Goal: Contribute content: Add original content to the website for others to see

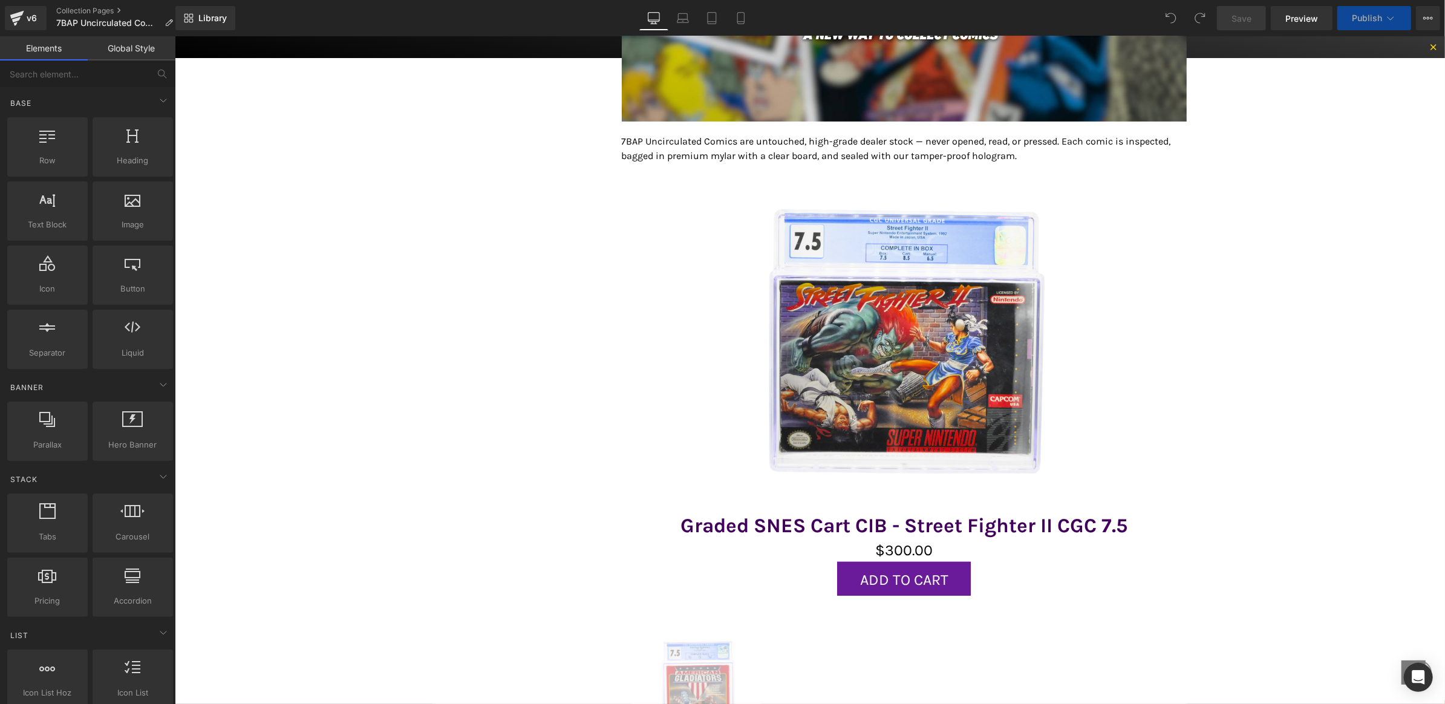
scroll to position [344, 0]
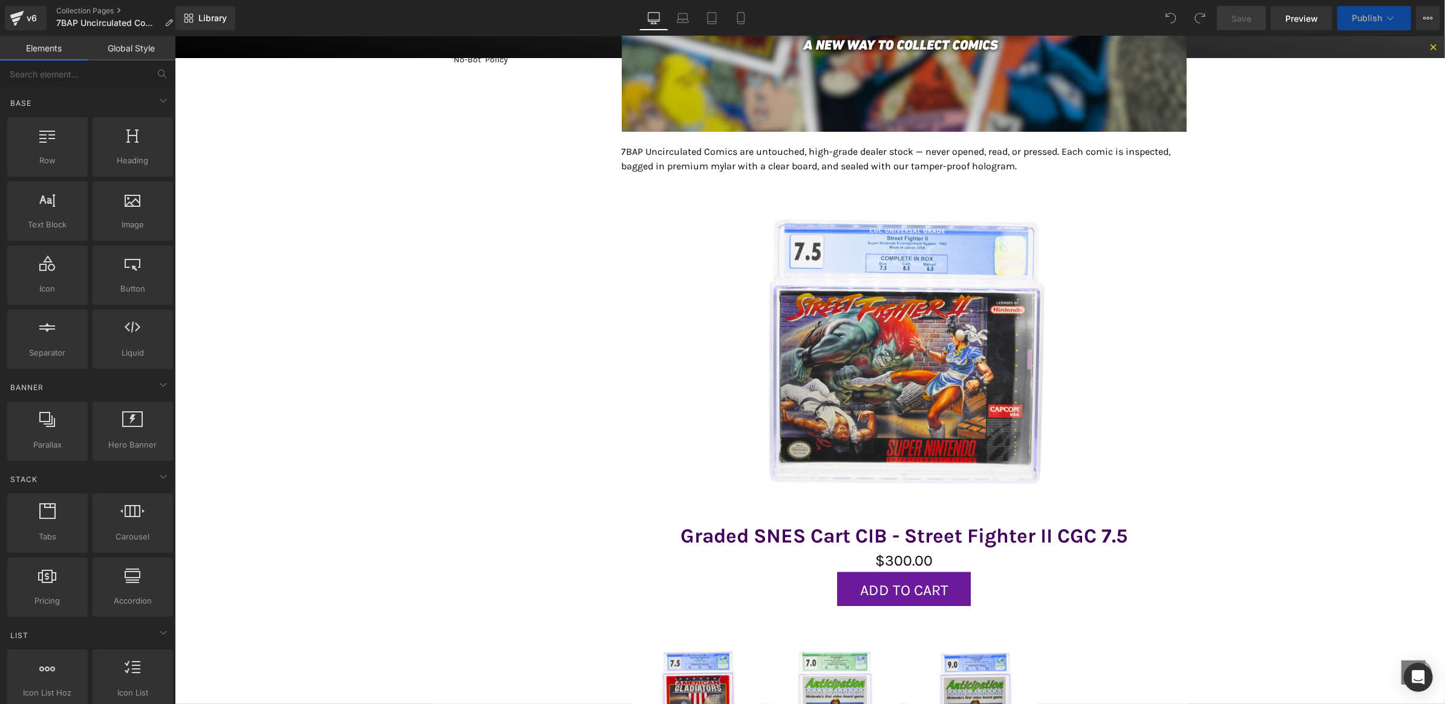
click at [942, 249] on img at bounding box center [903, 357] width 332 height 332
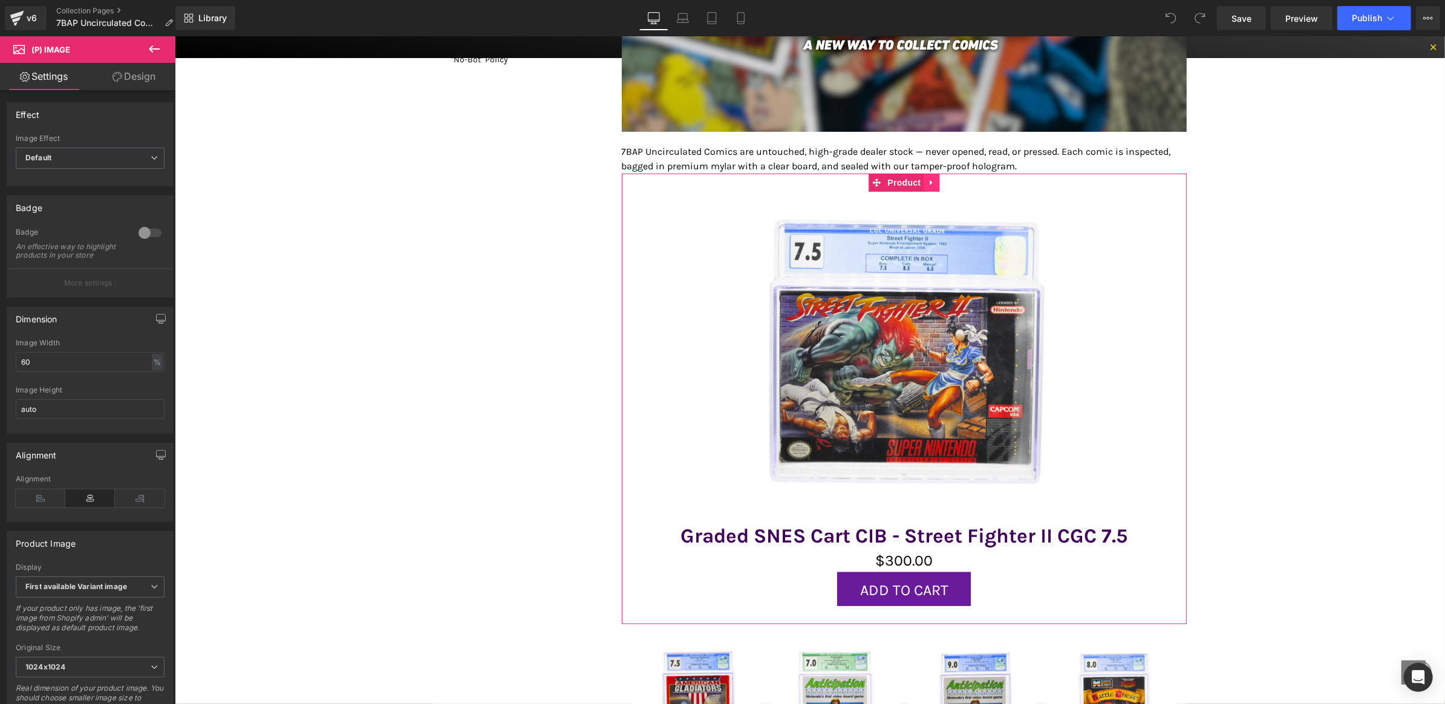
click at [929, 182] on icon at bounding box center [930, 182] width 2 height 5
click at [935, 182] on icon at bounding box center [939, 182] width 8 height 8
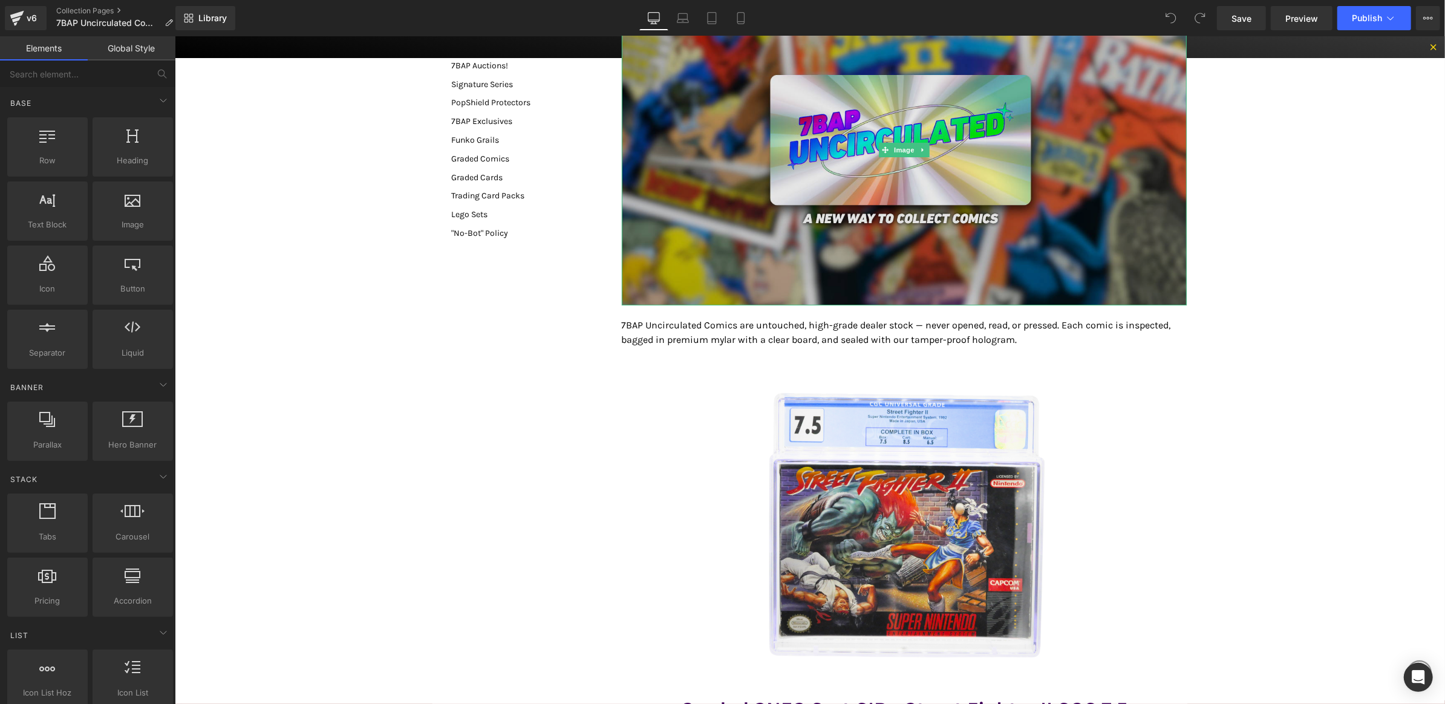
scroll to position [254, 0]
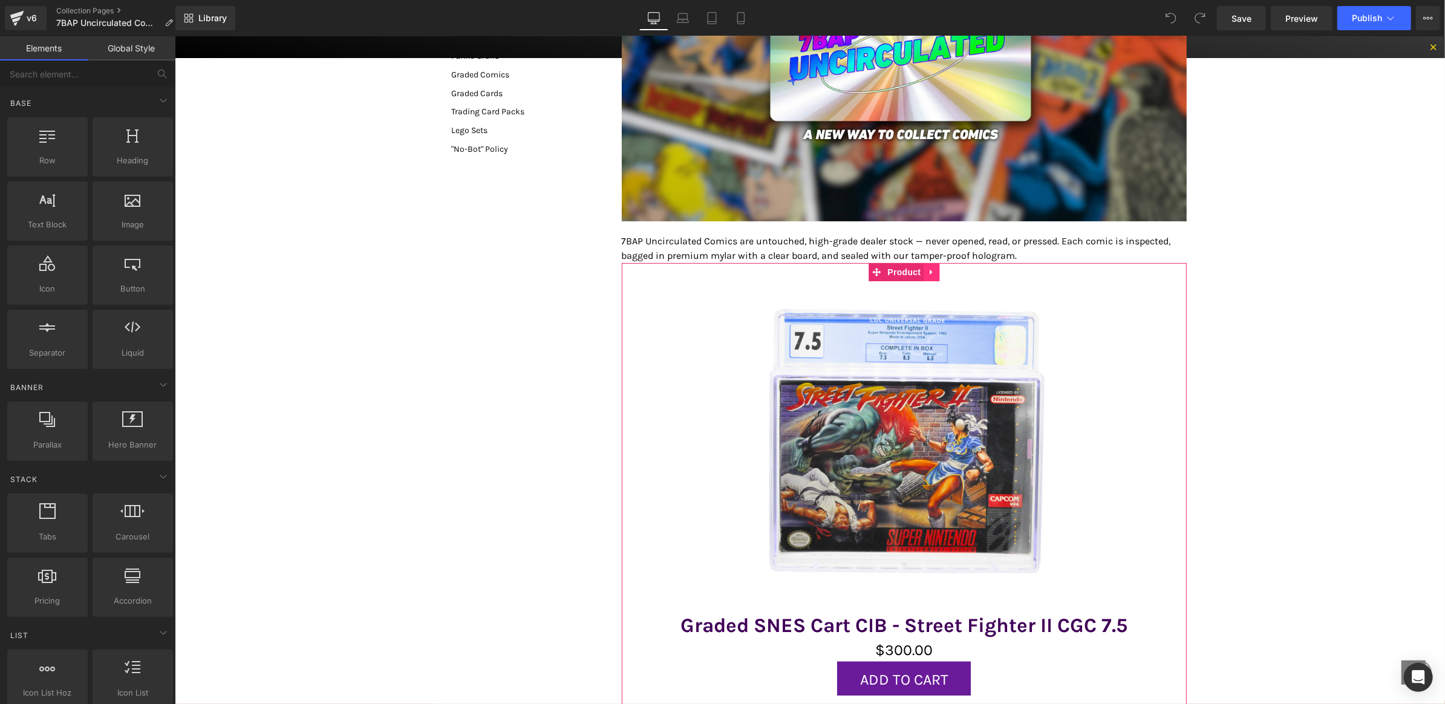
click at [936, 274] on link at bounding box center [931, 271] width 16 height 18
click at [936, 273] on icon at bounding box center [939, 271] width 8 height 9
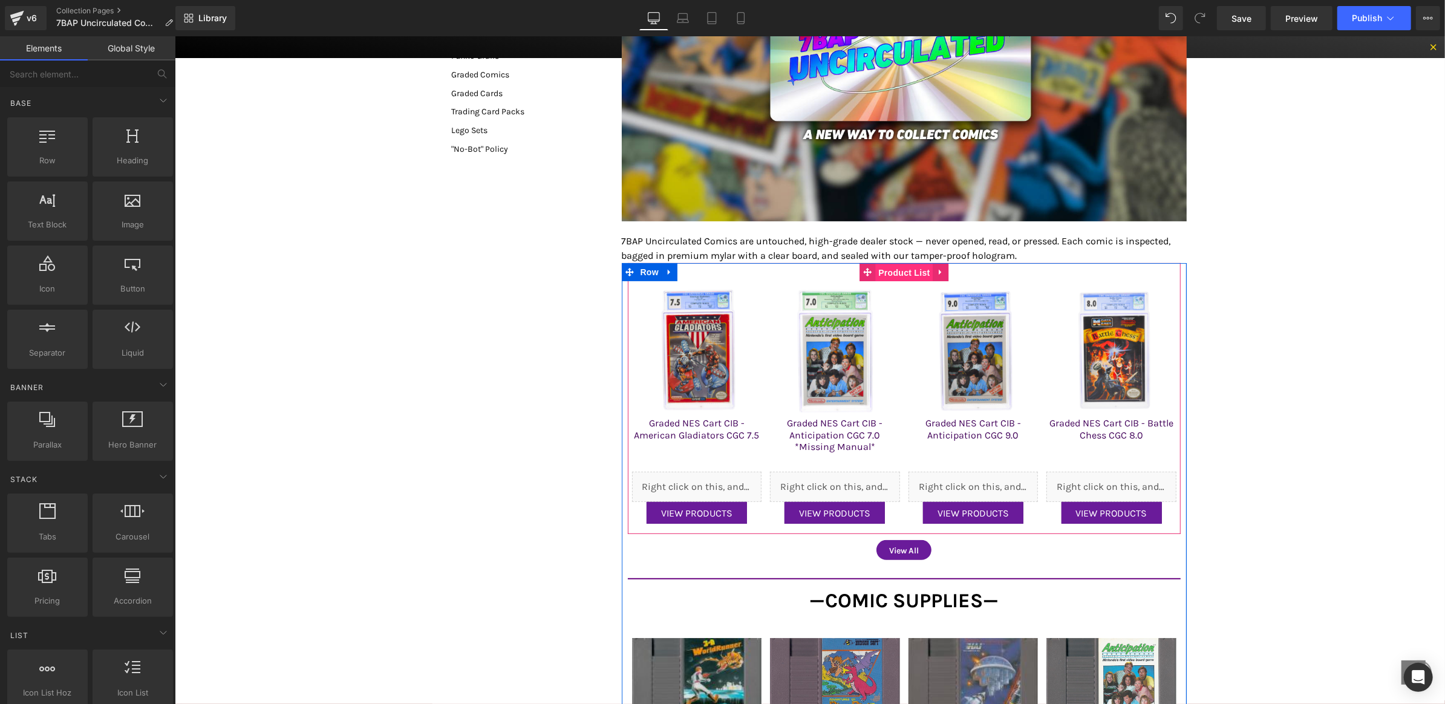
click at [894, 269] on span "Product List" at bounding box center [903, 272] width 57 height 18
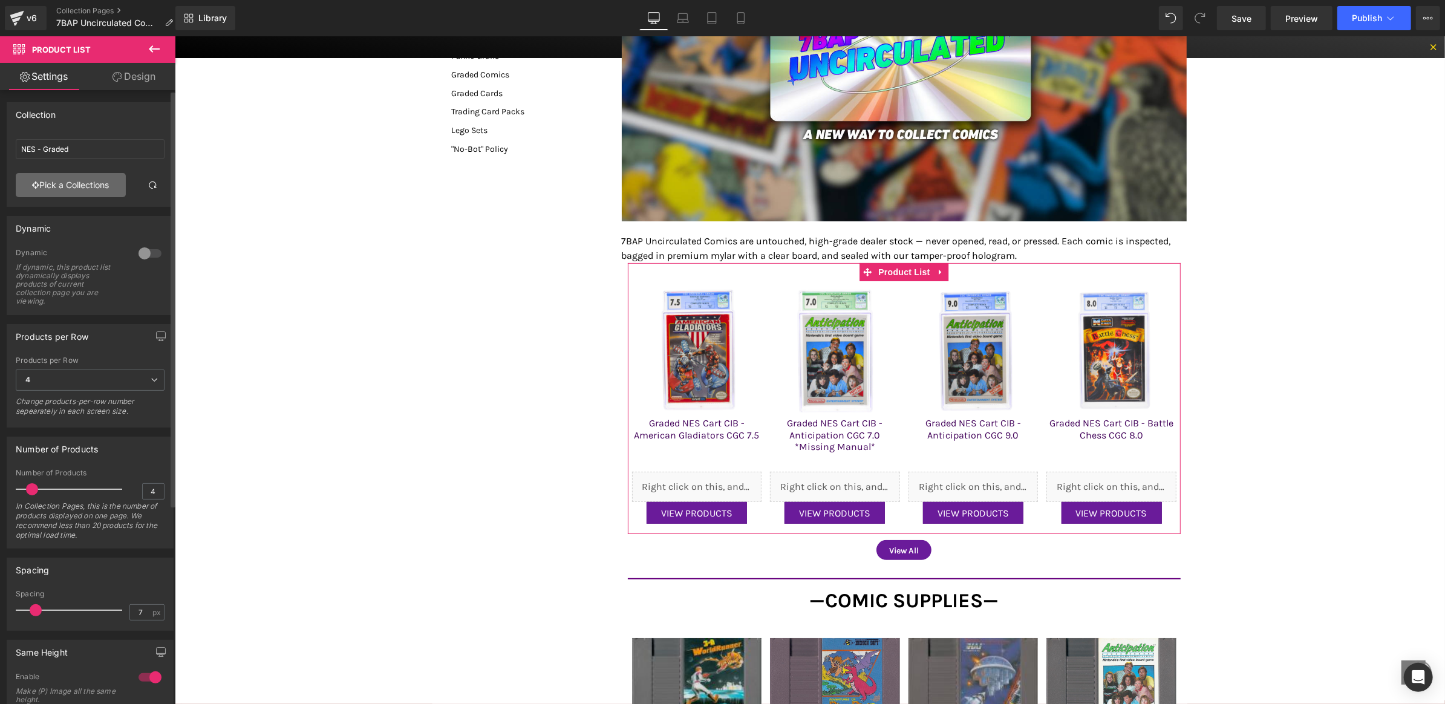
click at [65, 189] on link "Pick a Collections" at bounding box center [71, 185] width 110 height 24
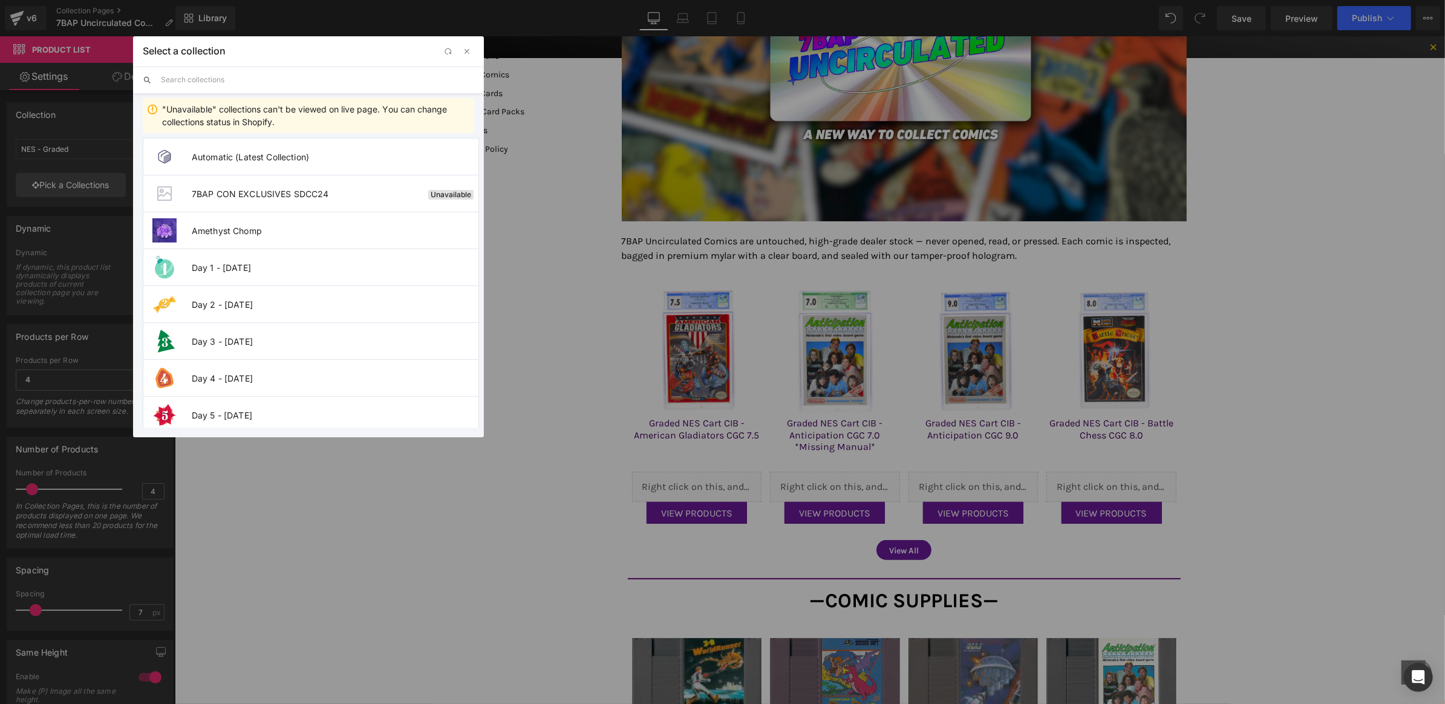
click at [210, 83] on input "text" at bounding box center [317, 80] width 313 height 27
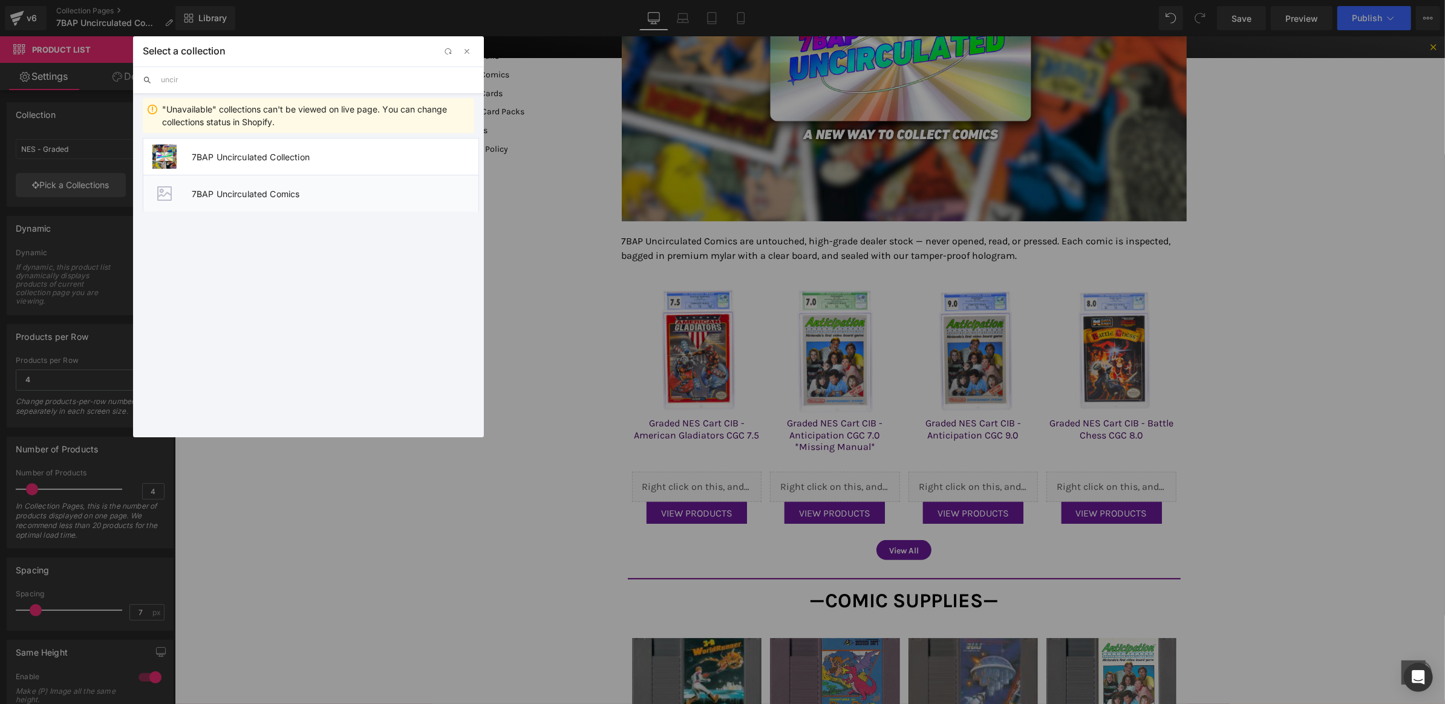
type input "uncir"
drag, startPoint x: 282, startPoint y: 192, endPoint x: 107, endPoint y: 156, distance: 178.5
click at [282, 192] on span "7BAP Uncirculated Comics" at bounding box center [335, 194] width 287 height 10
type input "7BAP Uncirculated Comics"
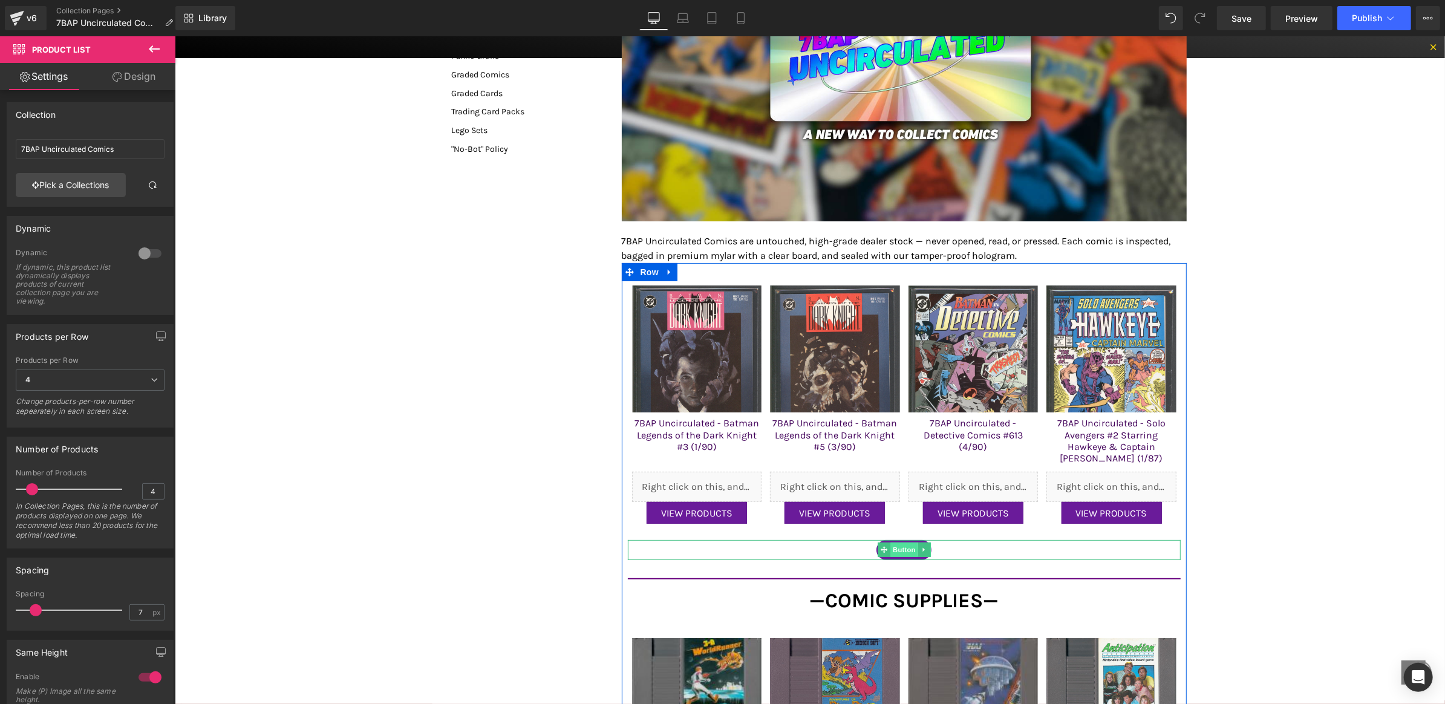
click at [901, 552] on span "Button" at bounding box center [904, 549] width 28 height 15
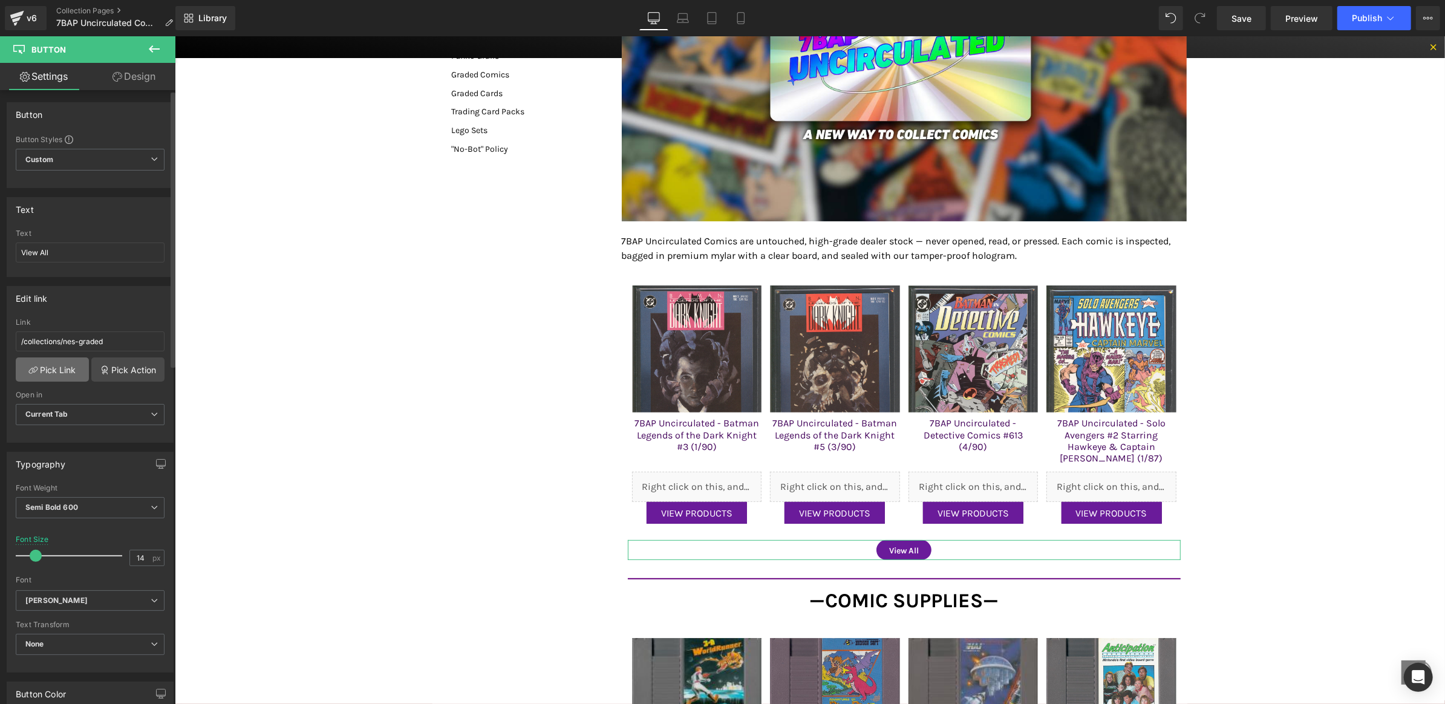
click at [56, 363] on link "Pick Link" at bounding box center [52, 369] width 73 height 24
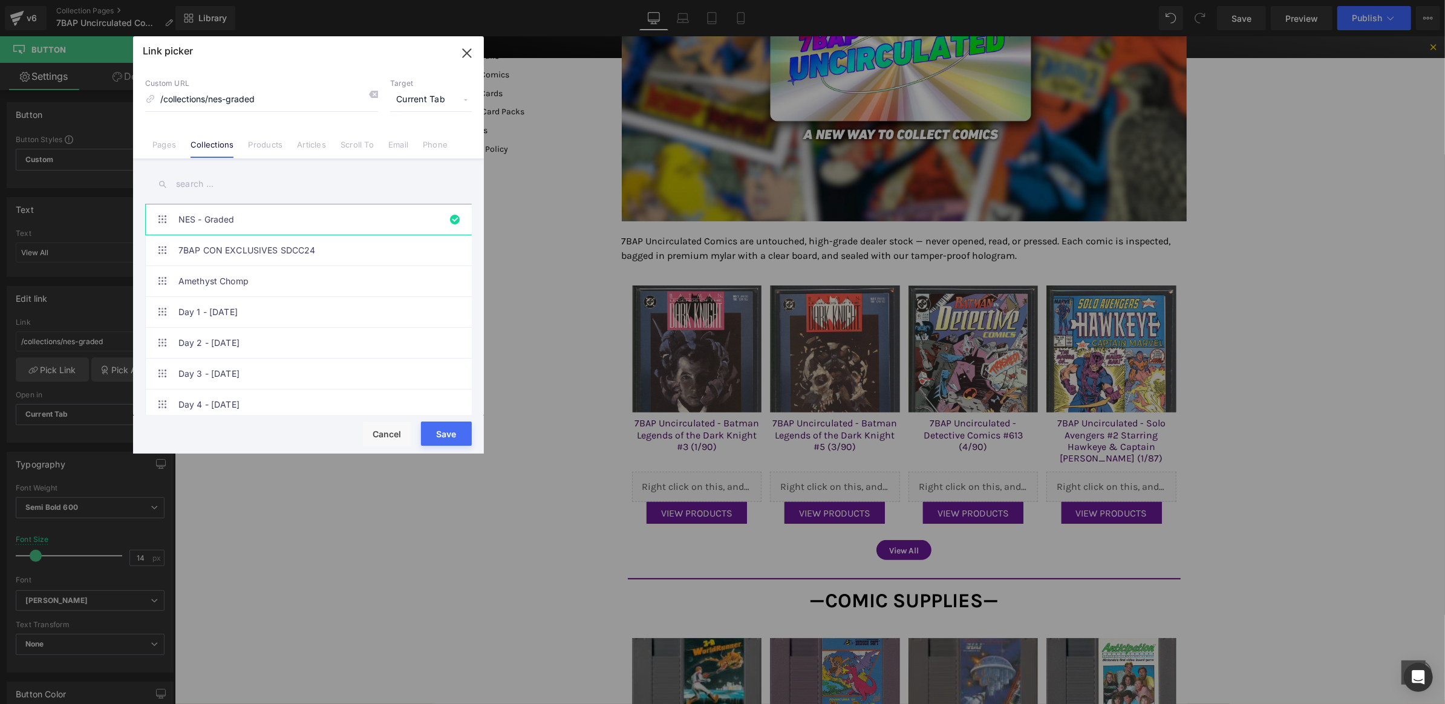
click at [246, 183] on input "text" at bounding box center [308, 184] width 327 height 27
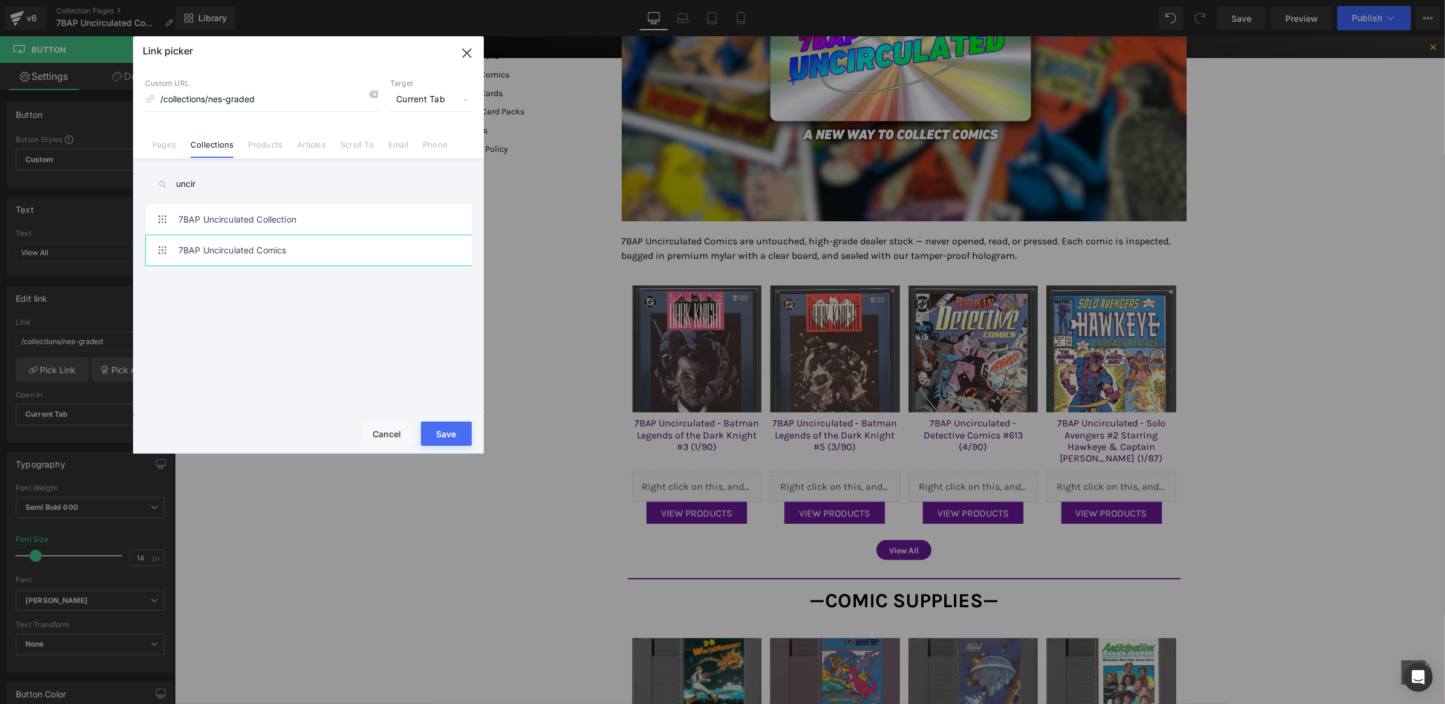
type input "uncir"
click at [282, 255] on link "7BAP Uncirculated Comics" at bounding box center [311, 250] width 266 height 30
type input "/collections/7bap-uncirculated-comics-1"
click at [458, 434] on button "Save" at bounding box center [446, 434] width 51 height 24
type input "/collections/7bap-uncirculated-comics-1"
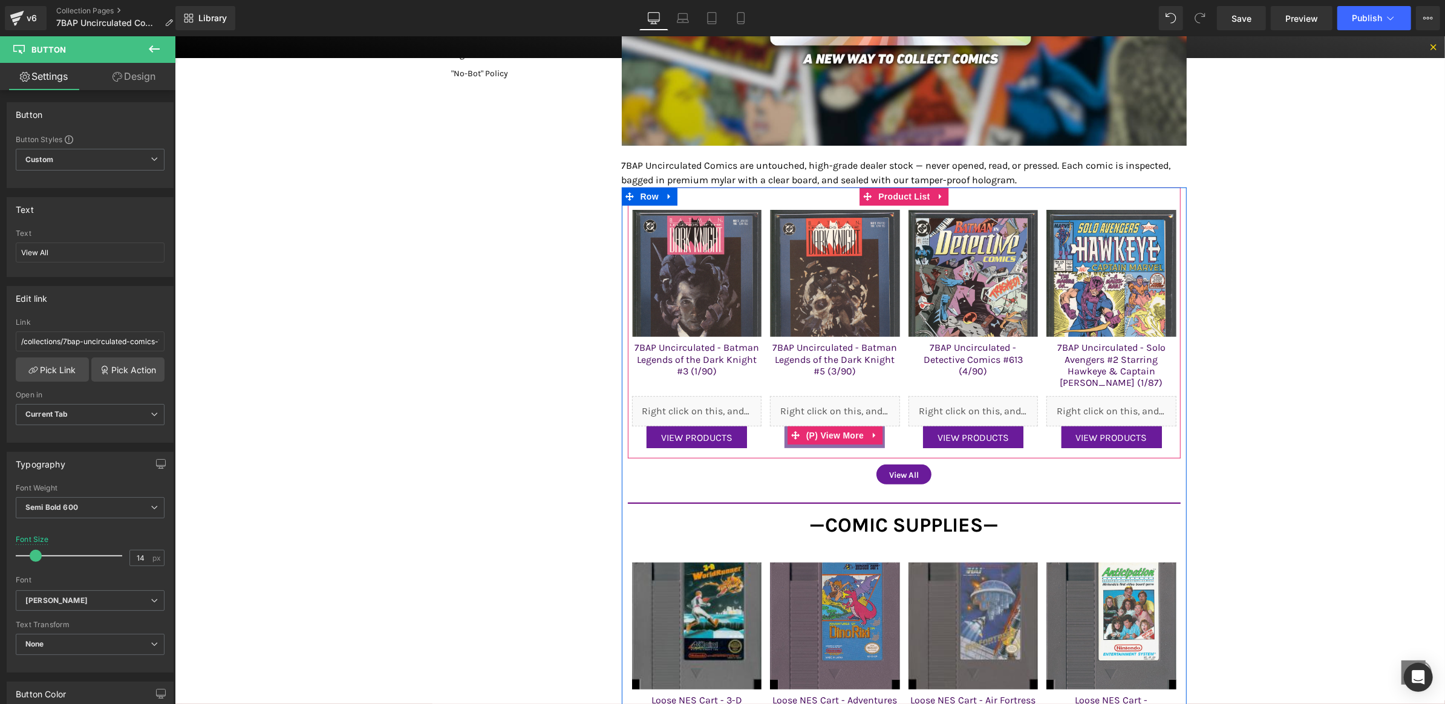
scroll to position [393, 0]
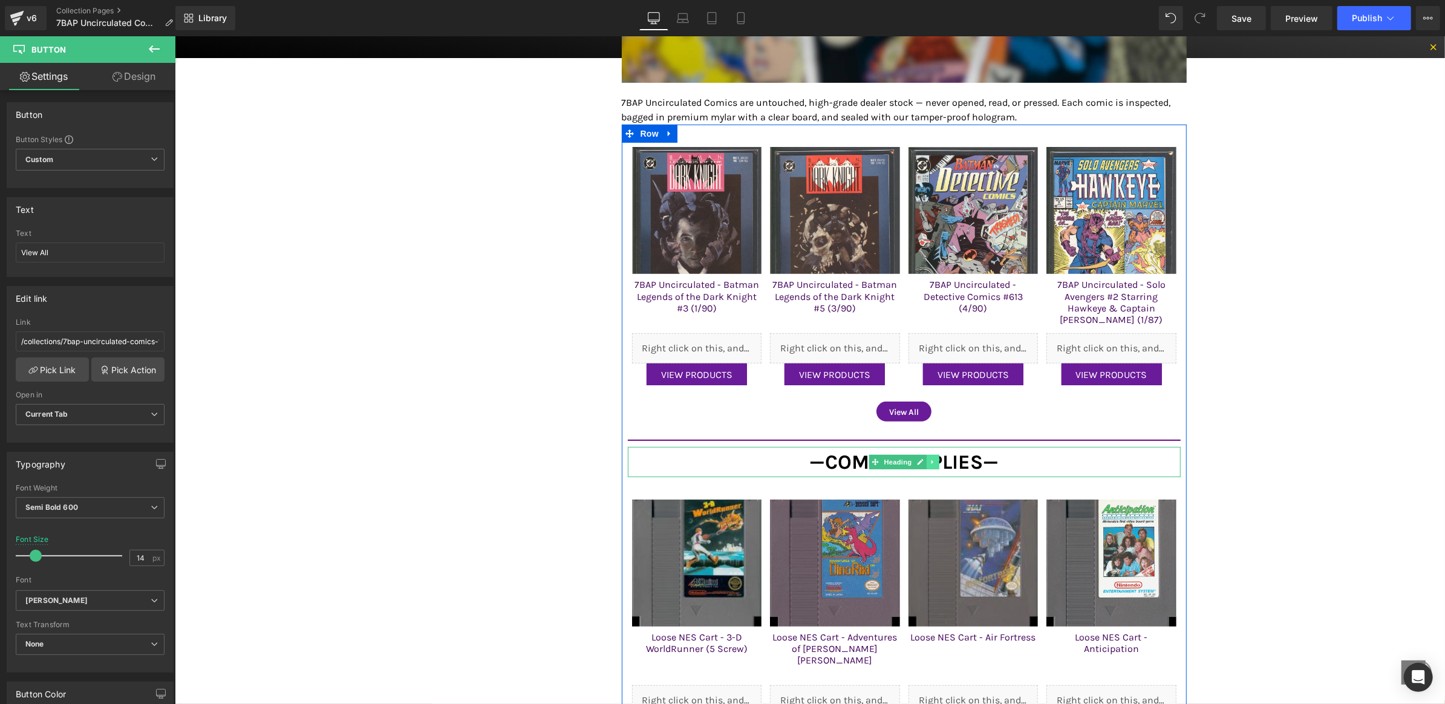
click at [930, 462] on icon at bounding box center [932, 461] width 7 height 7
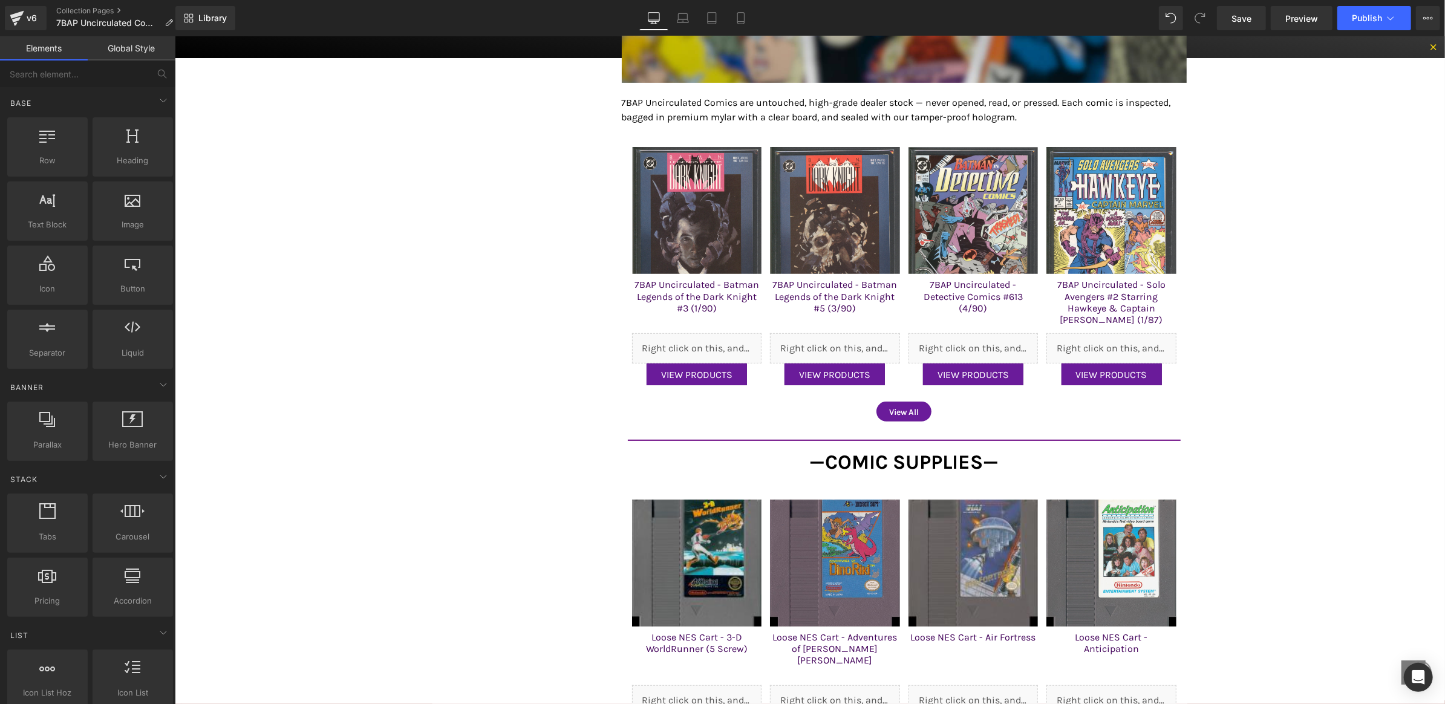
click at [376, 247] on body "New 7BAP Auctions Start in 05 : 43 : 09 HRS MIN SEC Log in | Sign up 0 items in…" at bounding box center [809, 508] width 1270 height 1731
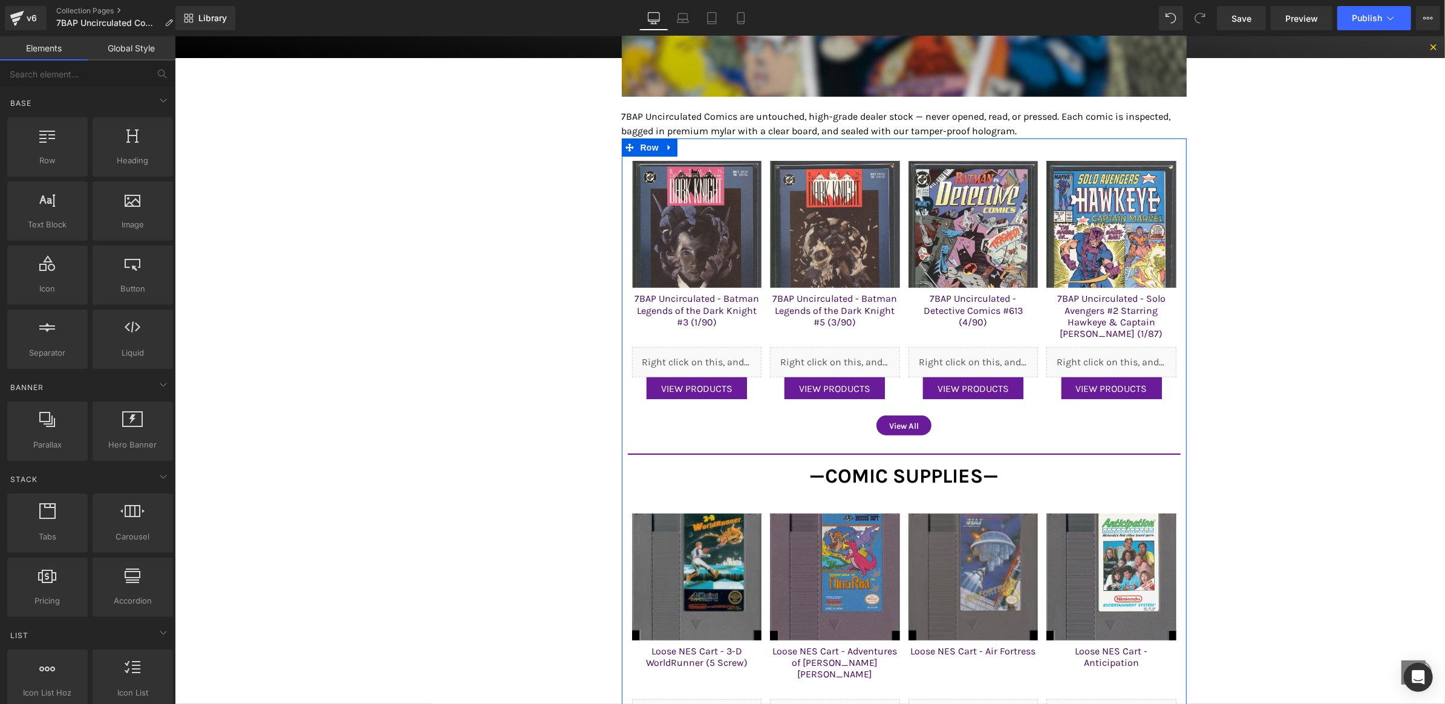
scroll to position [428, 0]
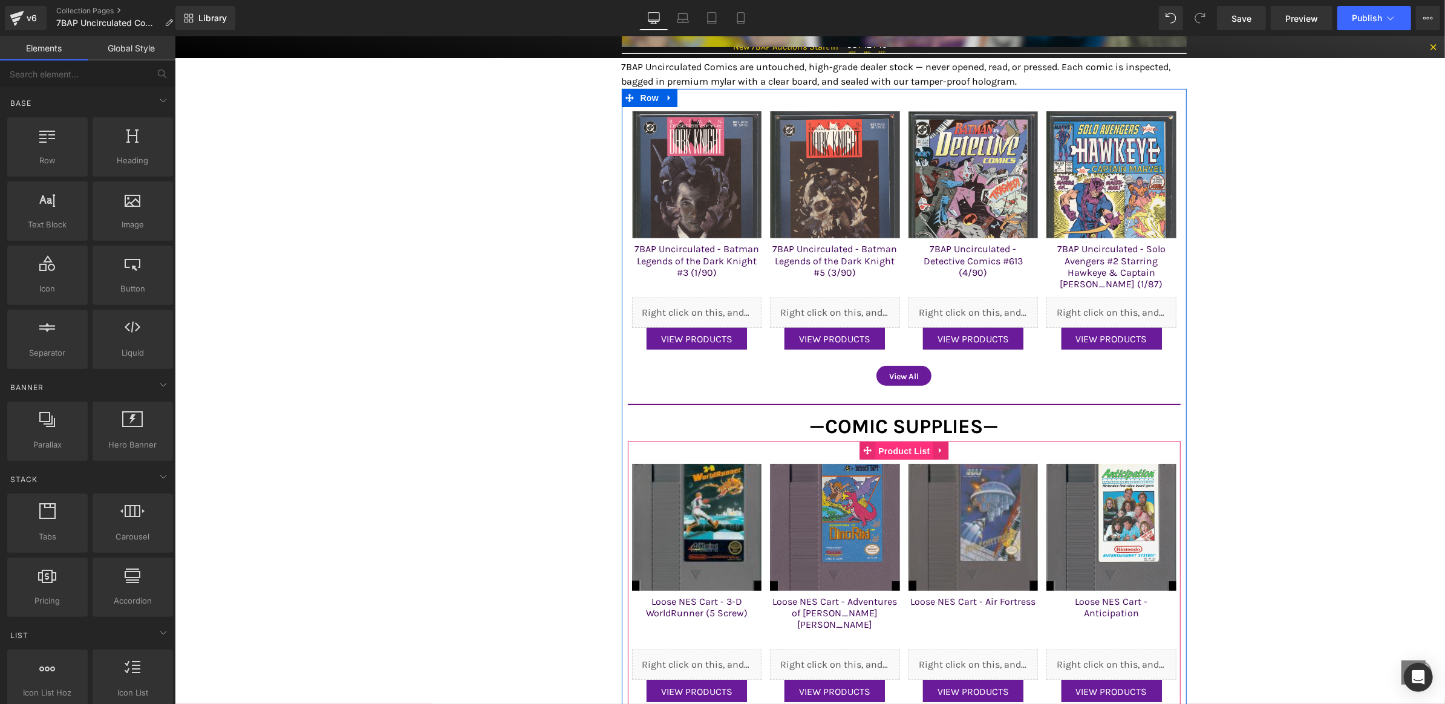
click at [905, 454] on span "Product List" at bounding box center [903, 450] width 57 height 18
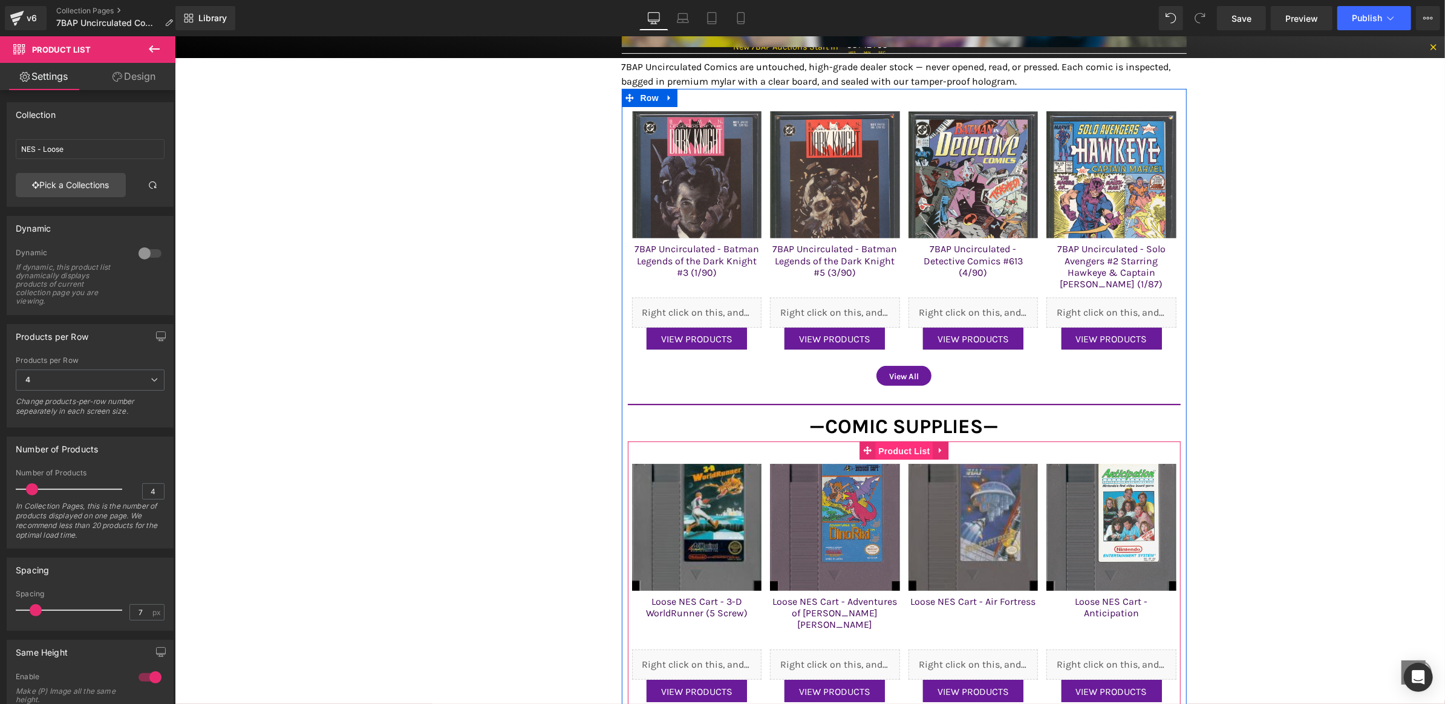
click at [891, 451] on span "Product List" at bounding box center [903, 450] width 57 height 18
click at [94, 188] on link "Pick a Collections" at bounding box center [71, 185] width 110 height 24
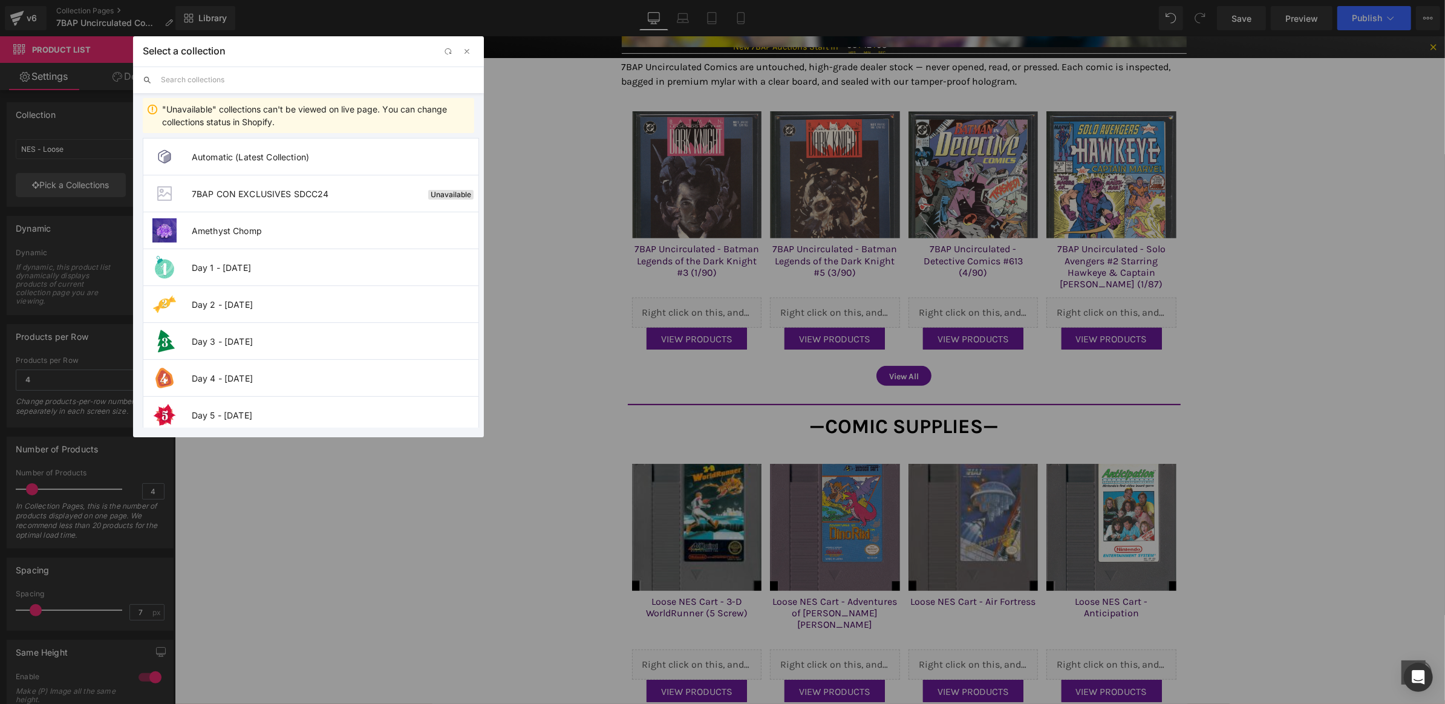
click at [229, 87] on input "text" at bounding box center [317, 80] width 313 height 27
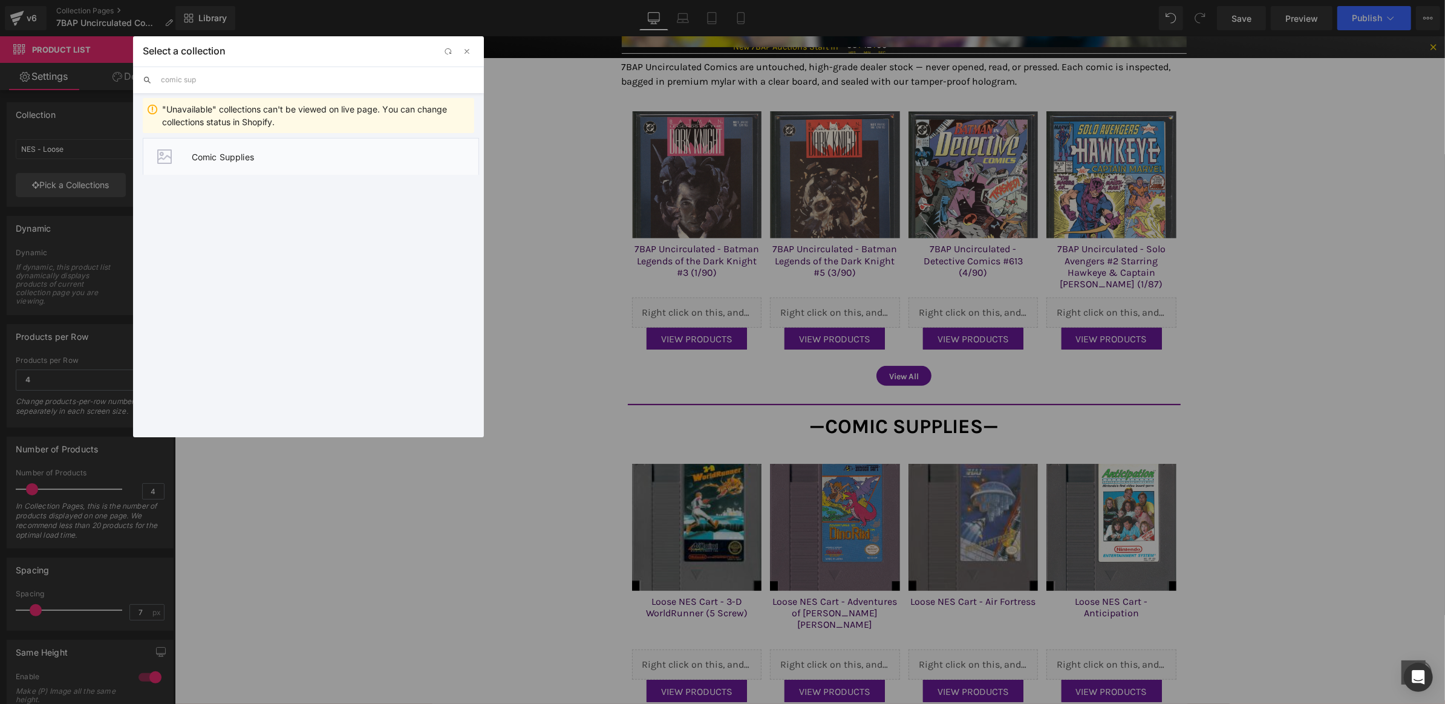
type input "comic sup"
drag, startPoint x: 265, startPoint y: 162, endPoint x: 101, endPoint y: 134, distance: 166.2
click at [265, 162] on li "Comic Supplies" at bounding box center [311, 156] width 336 height 37
type input "Comic Supplies"
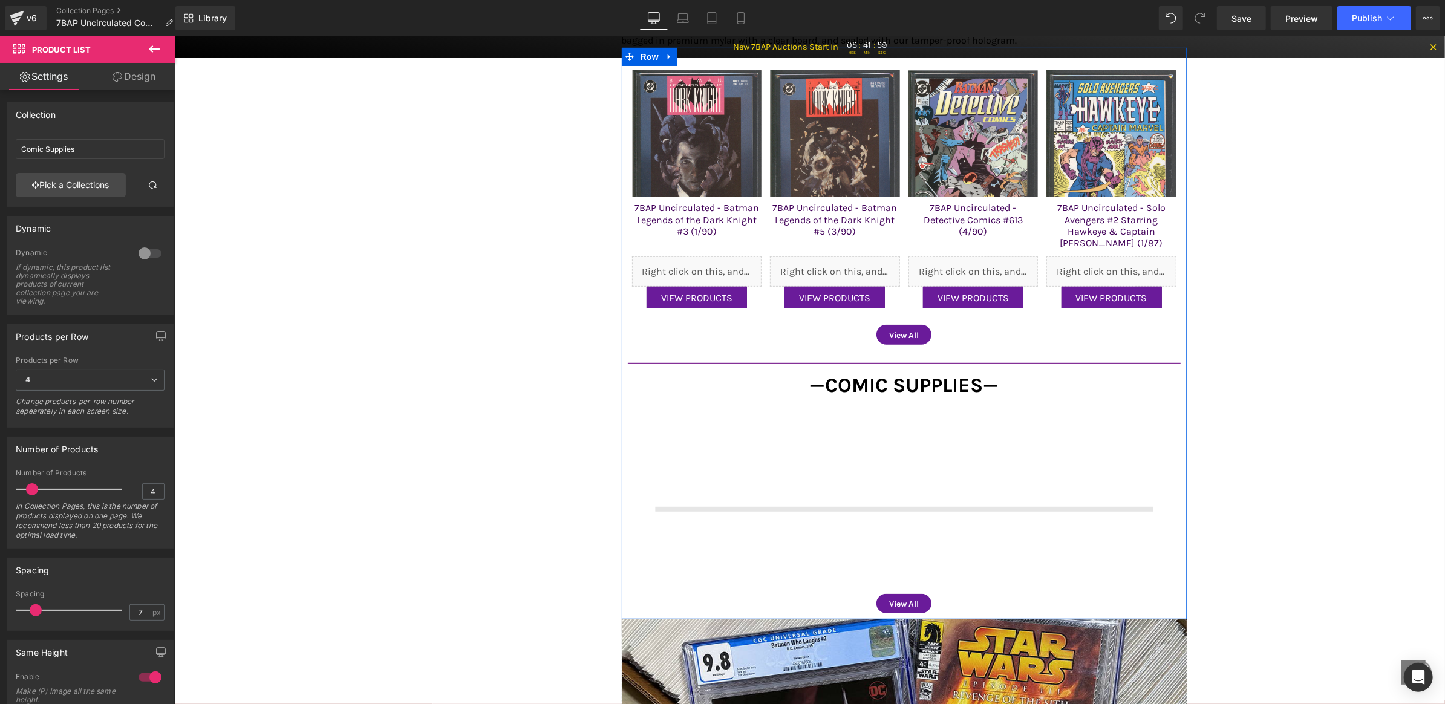
scroll to position [548, 0]
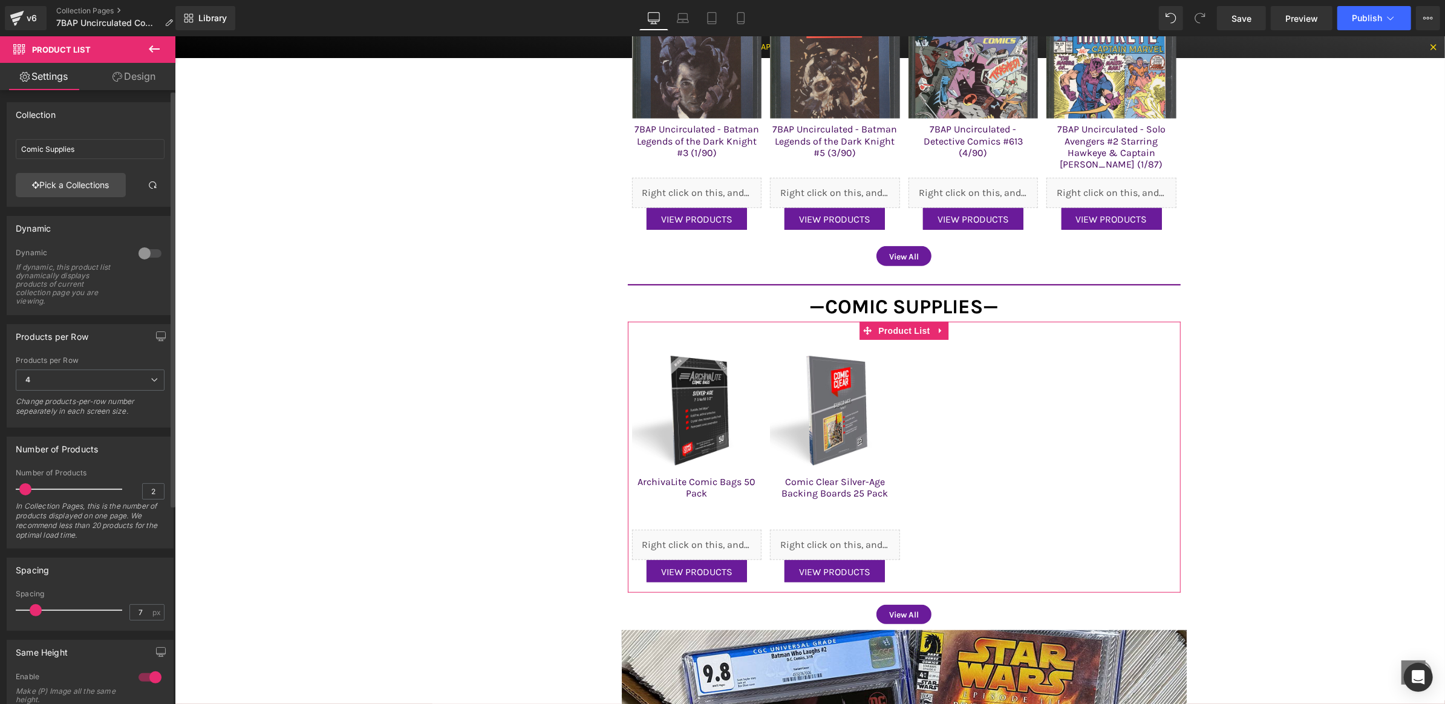
click at [25, 489] on span at bounding box center [25, 489] width 12 height 12
type input "4"
drag, startPoint x: 25, startPoint y: 485, endPoint x: 31, endPoint y: 485, distance: 6.7
click at [31, 485] on span at bounding box center [32, 489] width 12 height 12
click at [70, 376] on span "4" at bounding box center [90, 380] width 149 height 21
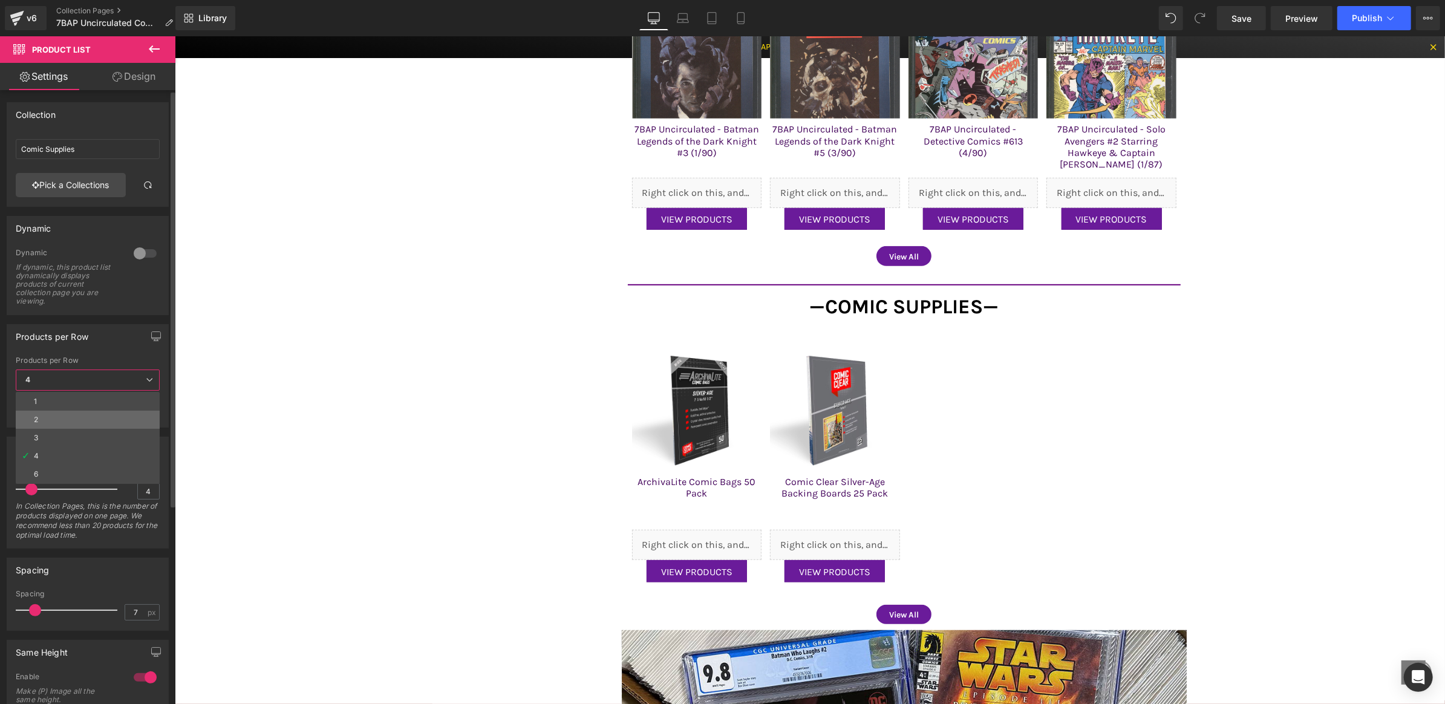
click at [53, 413] on li "2" at bounding box center [88, 420] width 144 height 18
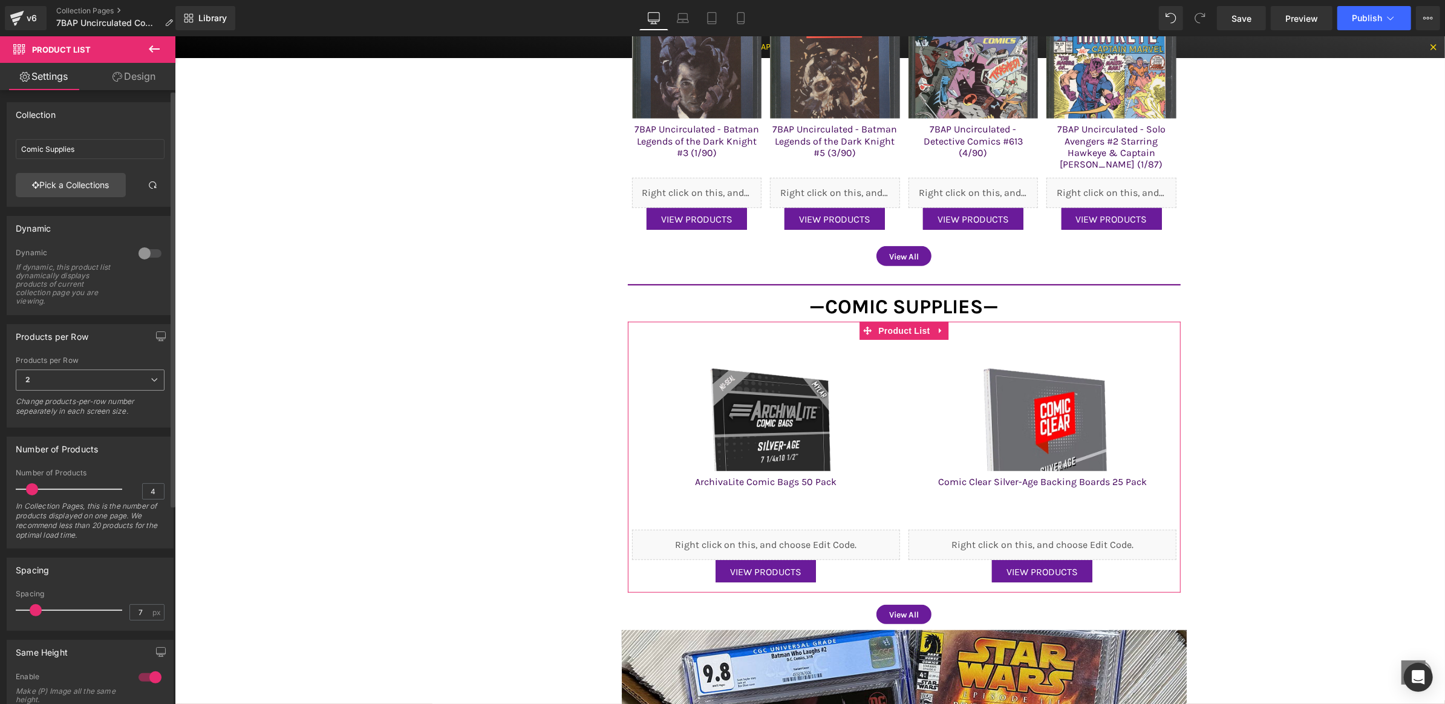
click at [131, 384] on span "2" at bounding box center [90, 380] width 149 height 21
click at [108, 399] on li "1" at bounding box center [88, 402] width 144 height 18
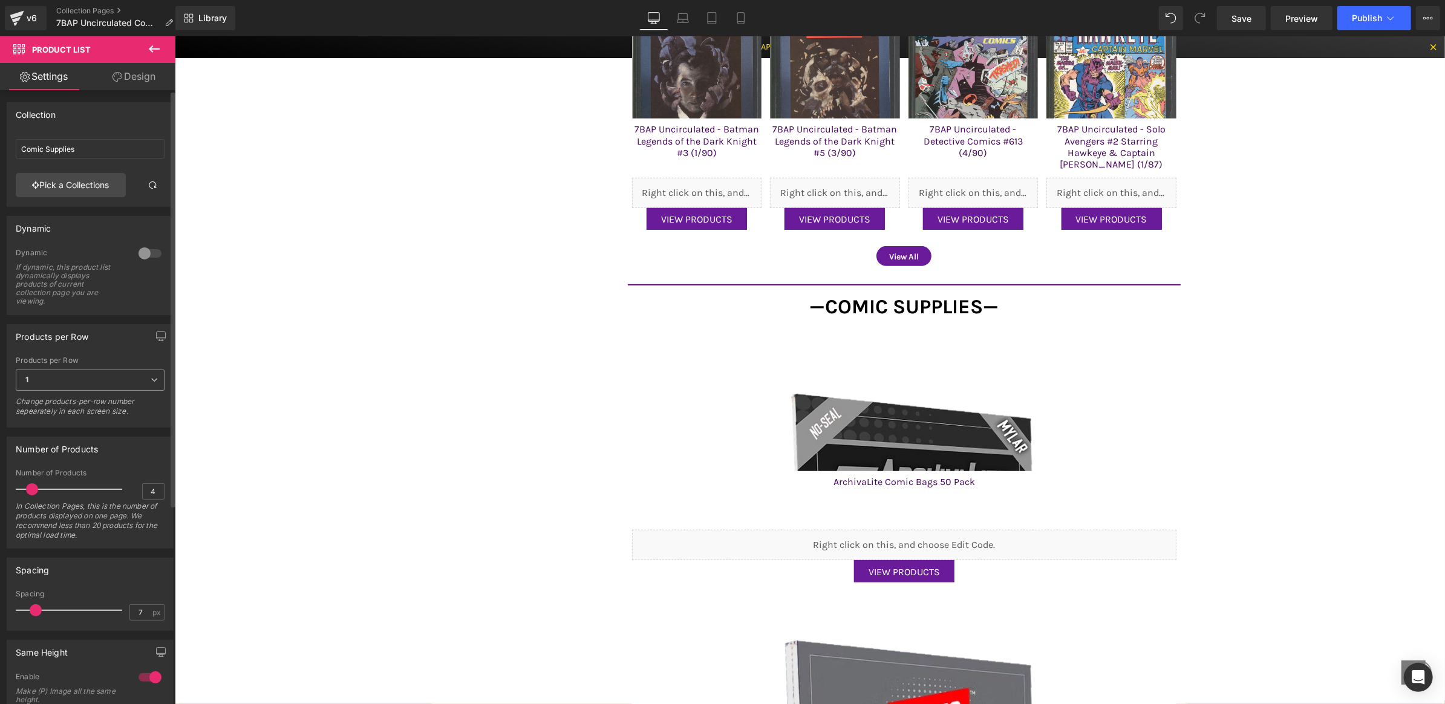
click at [120, 373] on span "1" at bounding box center [90, 380] width 149 height 21
click at [96, 418] on li "2" at bounding box center [88, 420] width 144 height 18
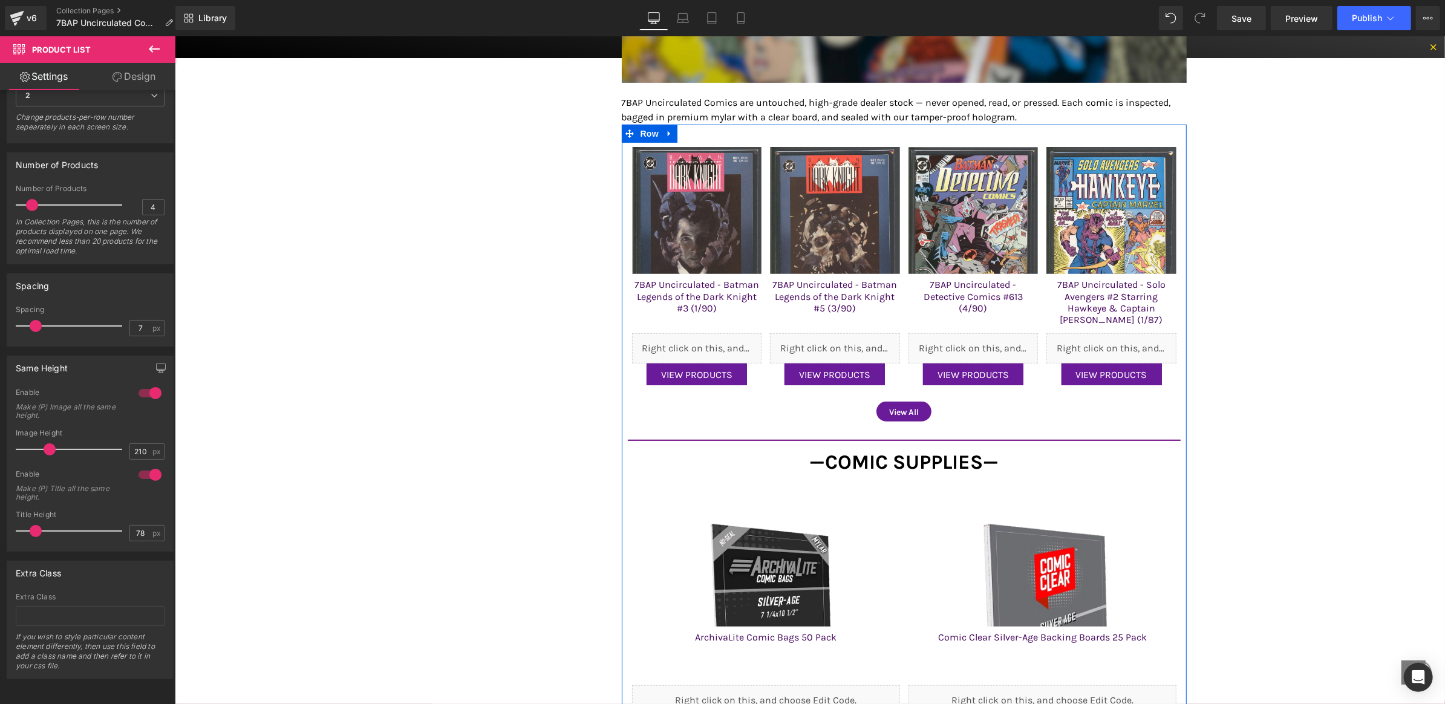
scroll to position [351, 0]
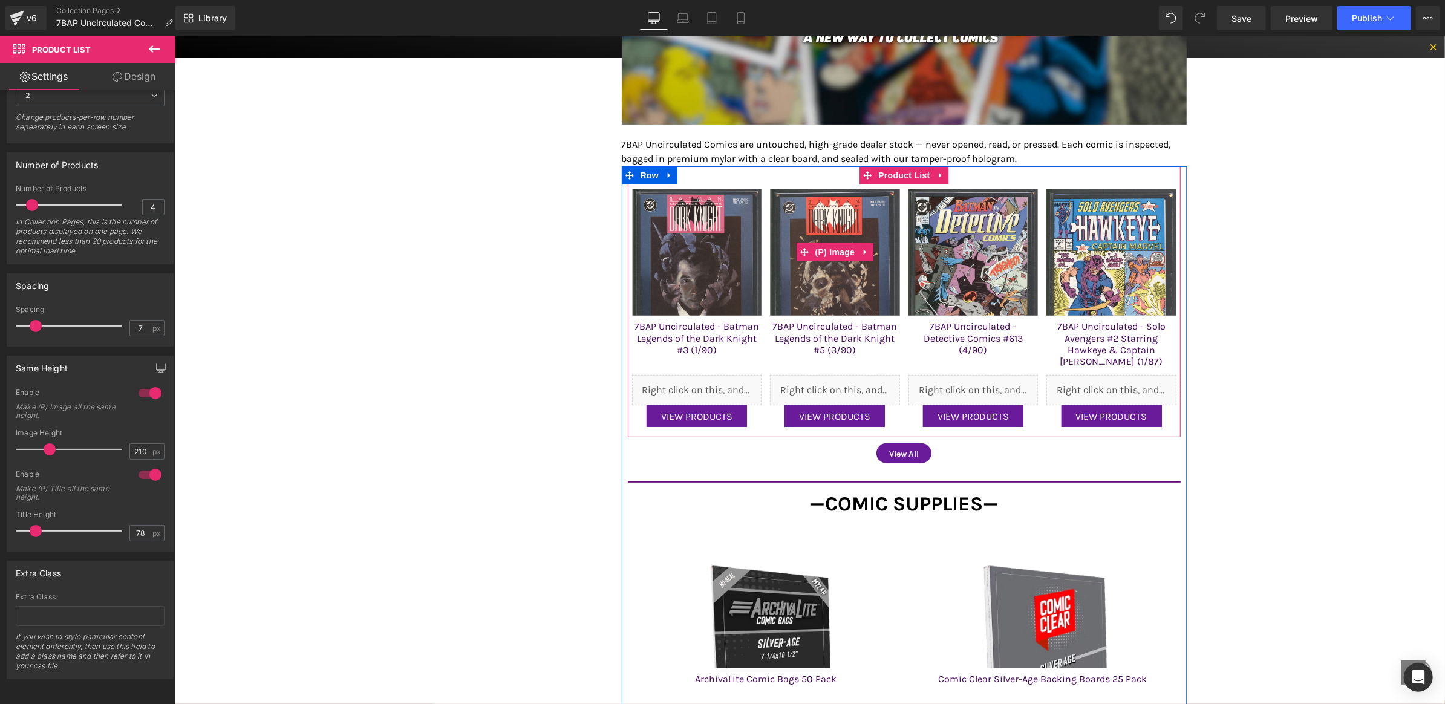
click at [833, 200] on img at bounding box center [834, 278] width 130 height 181
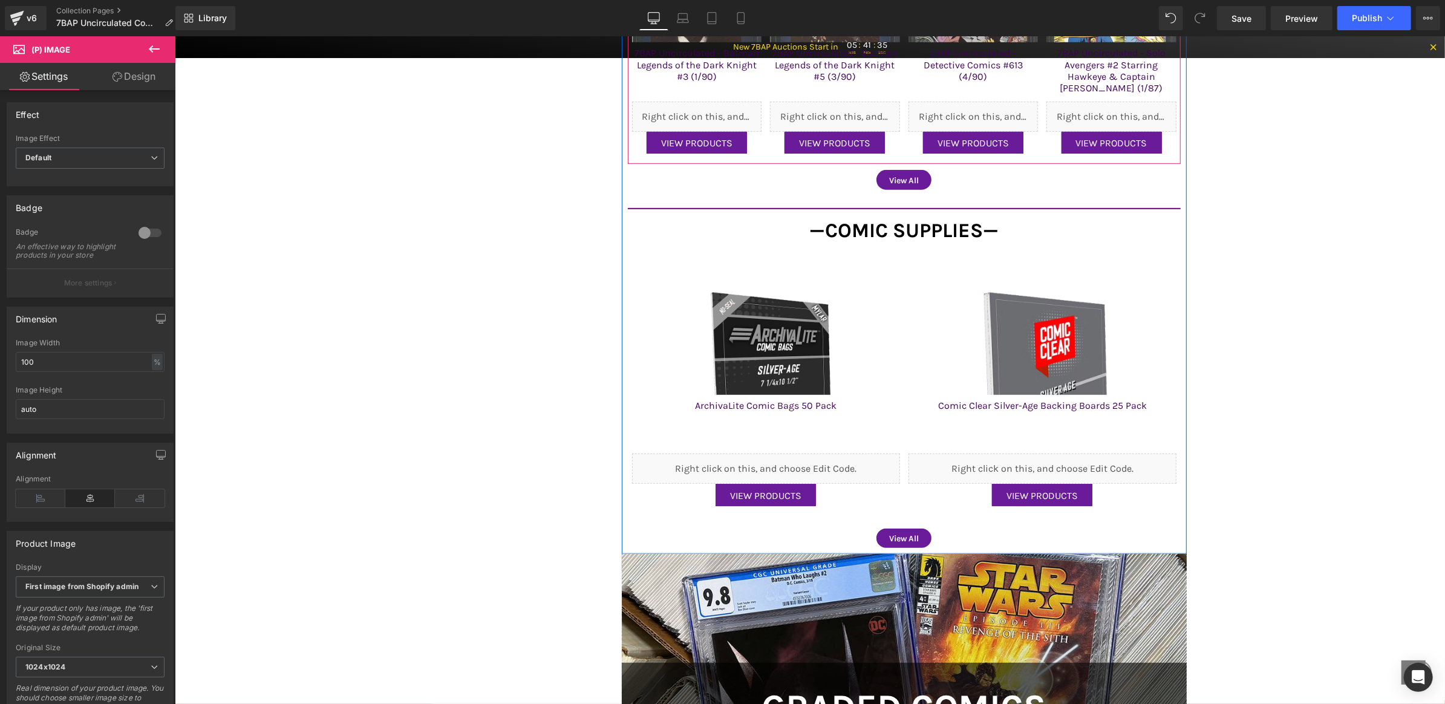
scroll to position [656, 0]
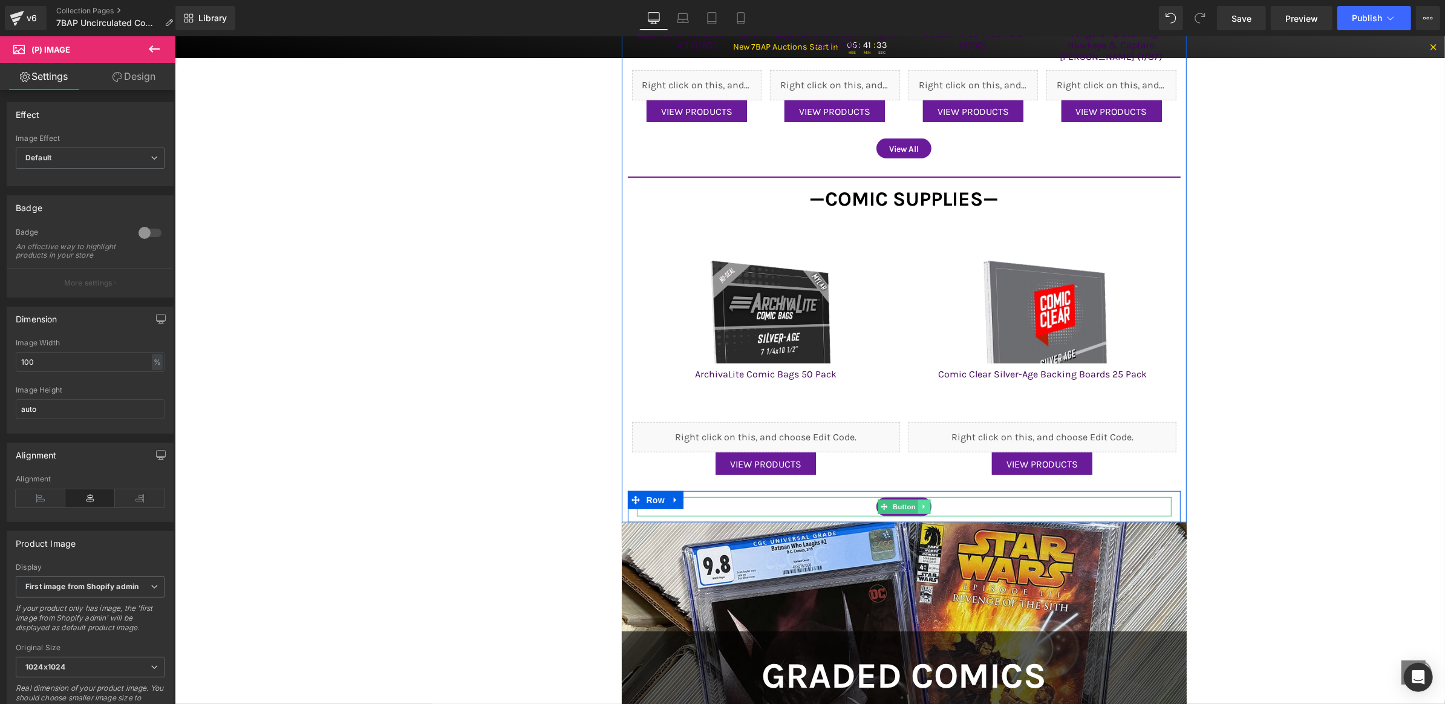
click at [925, 503] on icon at bounding box center [923, 506] width 7 height 7
click at [925, 500] on link at bounding box center [929, 506] width 13 height 15
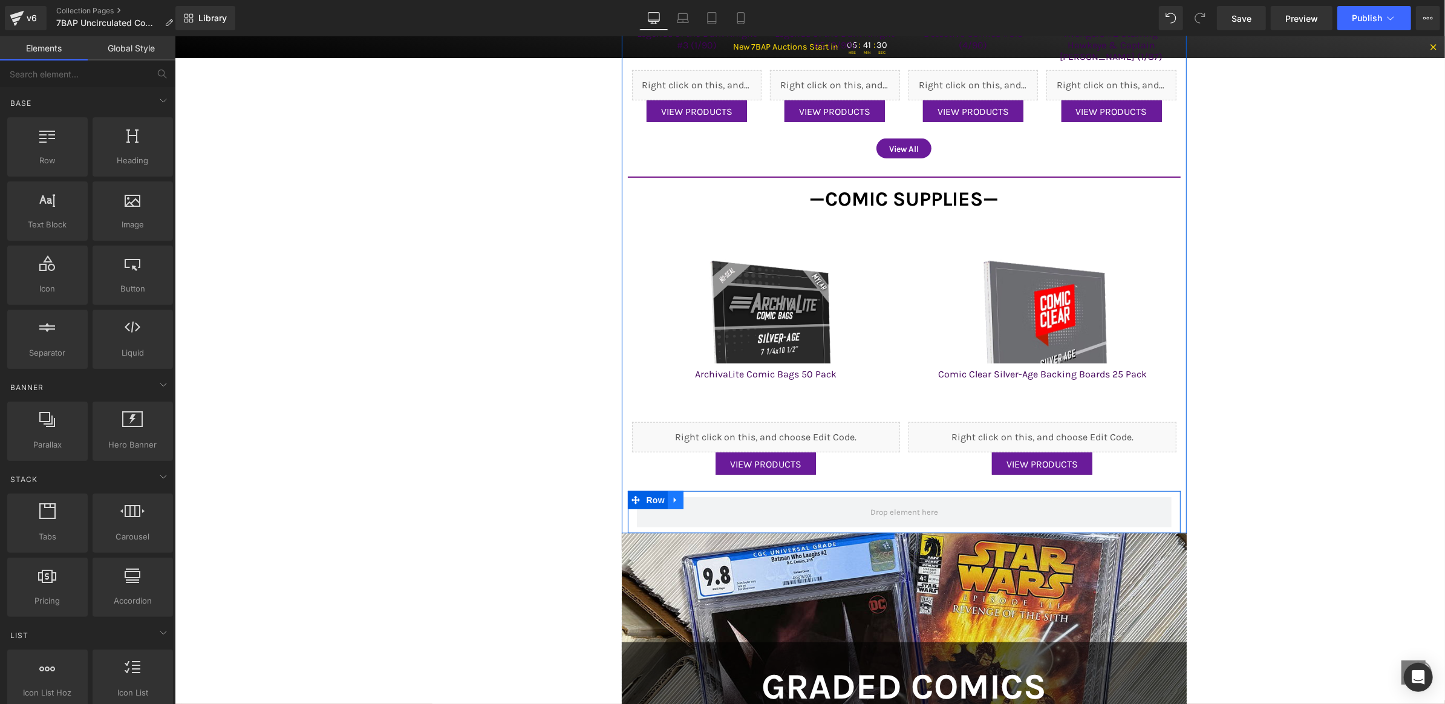
click at [679, 500] on link at bounding box center [675, 499] width 16 height 18
click at [704, 497] on icon at bounding box center [706, 499] width 8 height 9
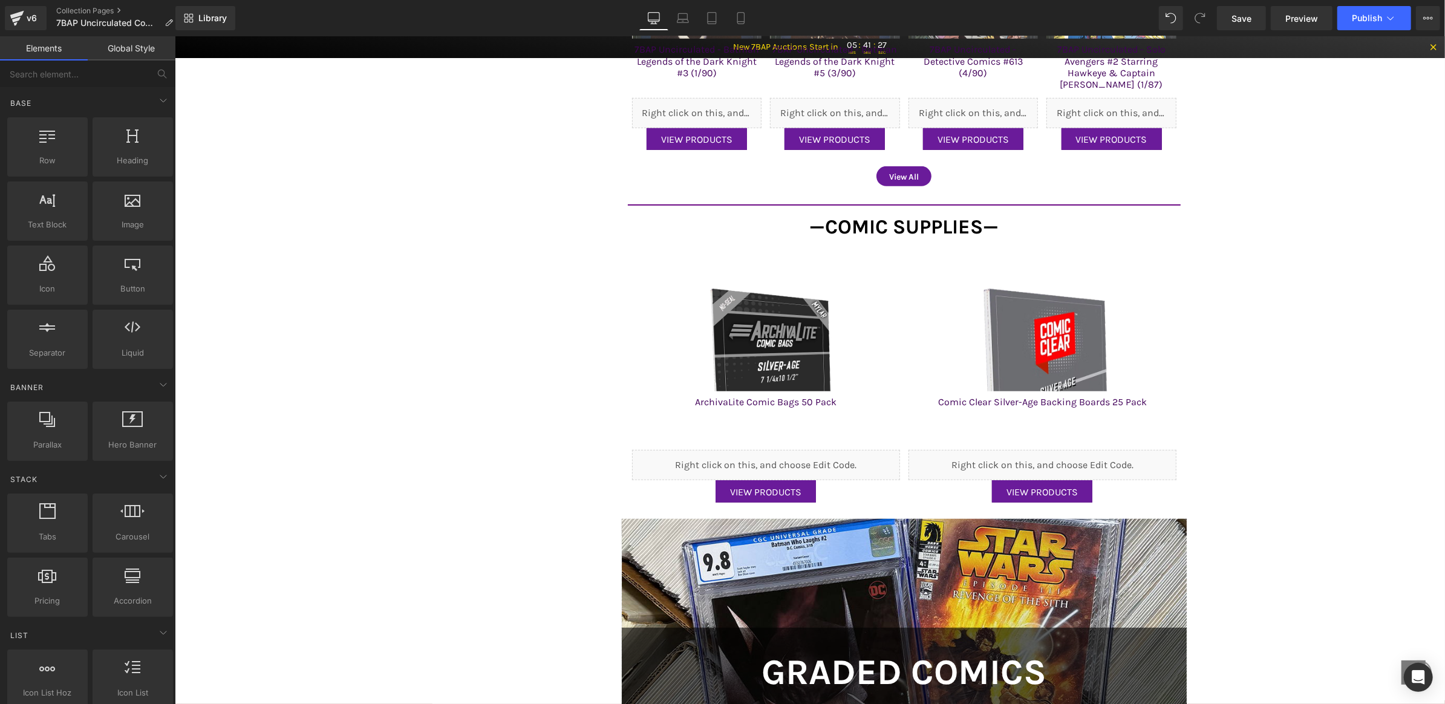
scroll to position [877, 0]
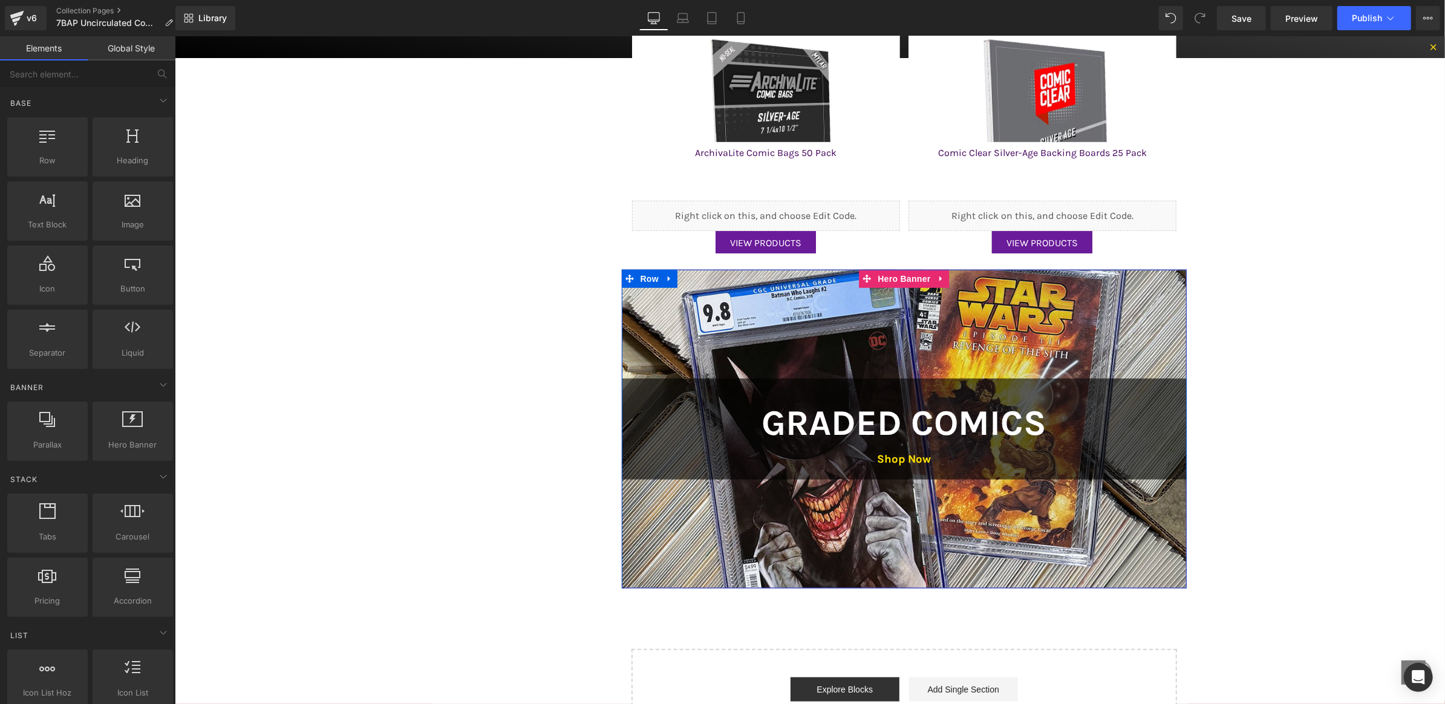
click at [674, 346] on div at bounding box center [903, 428] width 565 height 319
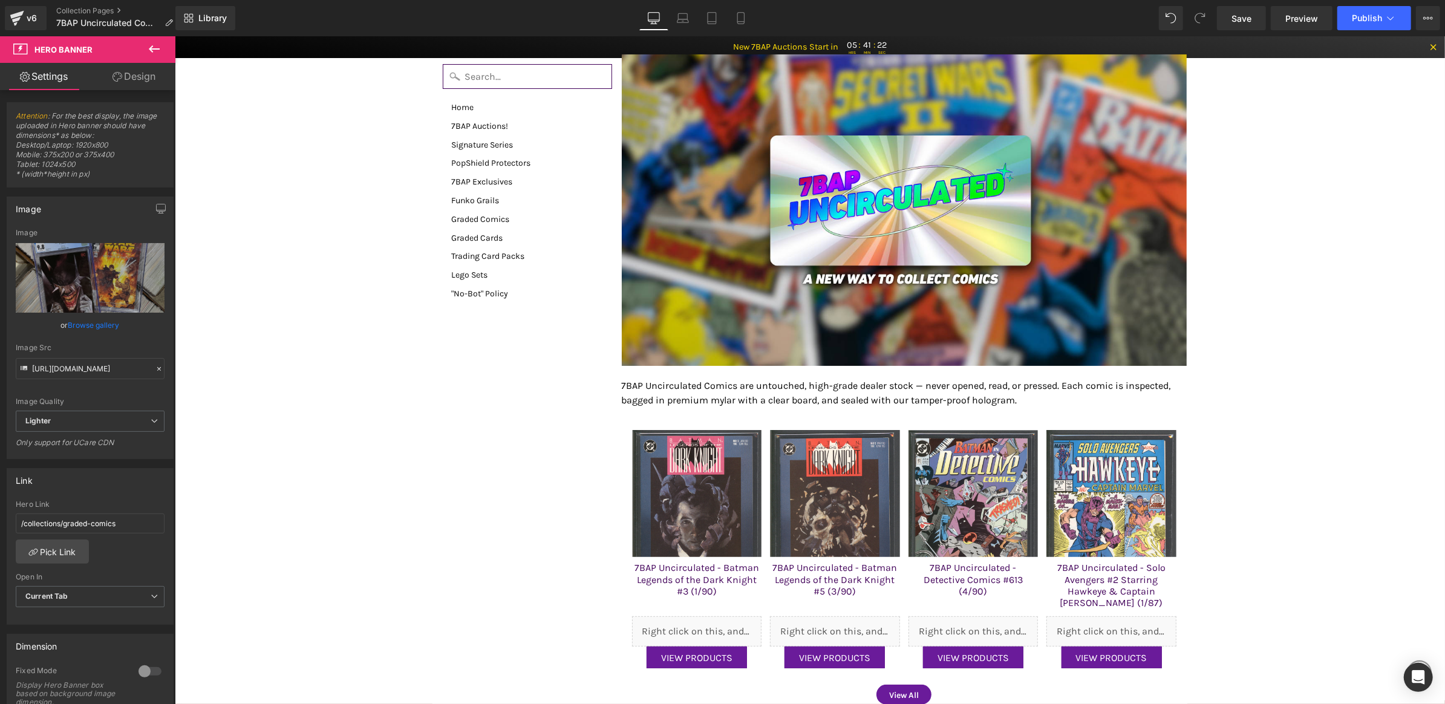
scroll to position [191, 0]
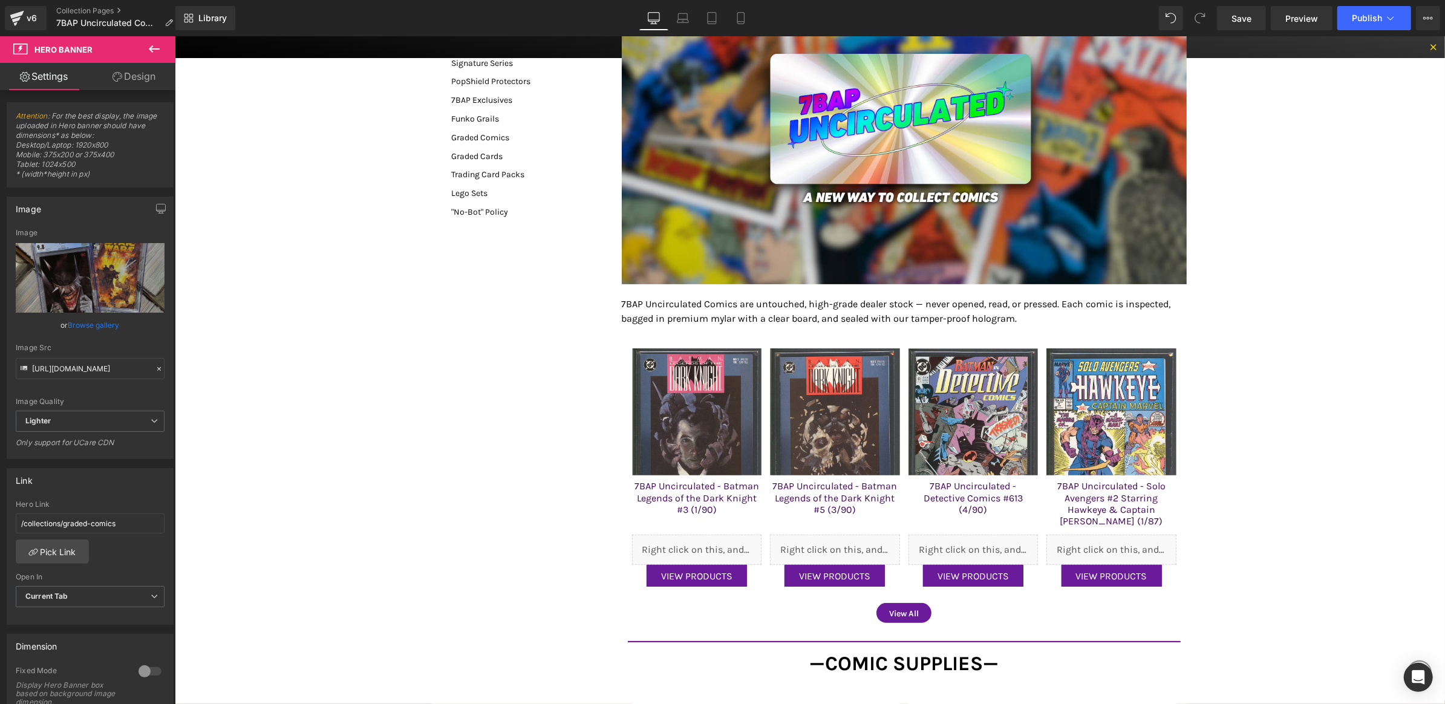
click at [829, 373] on img at bounding box center [834, 438] width 130 height 181
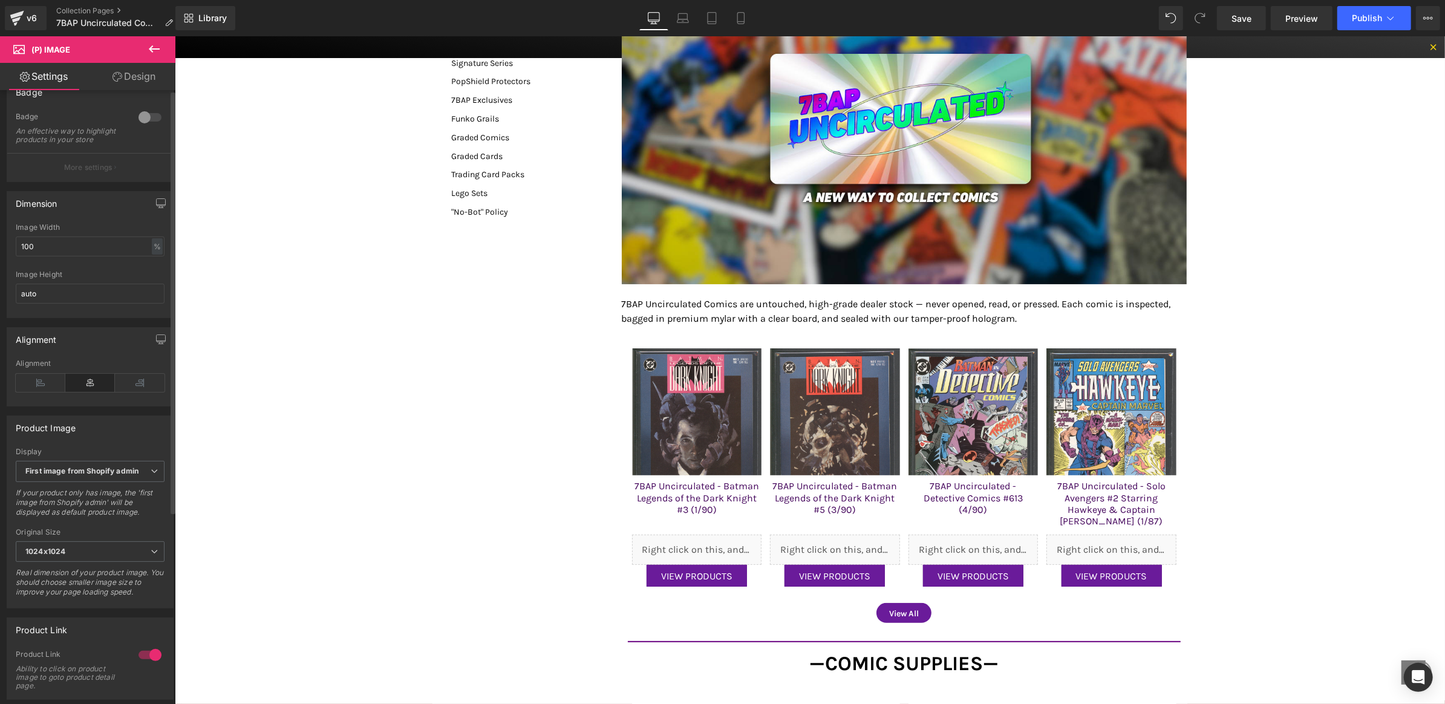
scroll to position [0, 0]
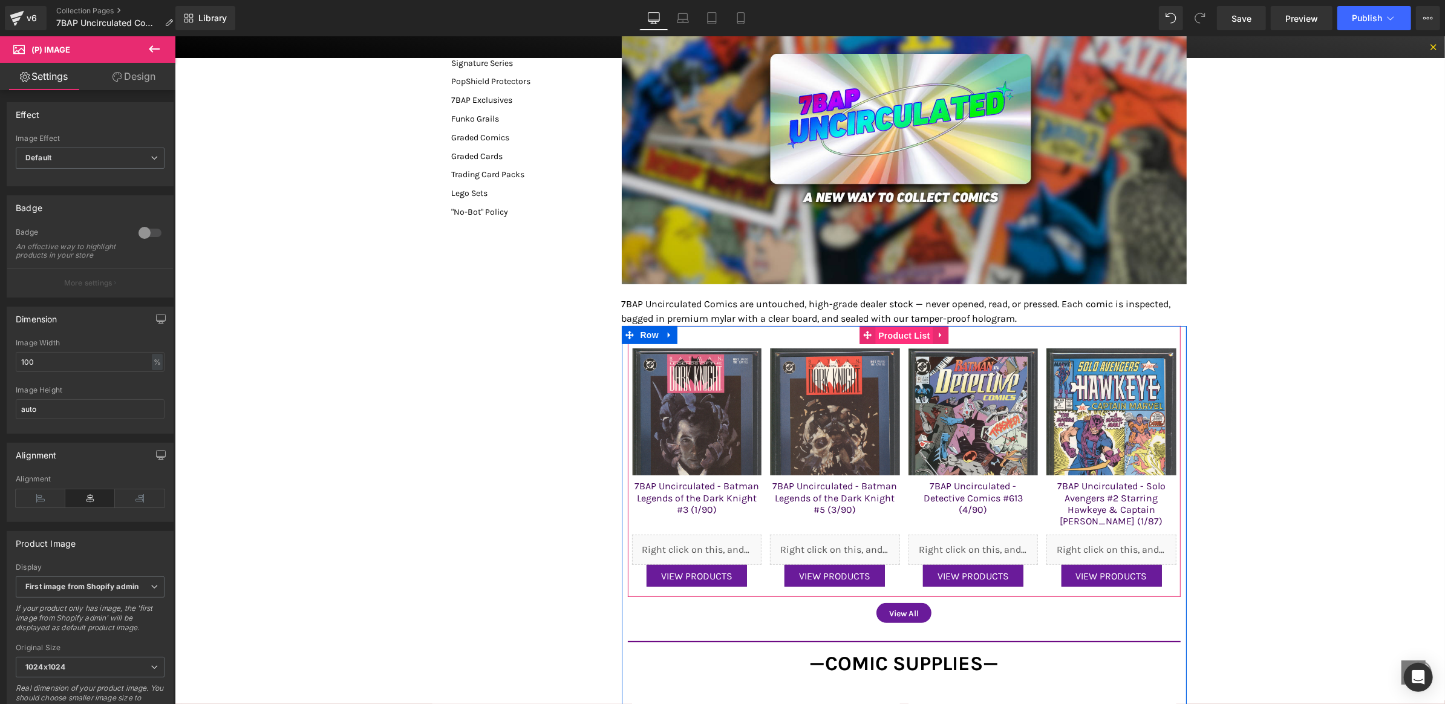
click at [881, 333] on span "Product List" at bounding box center [903, 335] width 57 height 18
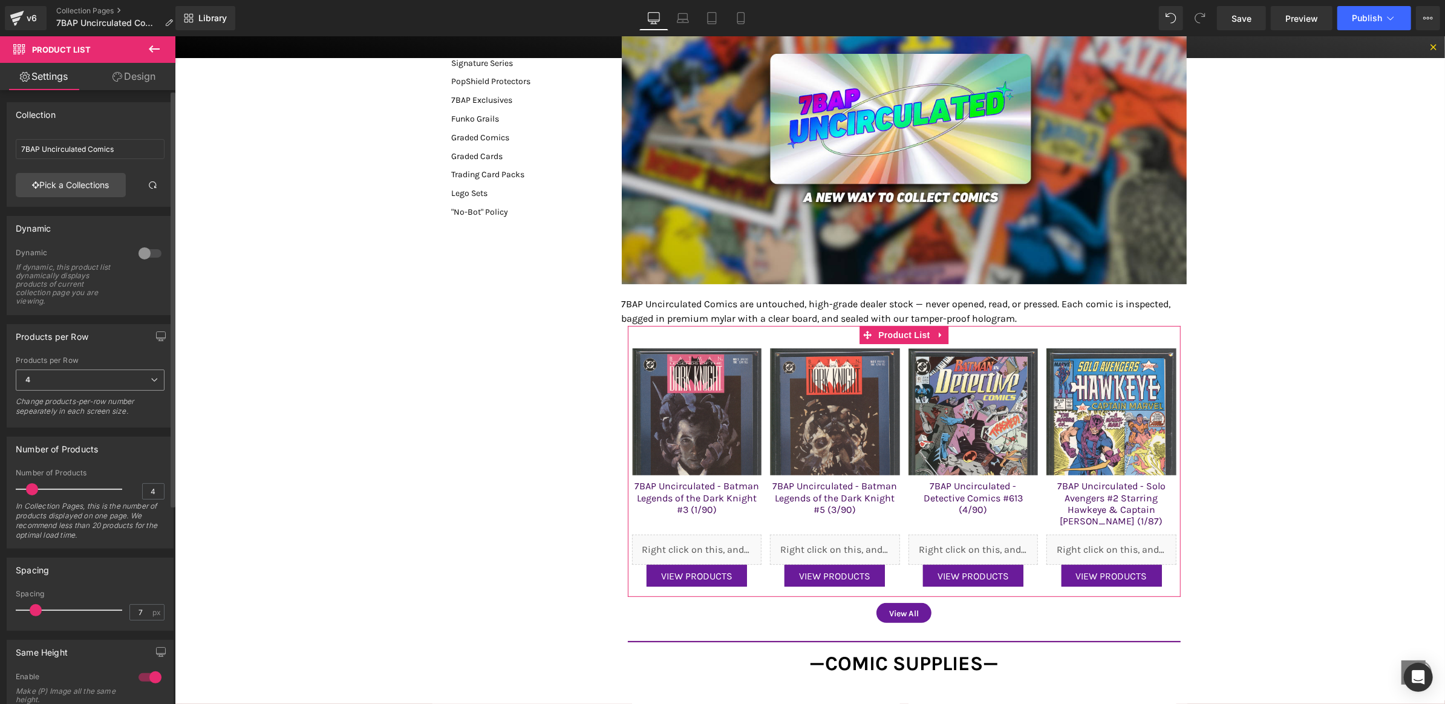
click at [77, 378] on span "4" at bounding box center [90, 380] width 149 height 21
click at [67, 414] on li "2" at bounding box center [88, 420] width 144 height 18
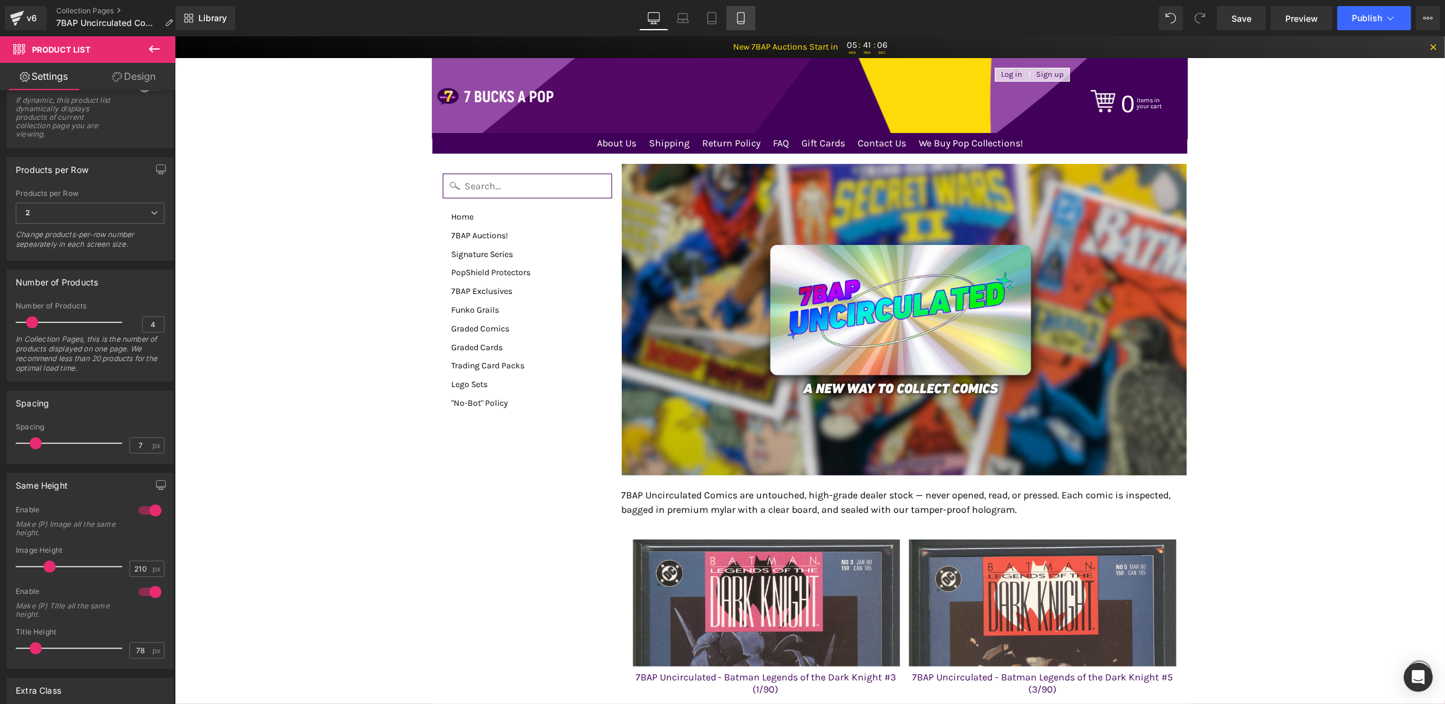
click at [729, 13] on link "Mobile" at bounding box center [740, 18] width 29 height 24
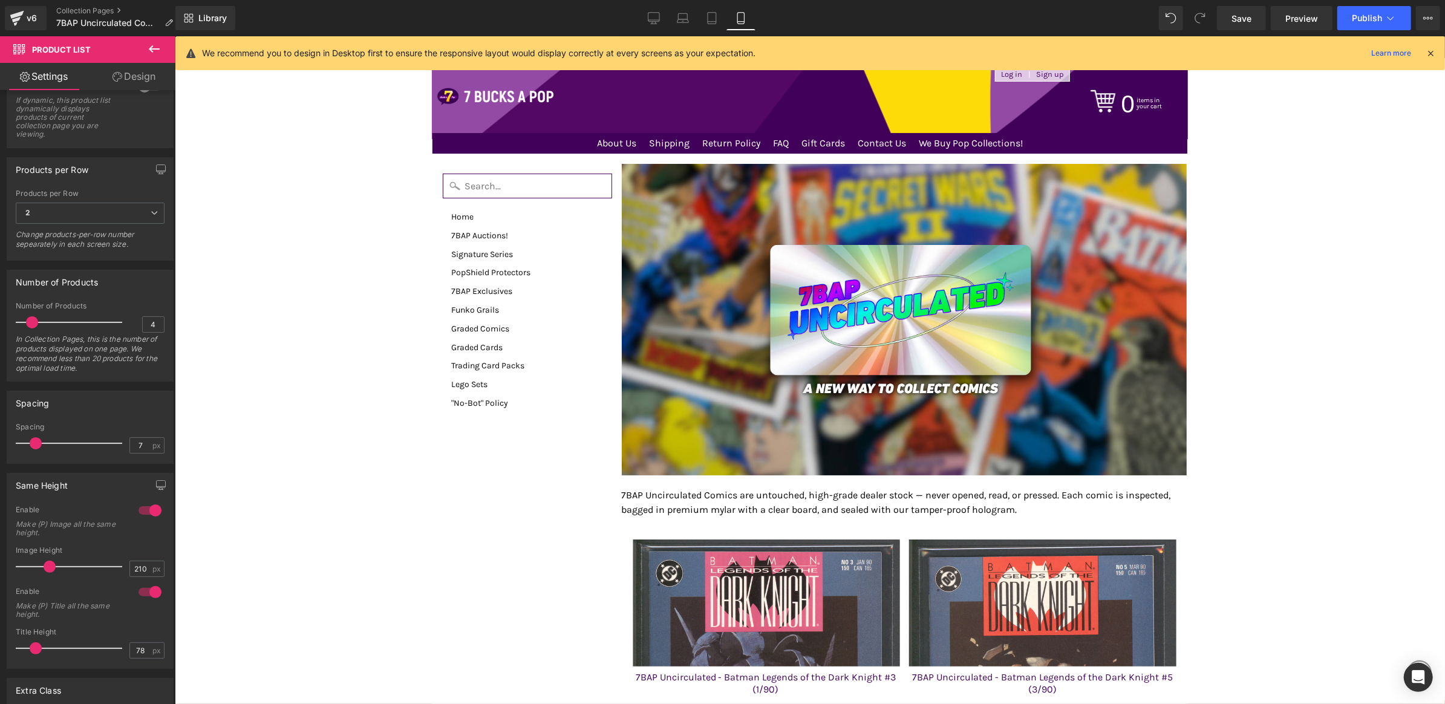
type input "160"
type input "45"
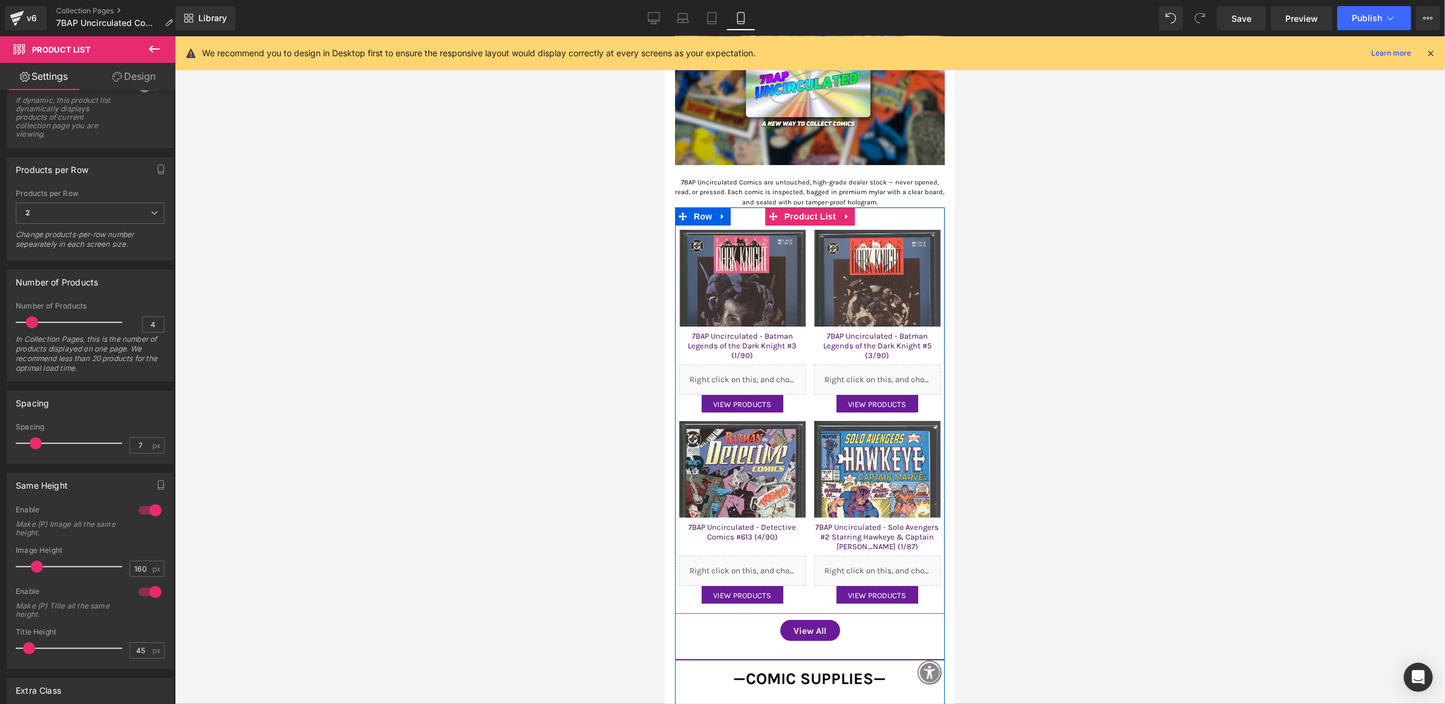
scroll to position [126, 0]
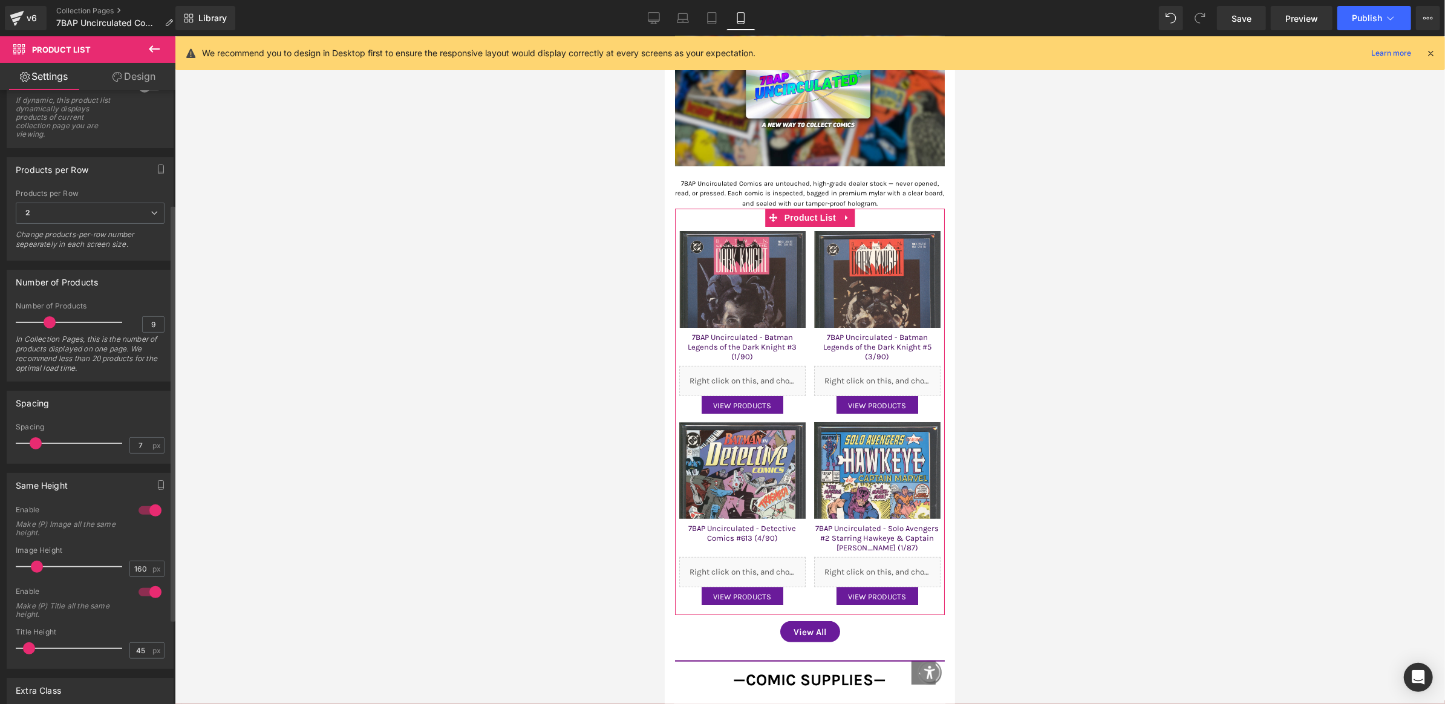
type input "10"
drag, startPoint x: 34, startPoint y: 319, endPoint x: 53, endPoint y: 320, distance: 18.8
click at [53, 320] on span at bounding box center [53, 322] width 12 height 12
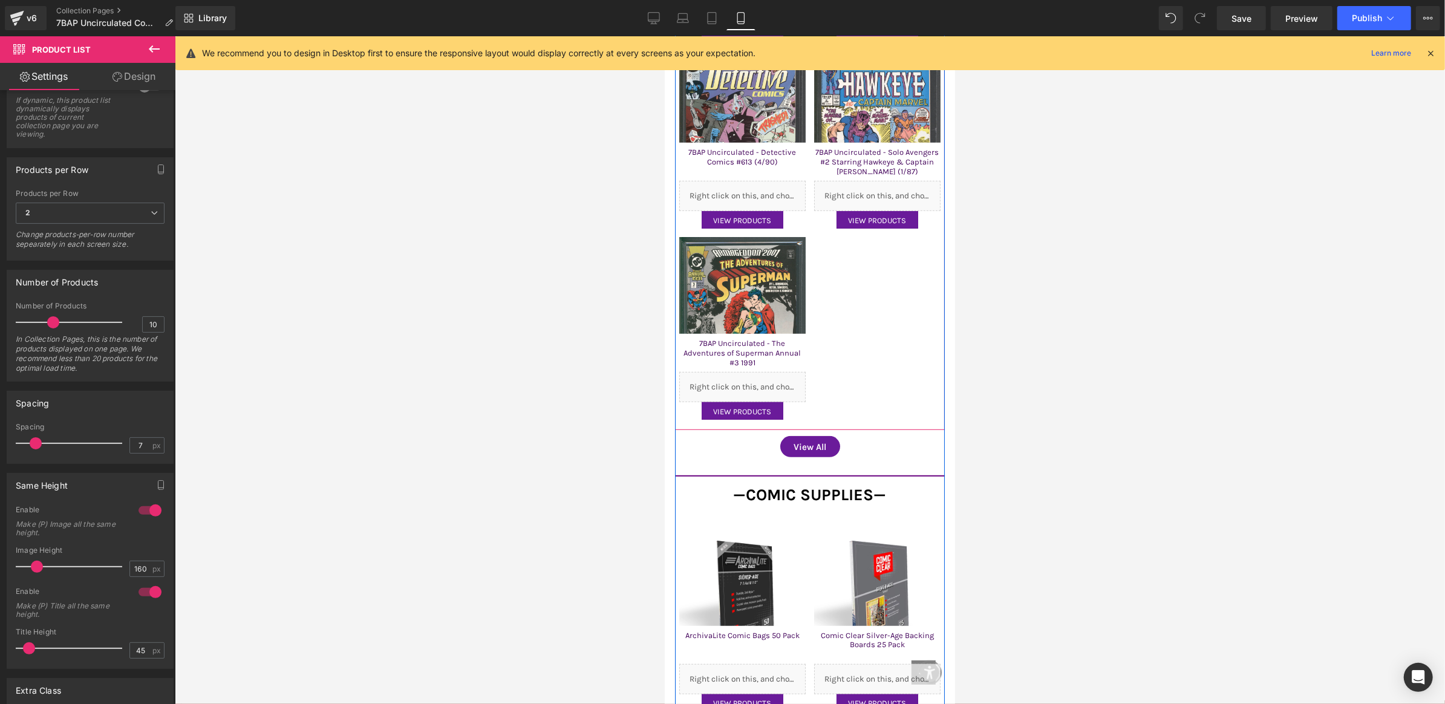
scroll to position [495, 0]
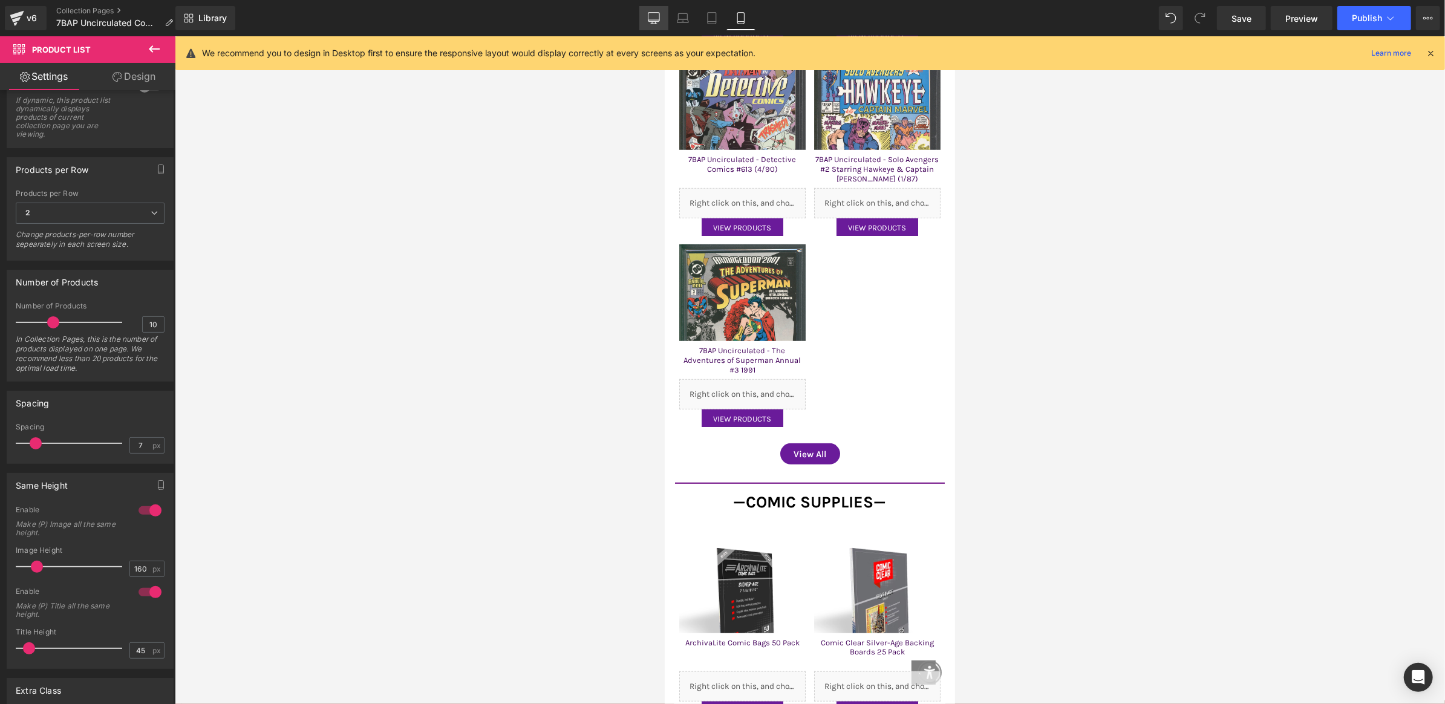
click at [662, 20] on link "Desktop" at bounding box center [653, 18] width 29 height 24
type input "210"
type input "78"
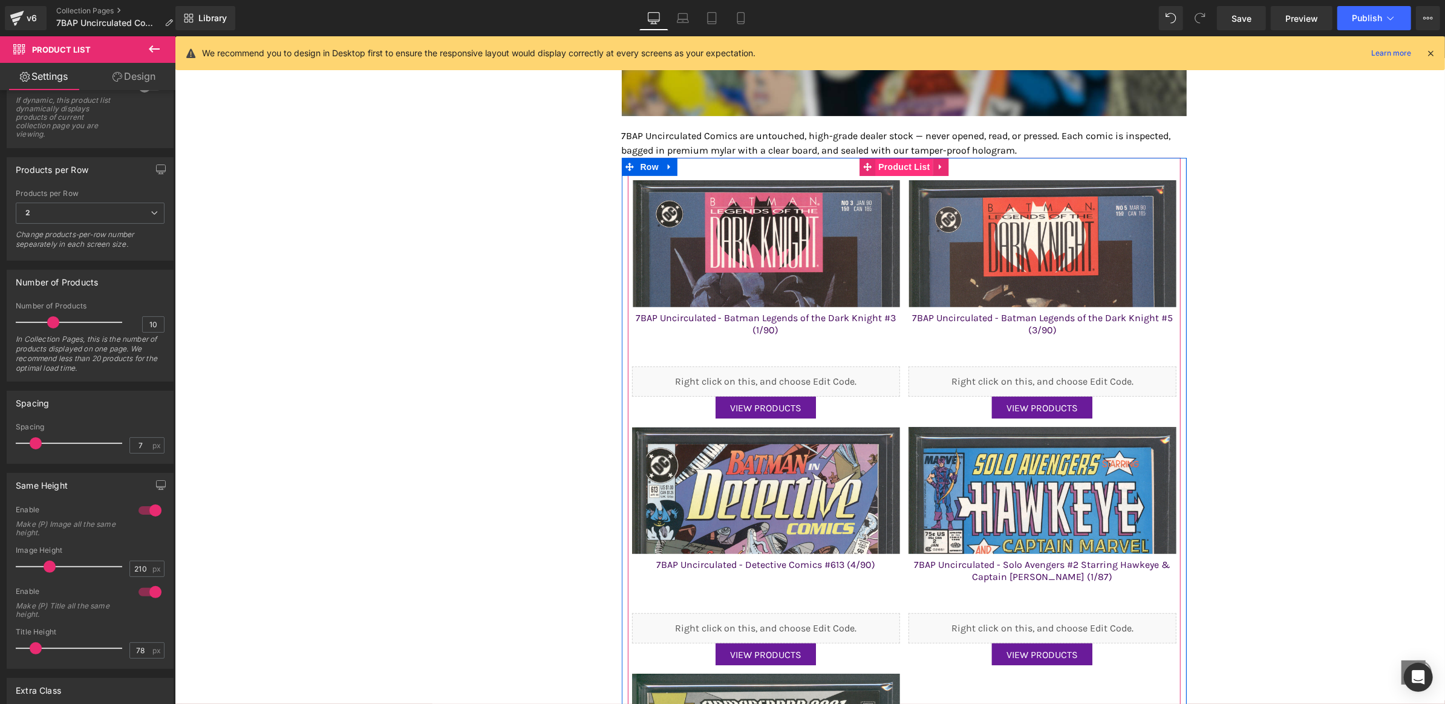
click at [892, 161] on span "Product List" at bounding box center [903, 166] width 57 height 18
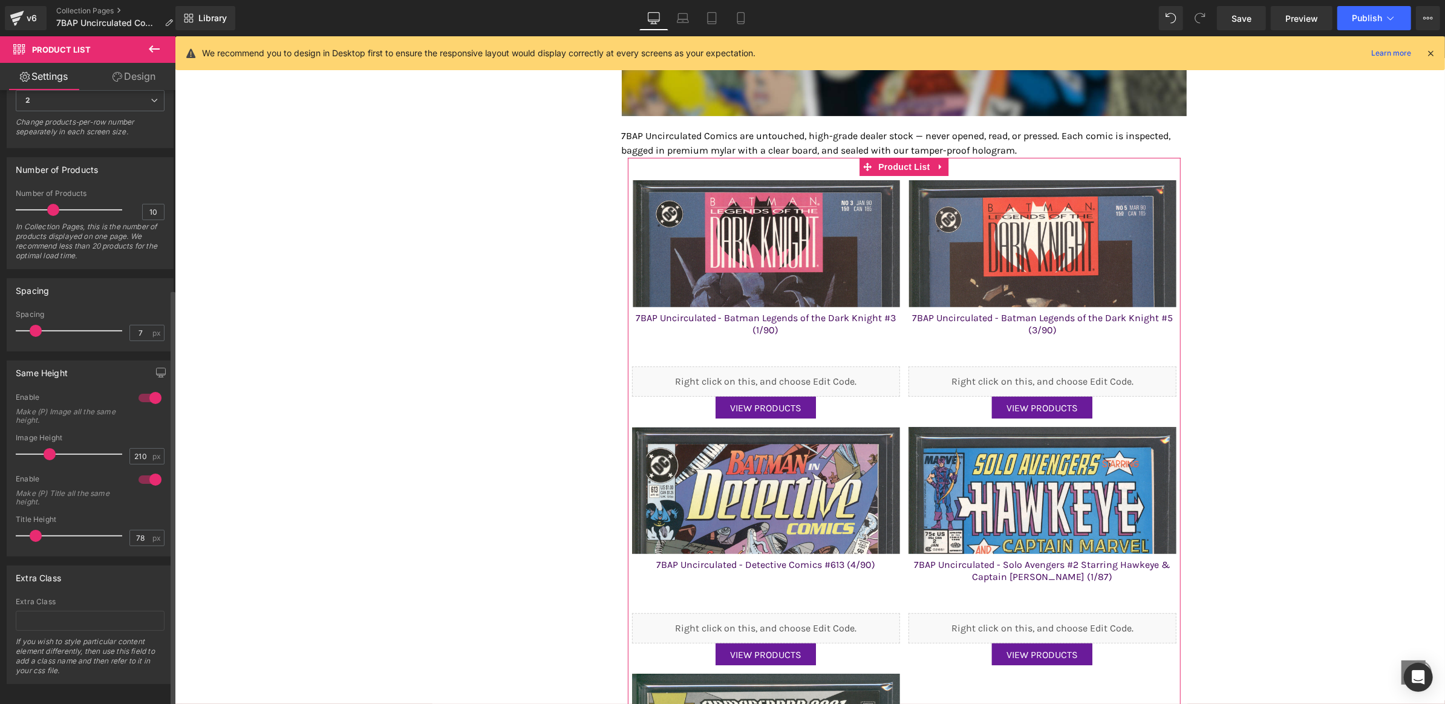
scroll to position [292, 0]
click at [150, 465] on div at bounding box center [149, 474] width 29 height 19
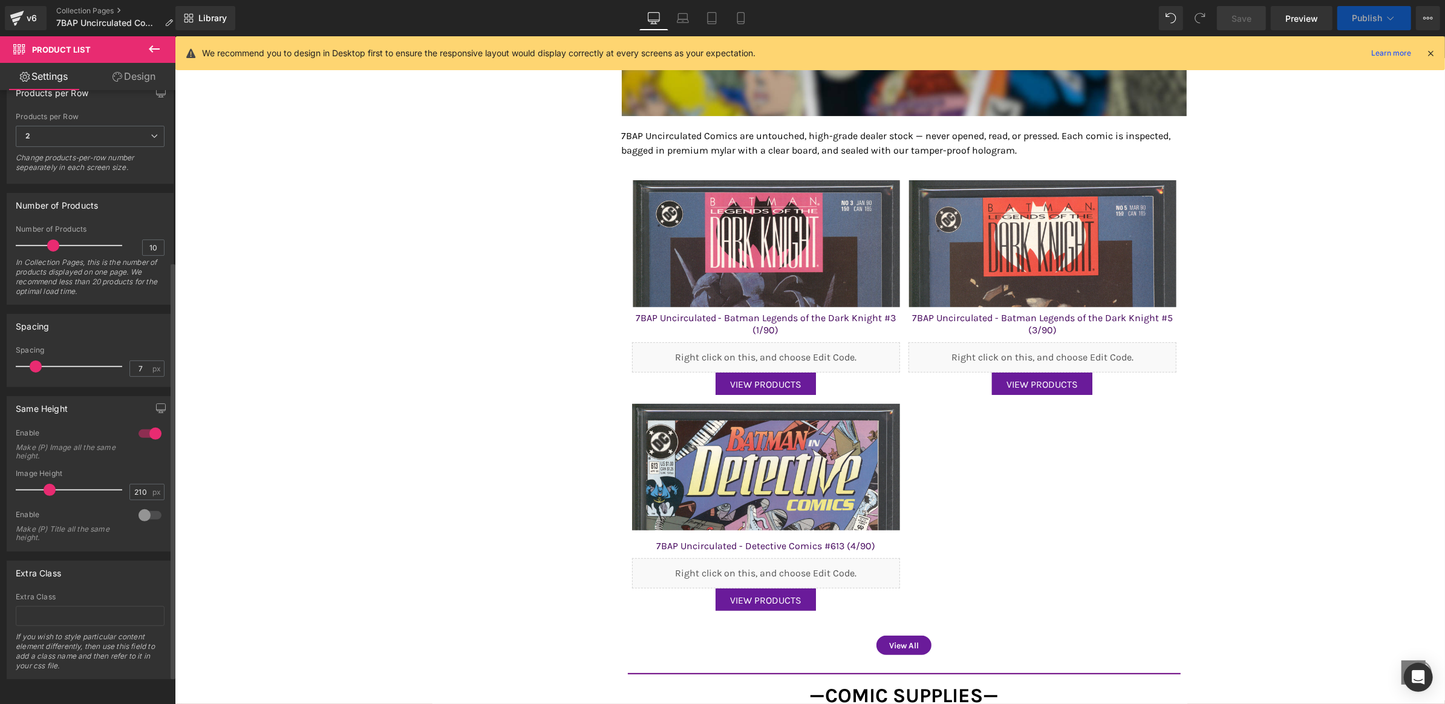
scroll to position [251, 0]
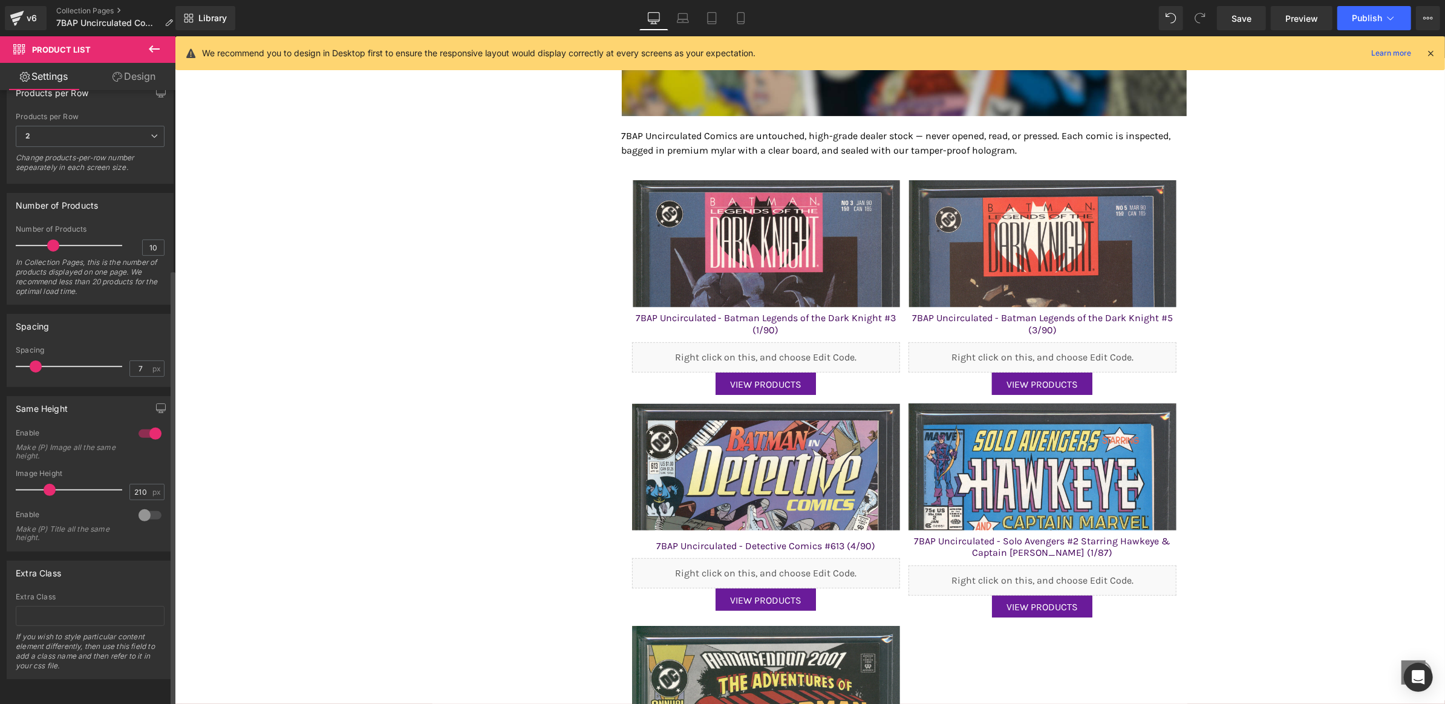
click at [150, 469] on div "Image Height" at bounding box center [90, 473] width 149 height 8
click at [144, 428] on div at bounding box center [149, 433] width 29 height 19
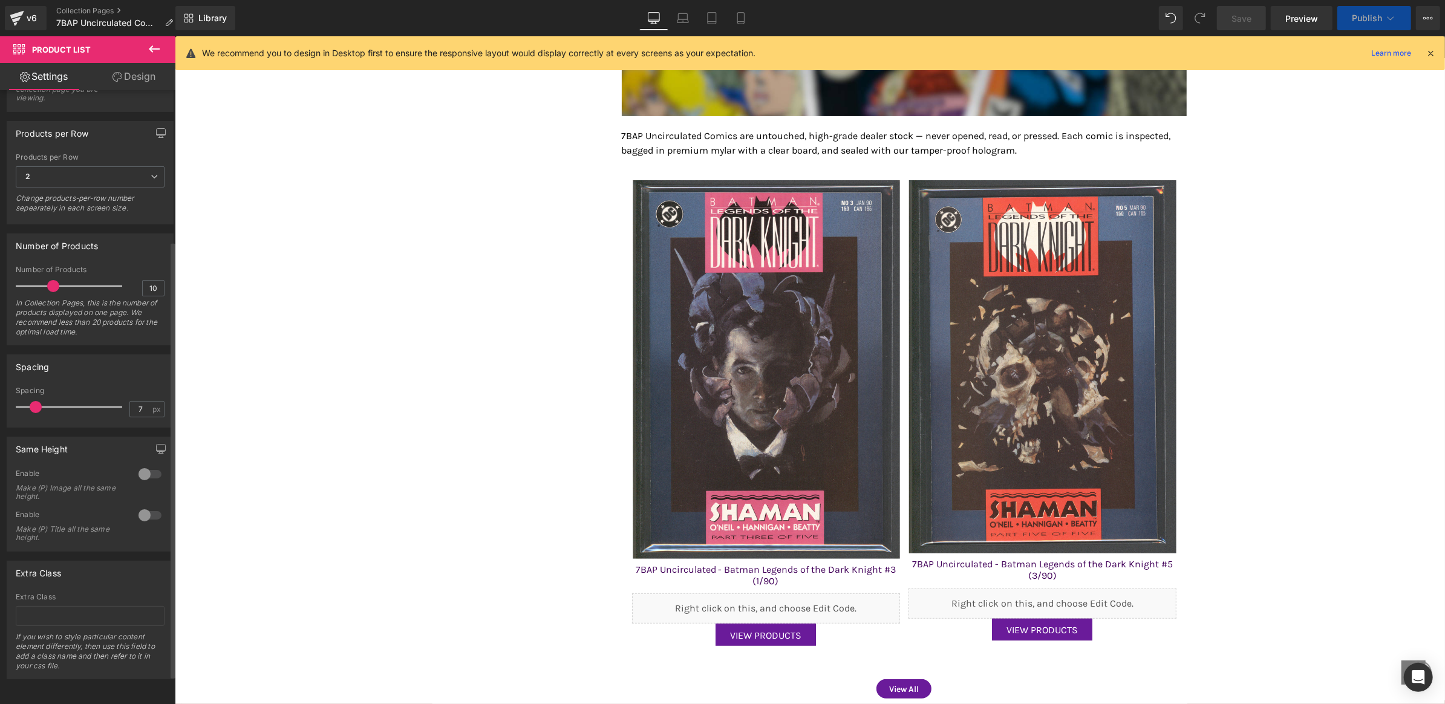
scroll to position [210, 0]
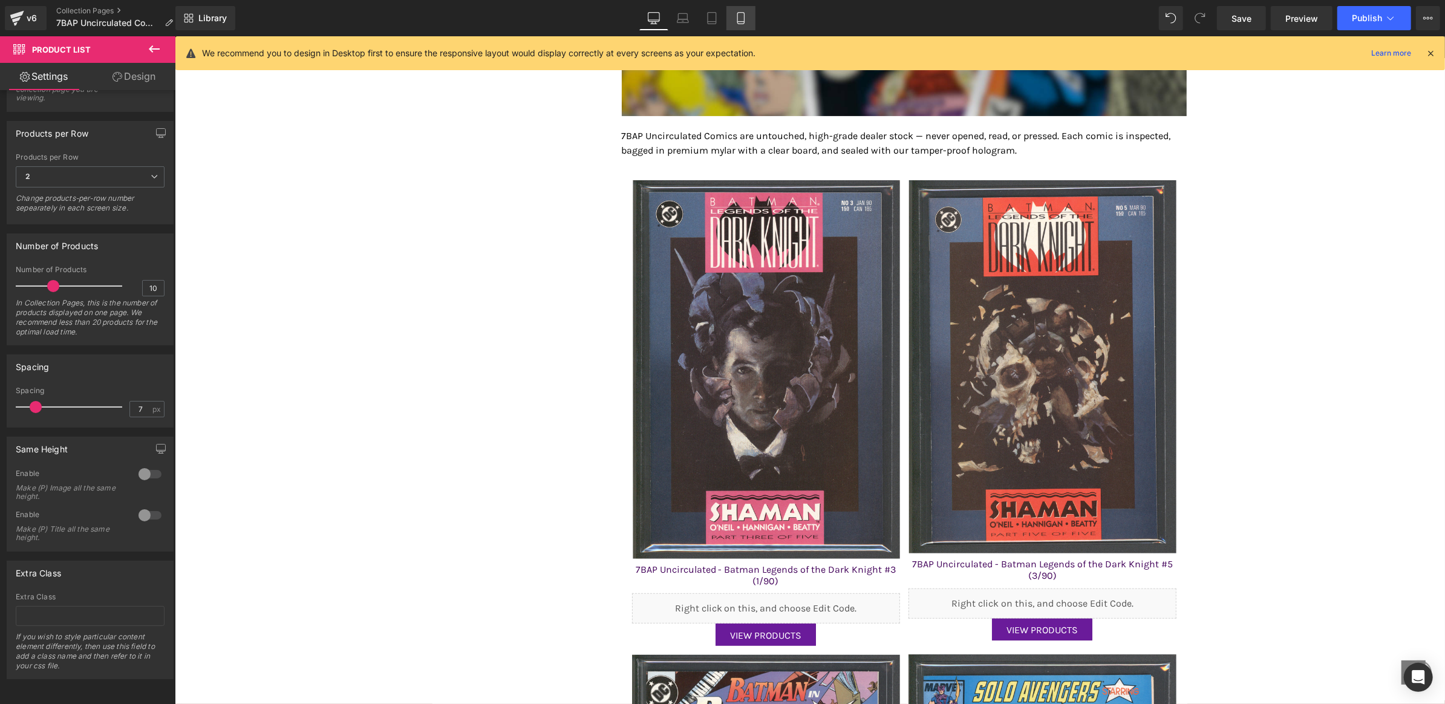
click at [745, 15] on icon at bounding box center [741, 18] width 12 height 12
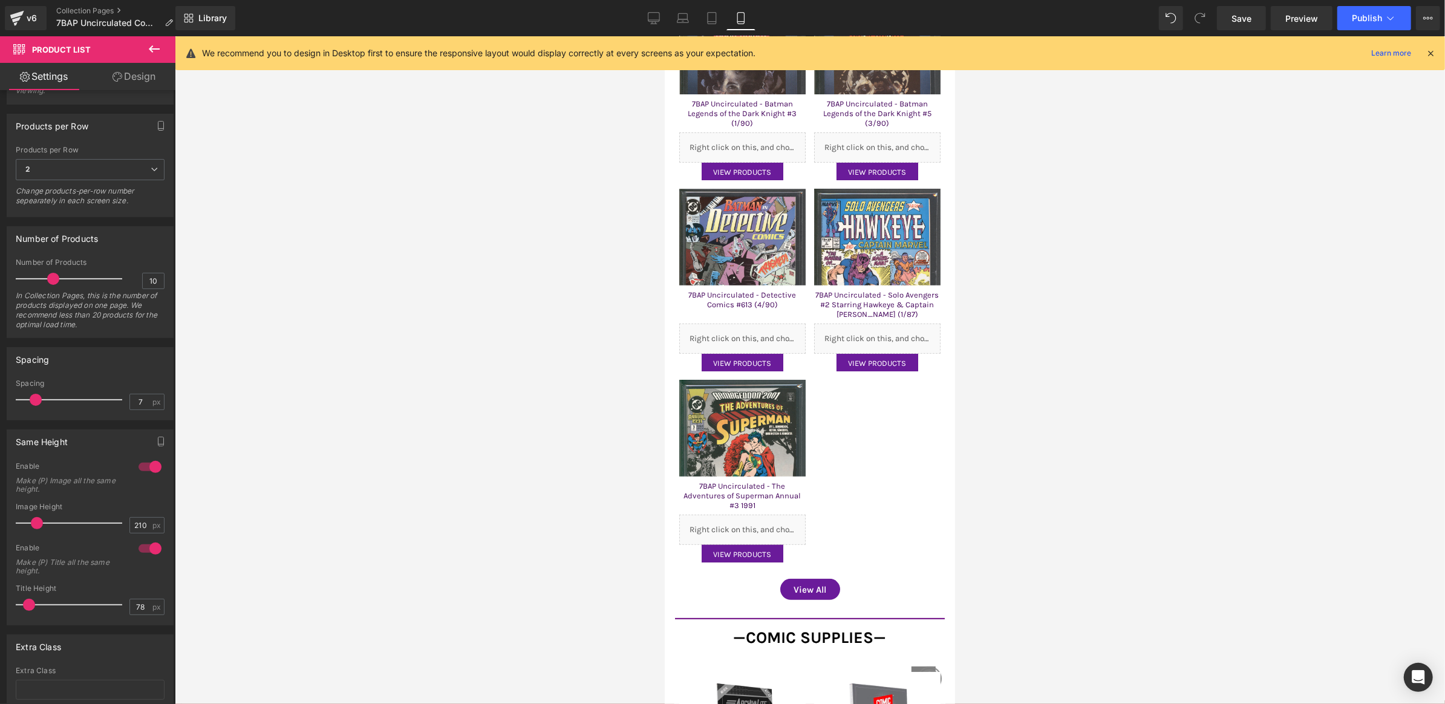
type input "160"
type input "45"
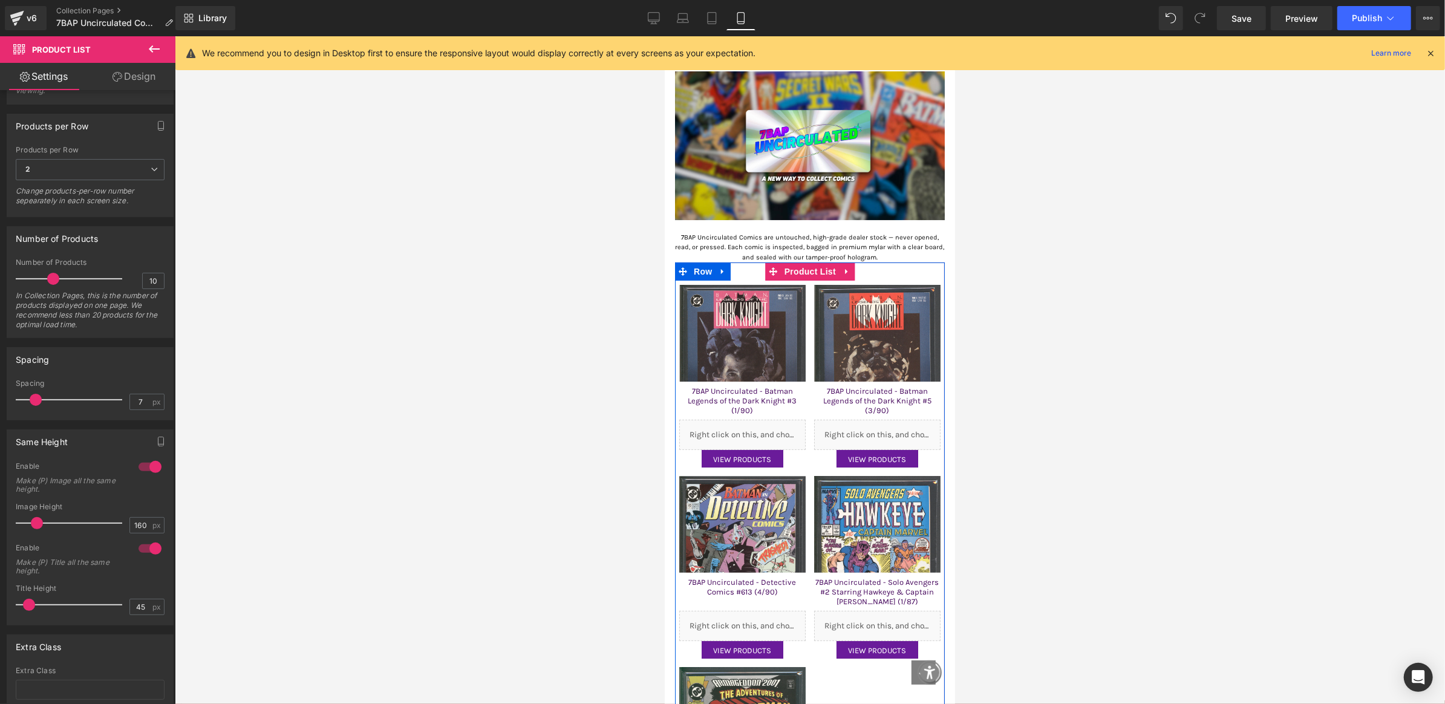
scroll to position [0, 0]
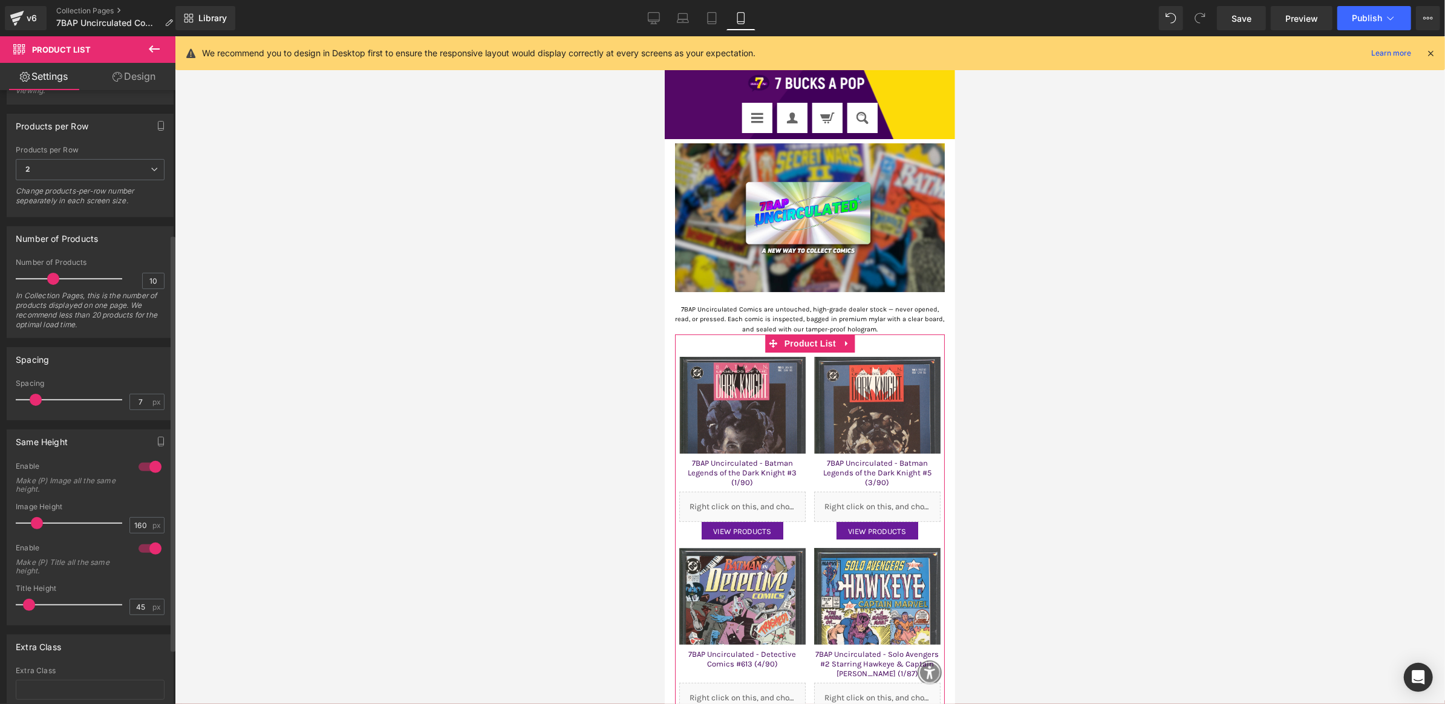
click at [144, 458] on div at bounding box center [149, 466] width 29 height 19
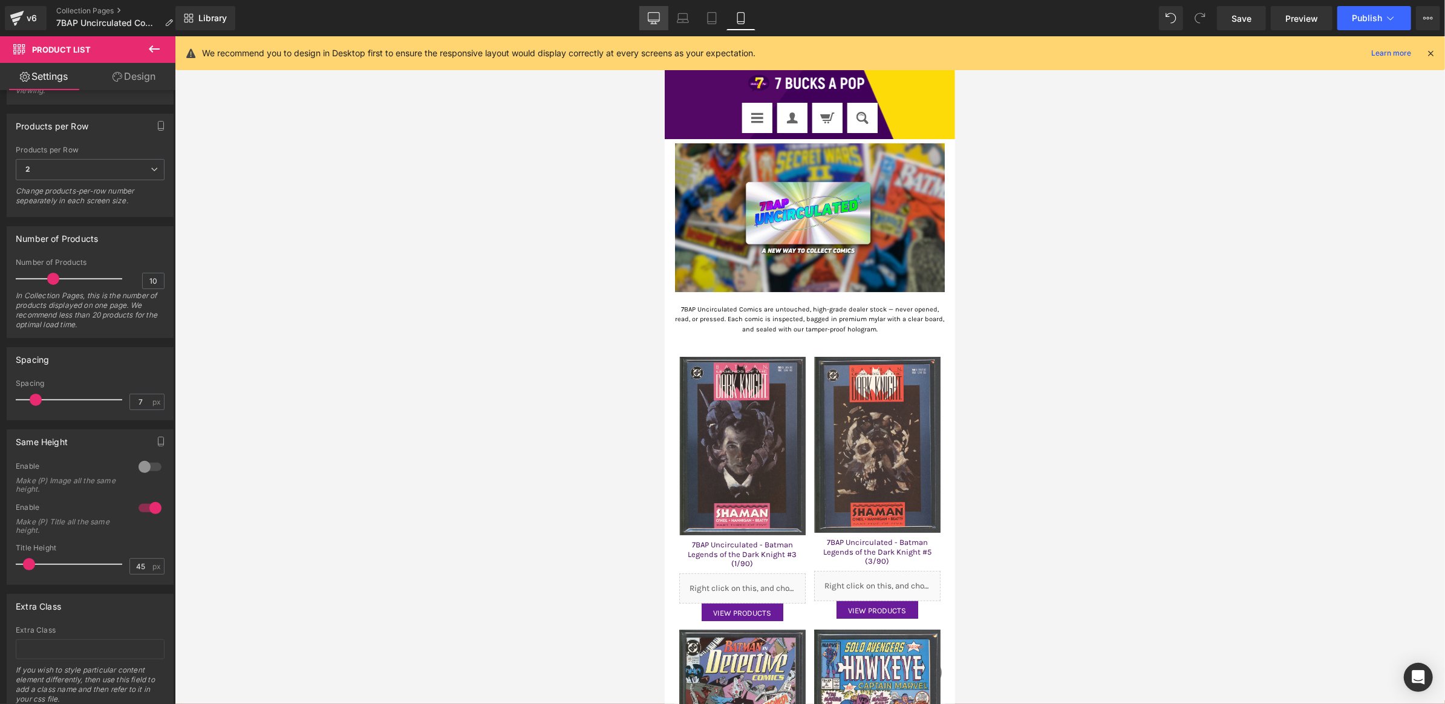
drag, startPoint x: 653, startPoint y: 20, endPoint x: 549, endPoint y: 151, distance: 166.6
click at [653, 20] on icon at bounding box center [653, 20] width 11 height 0
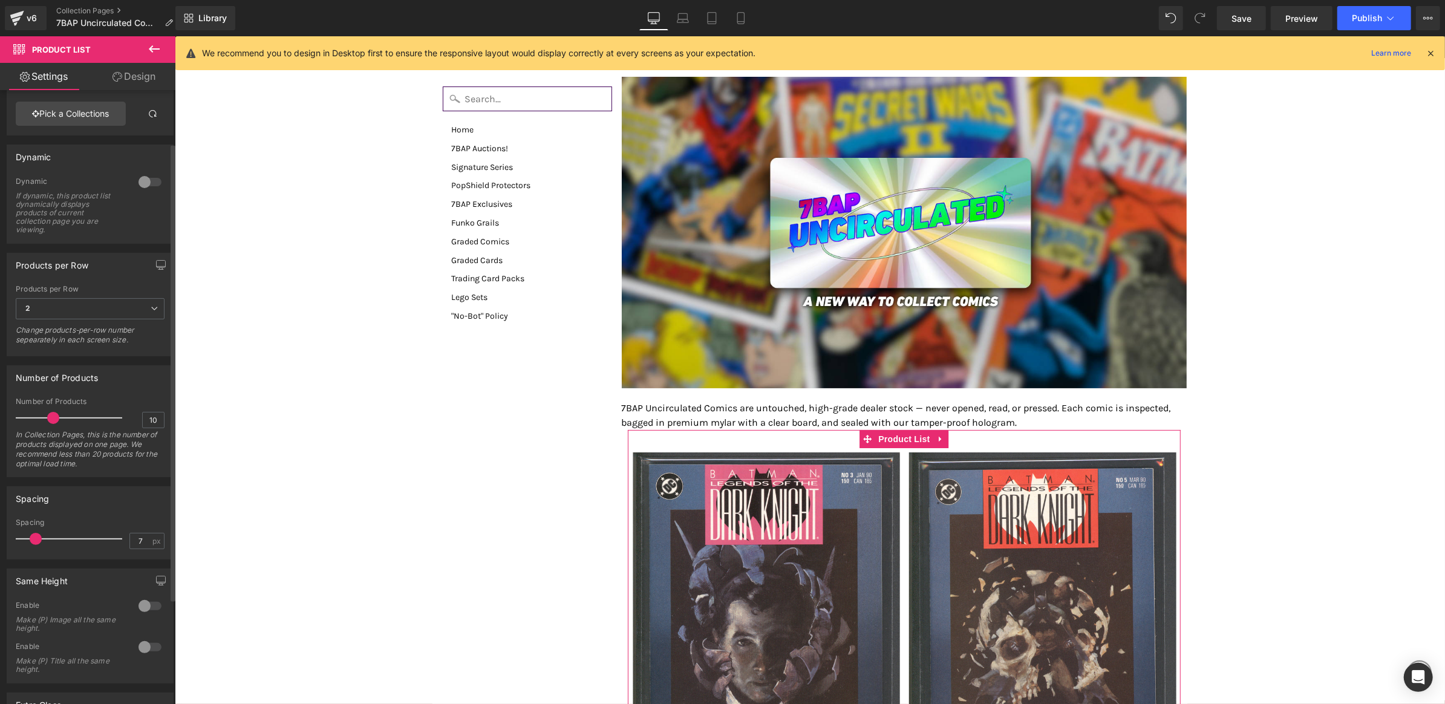
scroll to position [70, 0]
click at [110, 316] on span "2" at bounding box center [90, 309] width 149 height 21
click at [96, 360] on li "3" at bounding box center [88, 368] width 144 height 18
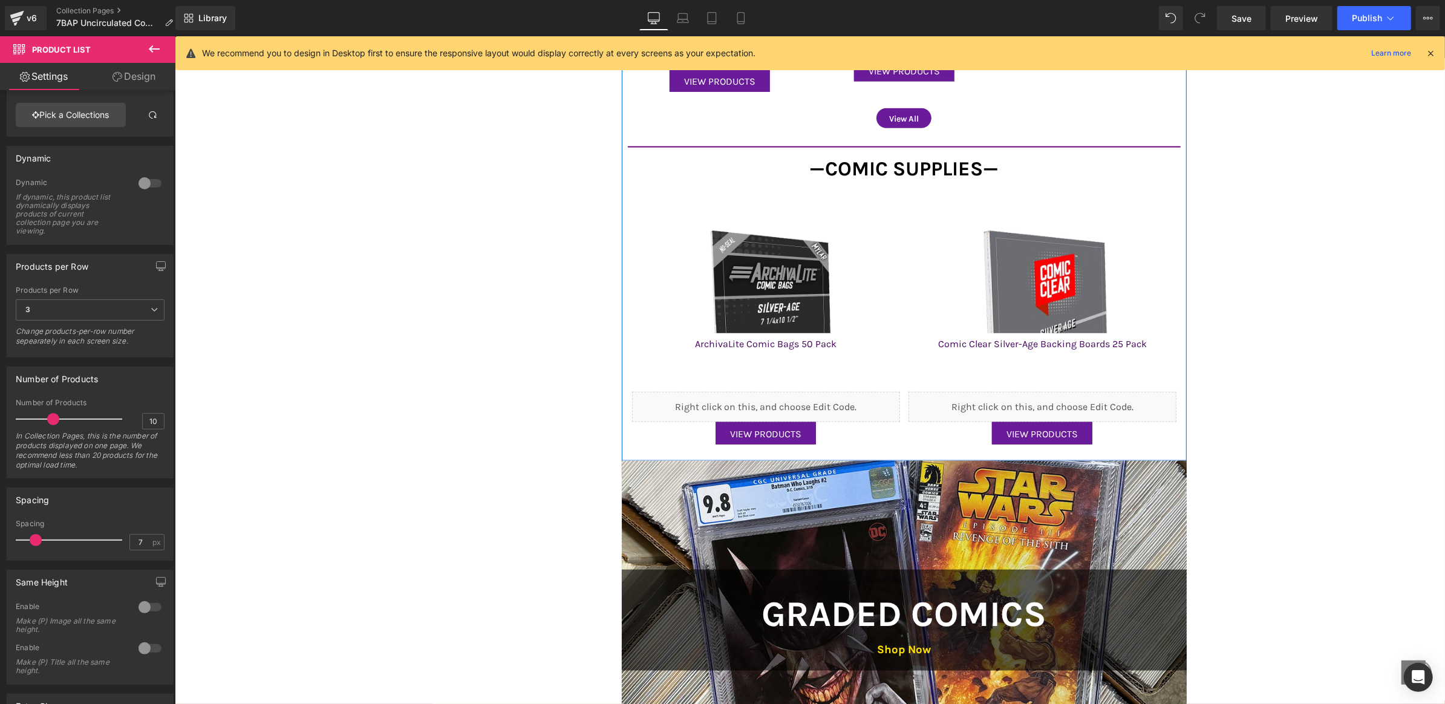
scroll to position [1170, 0]
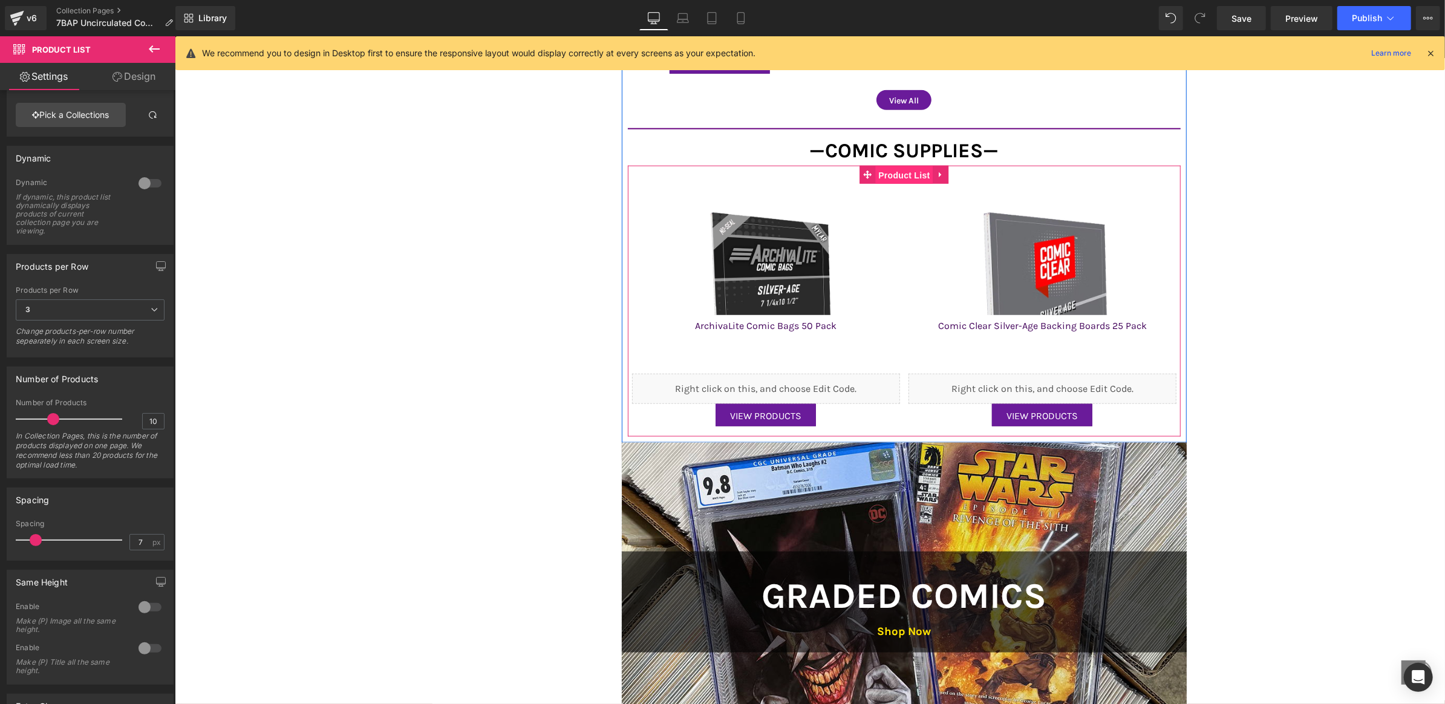
click at [896, 171] on span "Product List" at bounding box center [903, 175] width 57 height 18
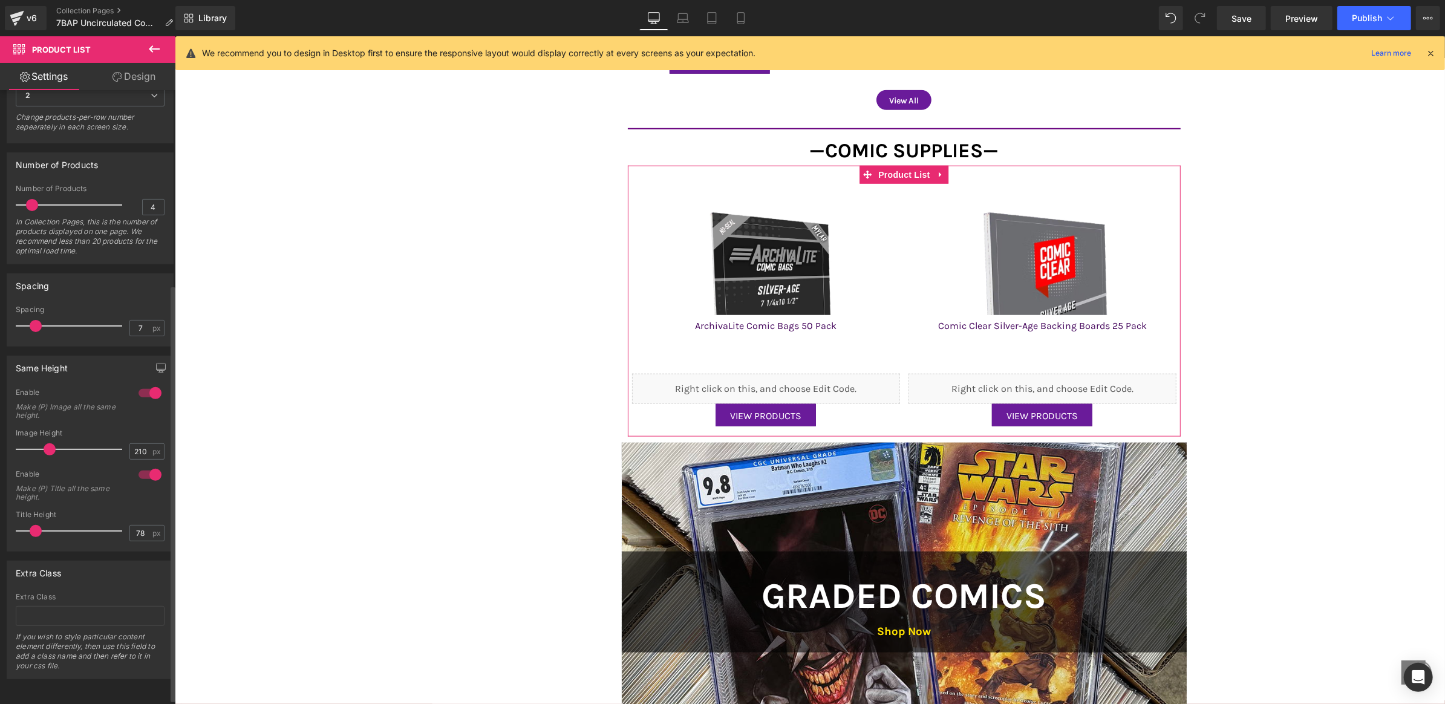
click at [152, 393] on div at bounding box center [149, 392] width 29 height 19
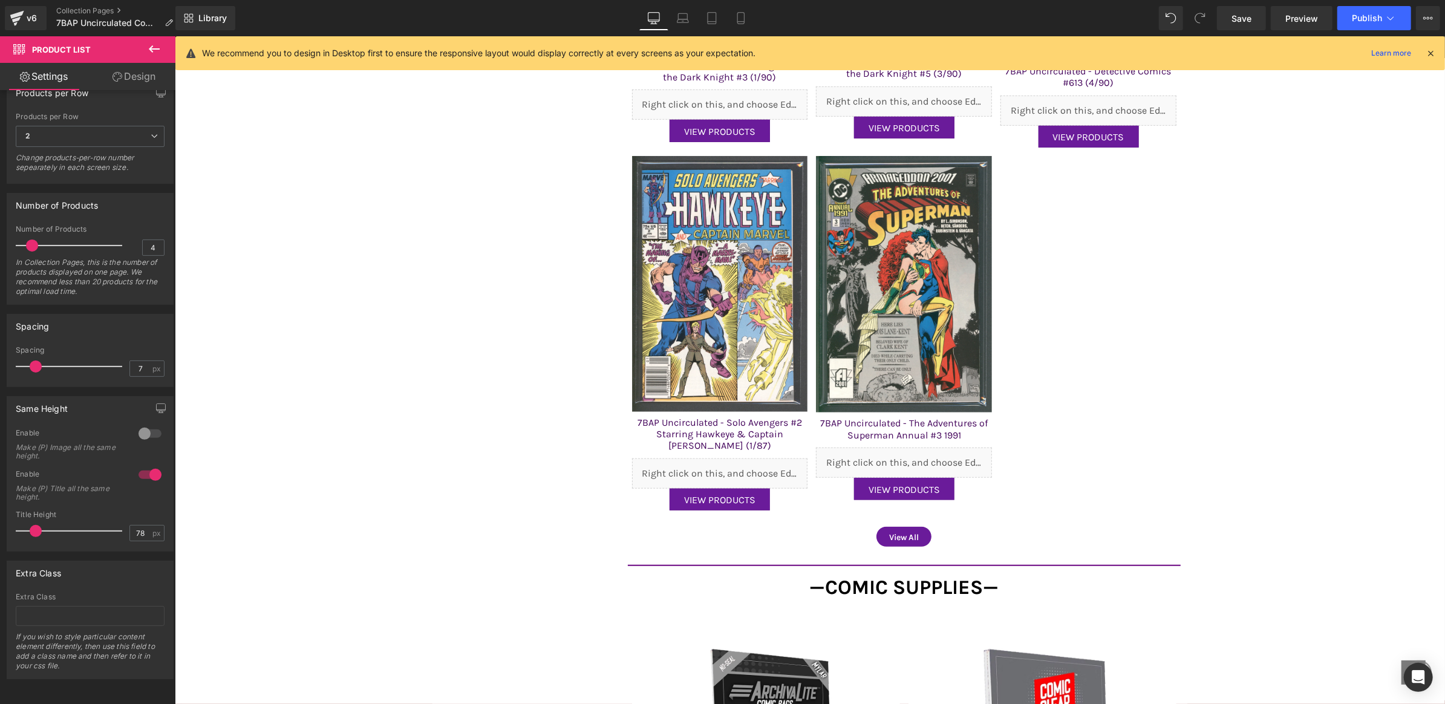
scroll to position [0, 0]
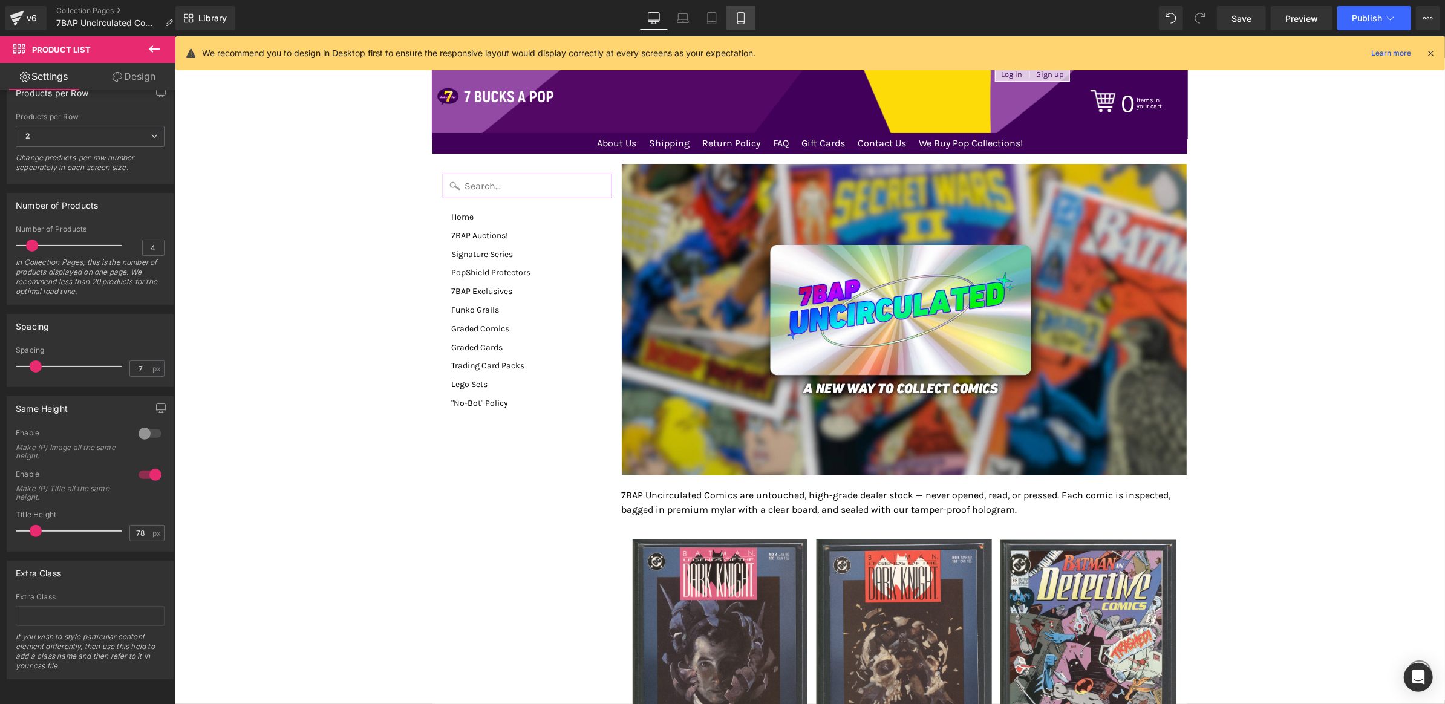
click at [739, 16] on icon at bounding box center [741, 18] width 12 height 12
type input "160"
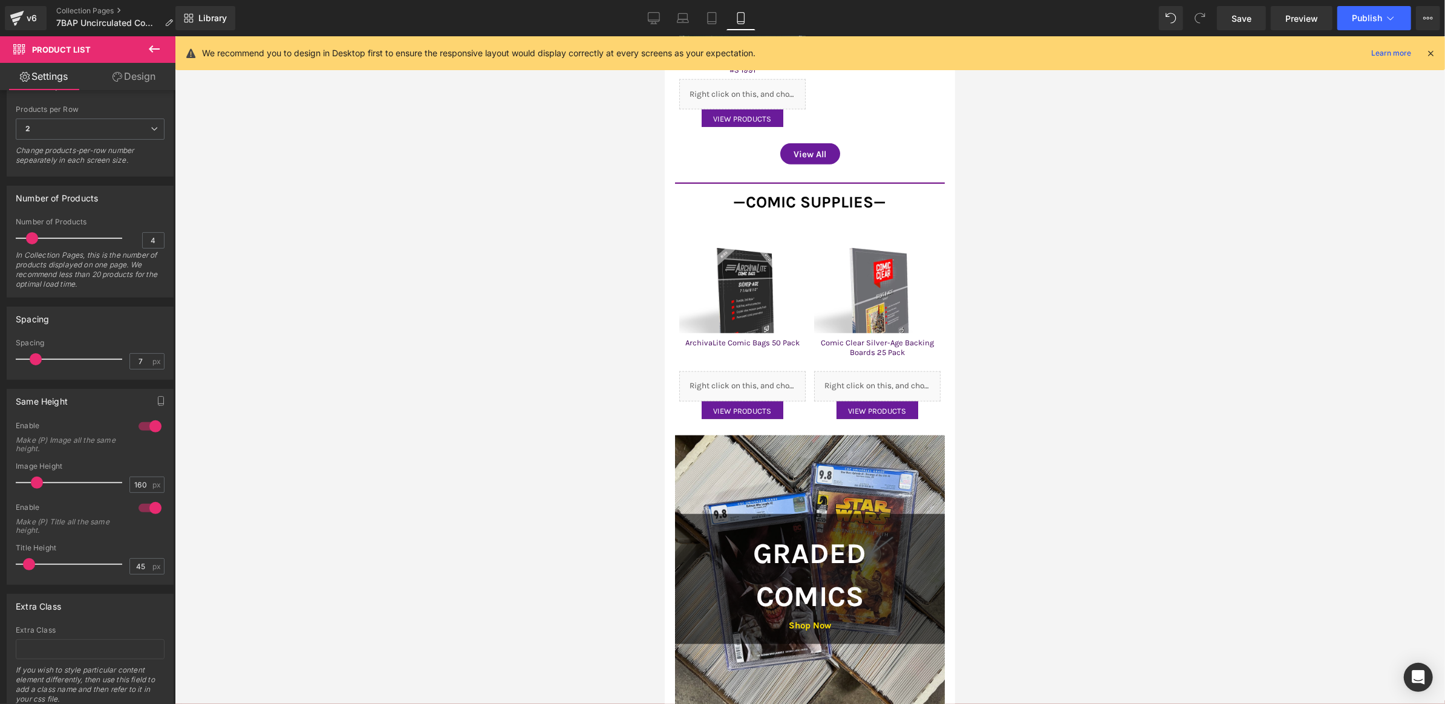
scroll to position [1057, 0]
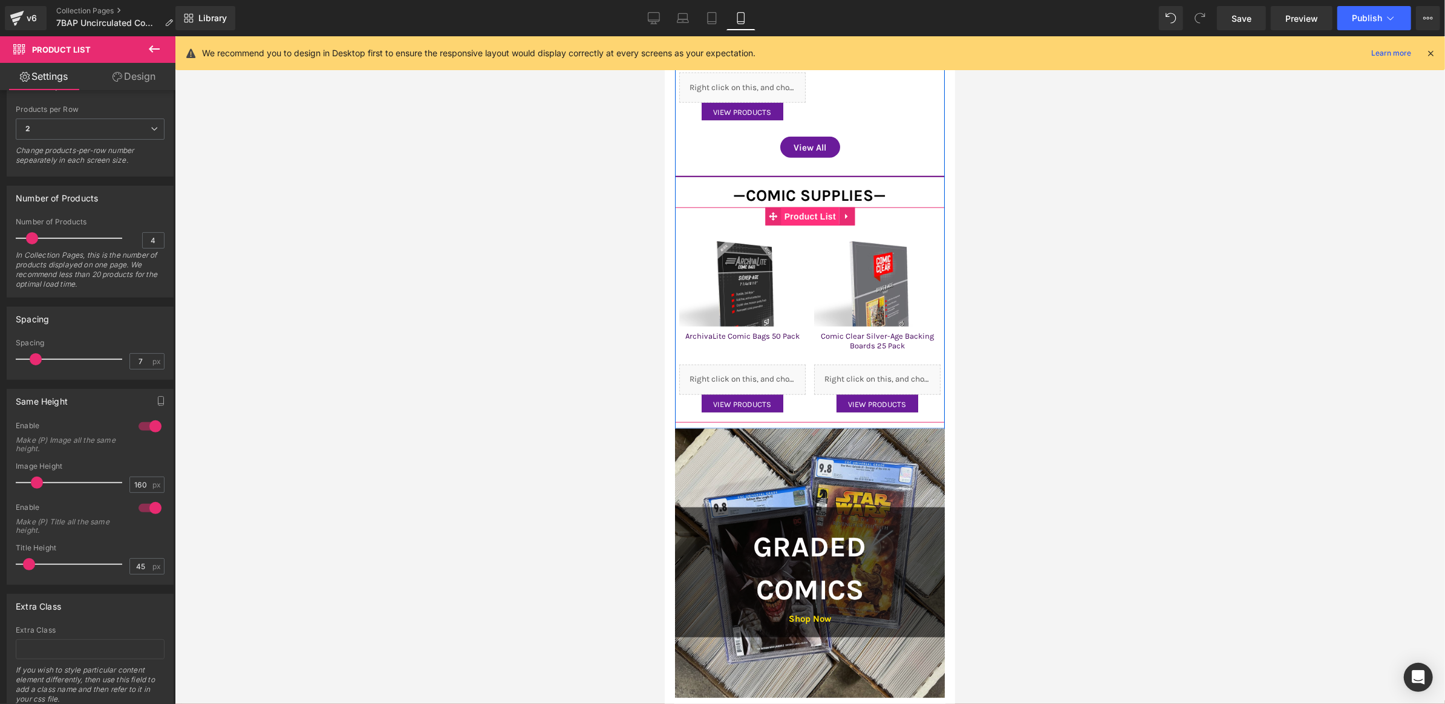
click at [810, 219] on span "Product List" at bounding box center [809, 216] width 57 height 18
click at [151, 418] on div at bounding box center [149, 426] width 29 height 19
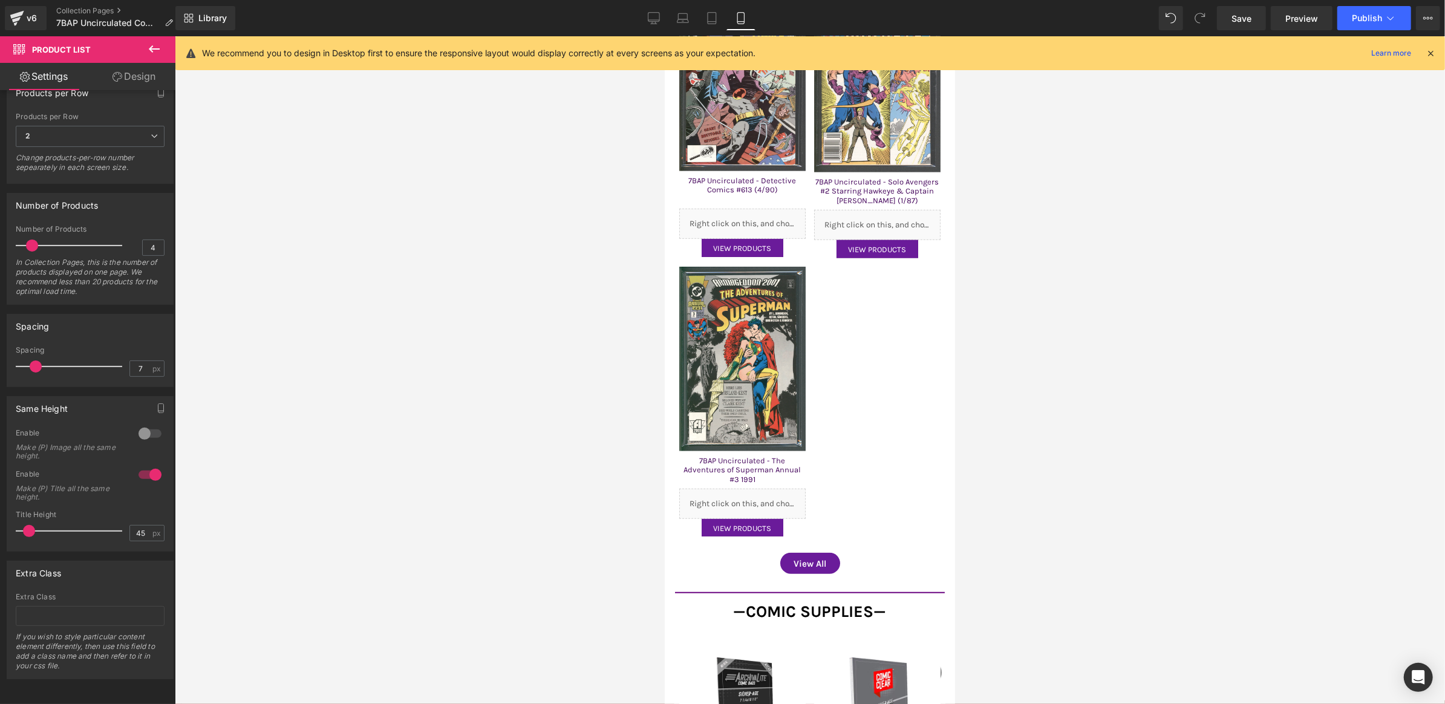
scroll to position [0, 0]
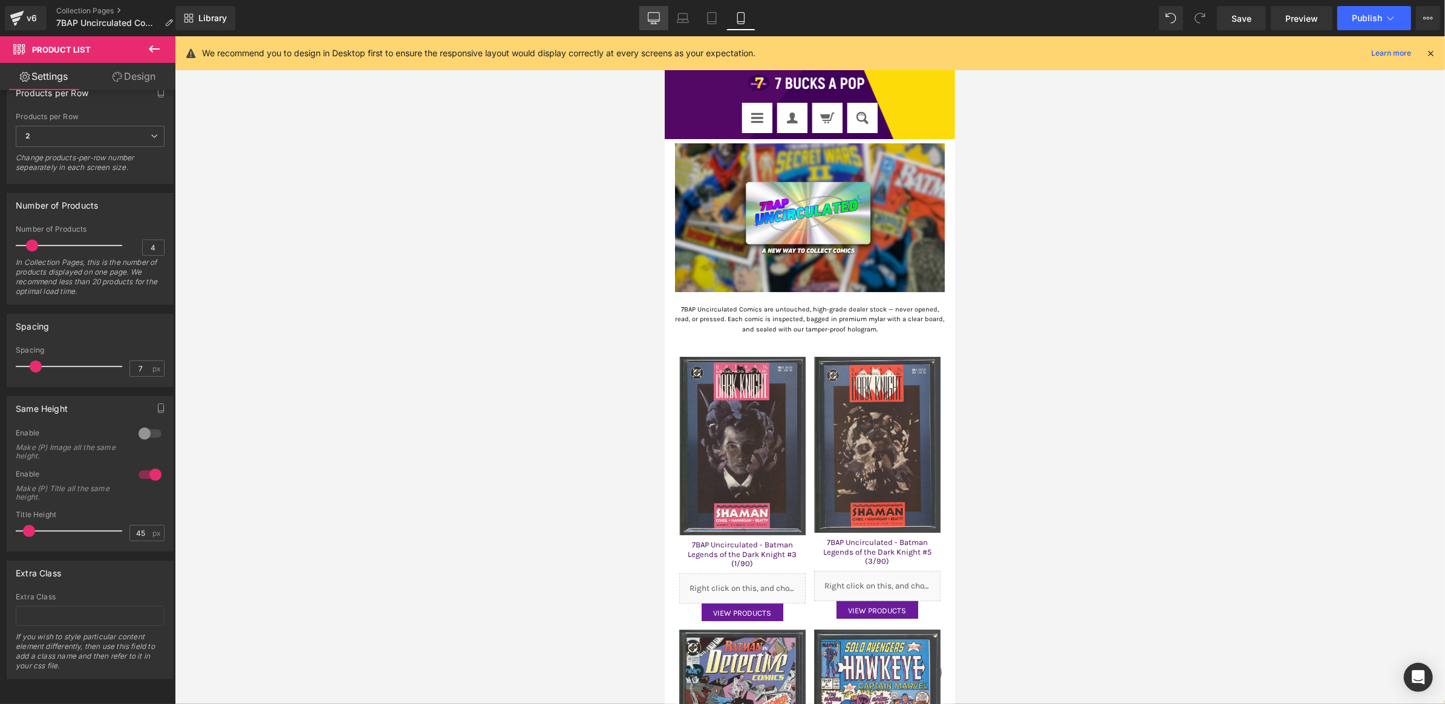
click at [647, 16] on link "Desktop" at bounding box center [653, 18] width 29 height 24
type input "78"
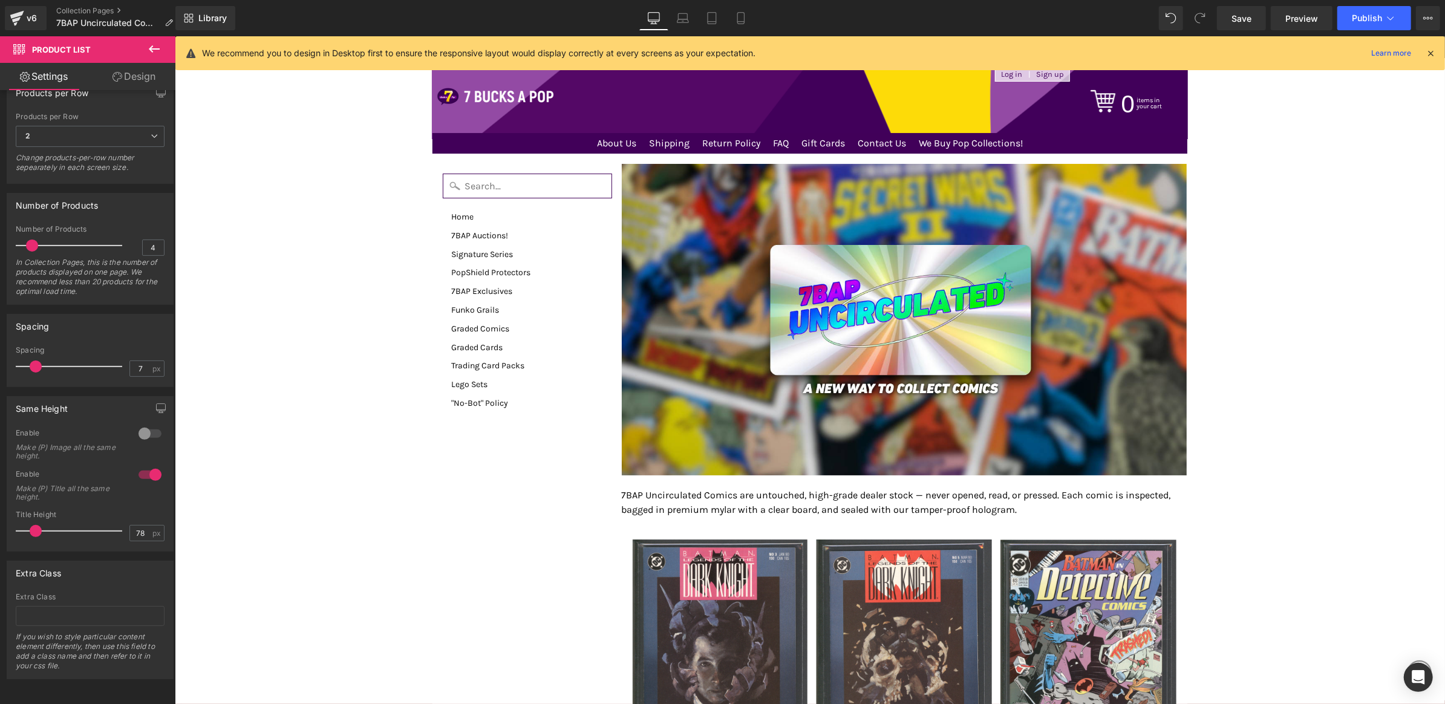
scroll to position [301, 0]
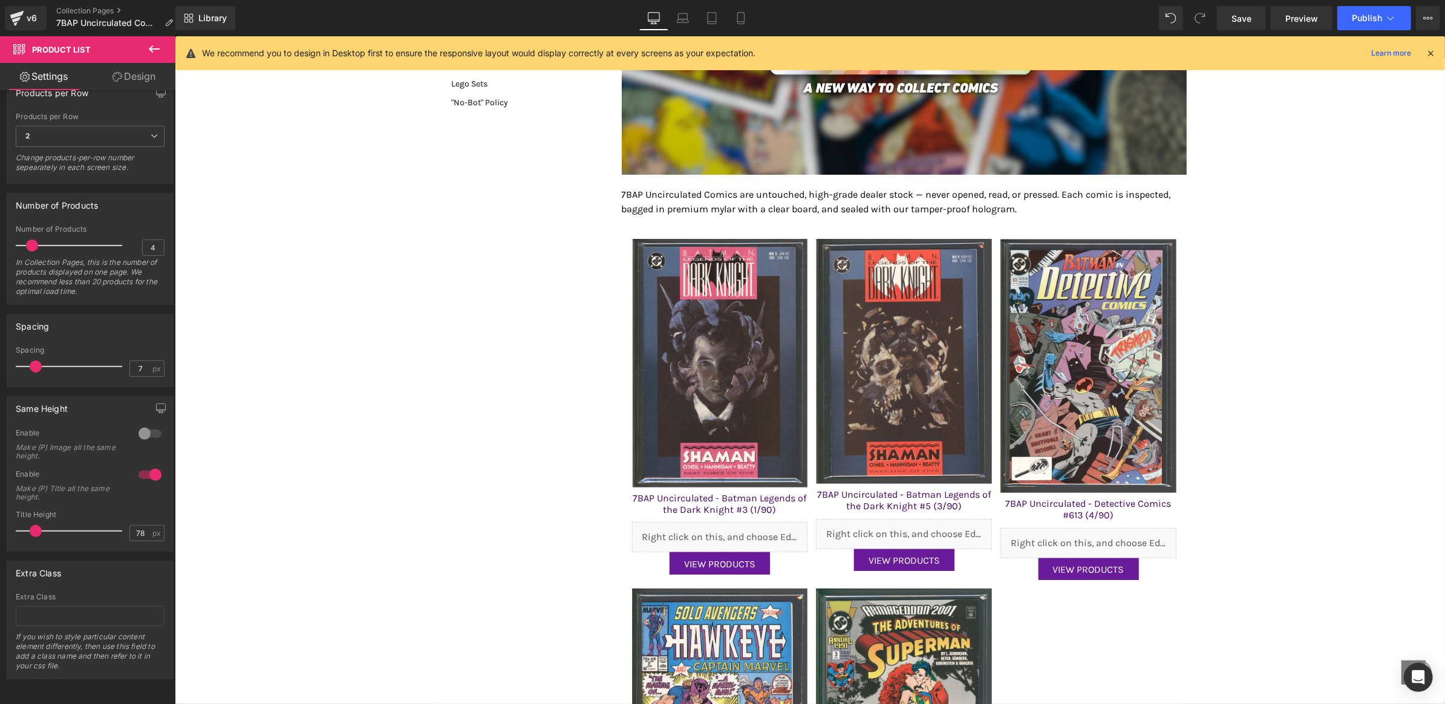
click at [1216, 24] on div "Save Preview Publish Scheduled View Live Page View with current Template Save T…" at bounding box center [1328, 18] width 233 height 24
click at [1230, 24] on link "Save" at bounding box center [1241, 18] width 49 height 24
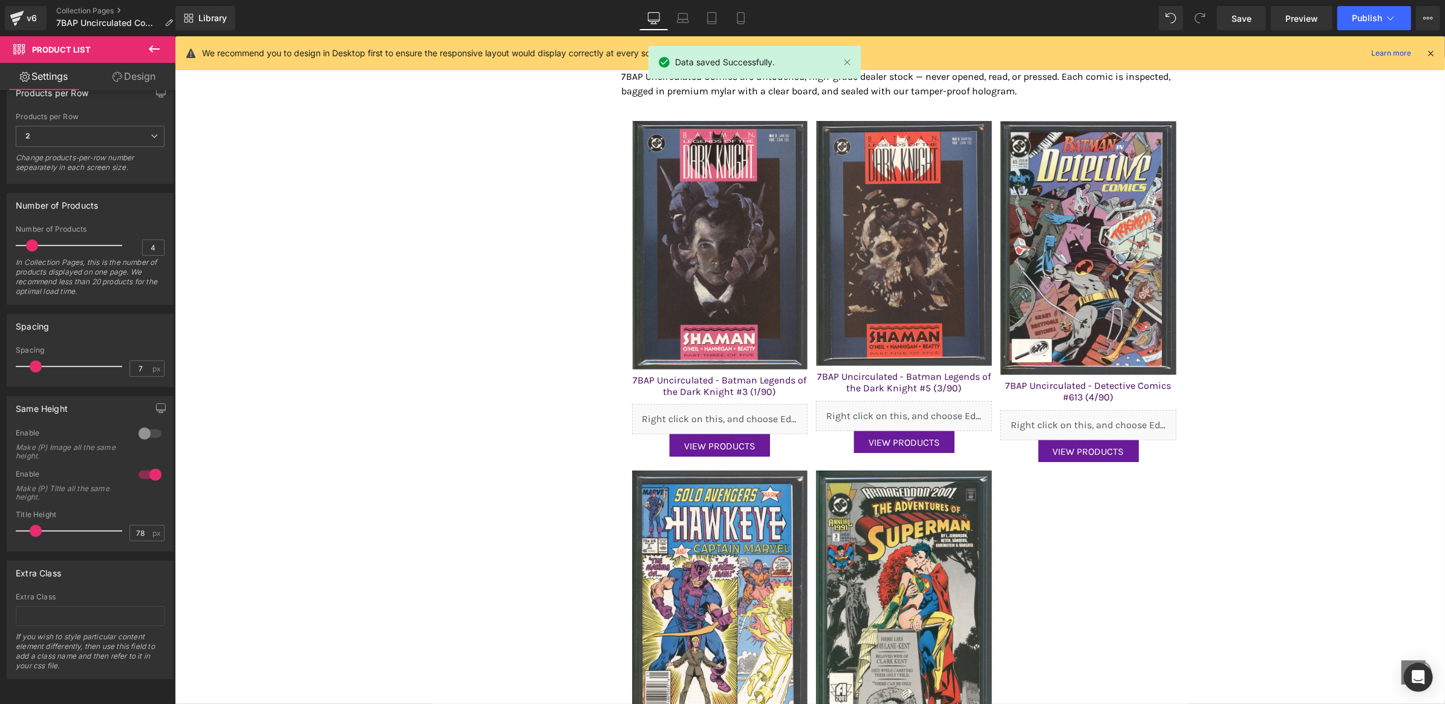
scroll to position [138, 0]
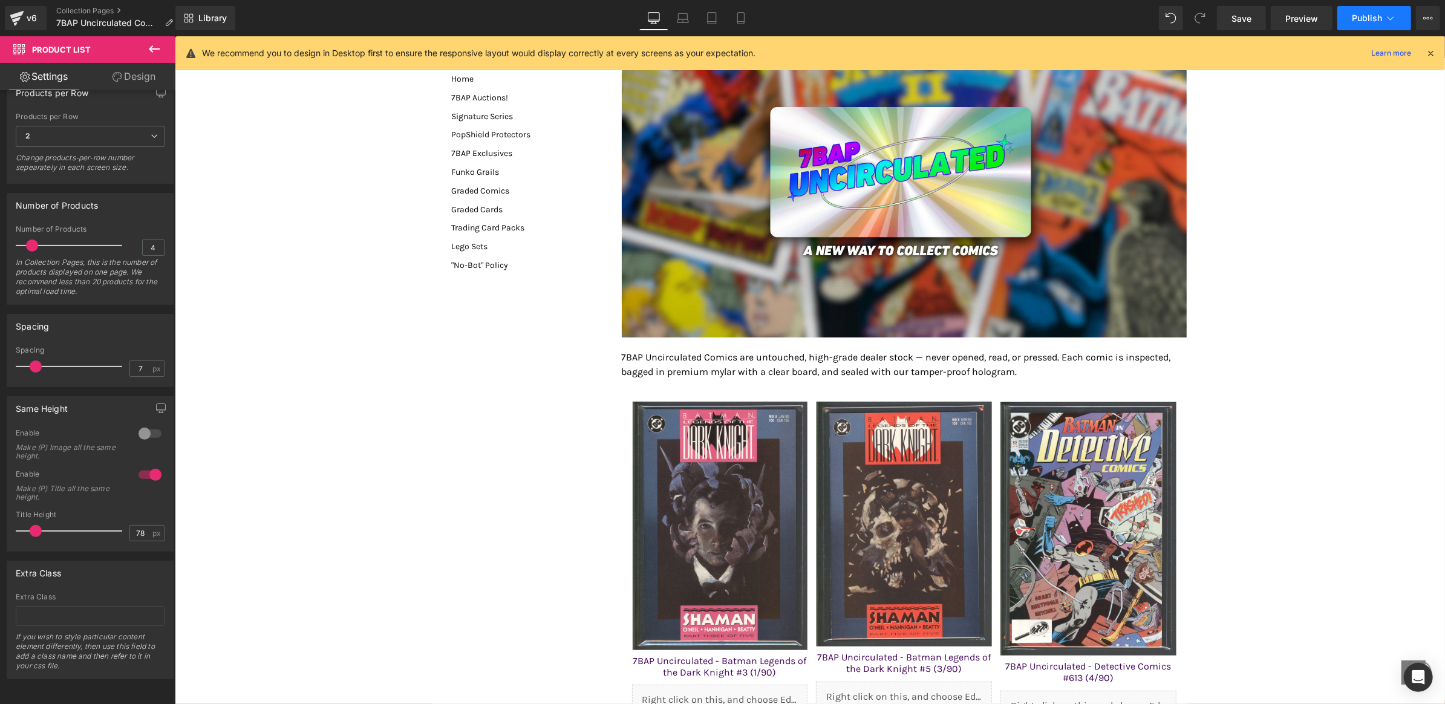
click at [1355, 15] on span "Publish" at bounding box center [1367, 18] width 30 height 10
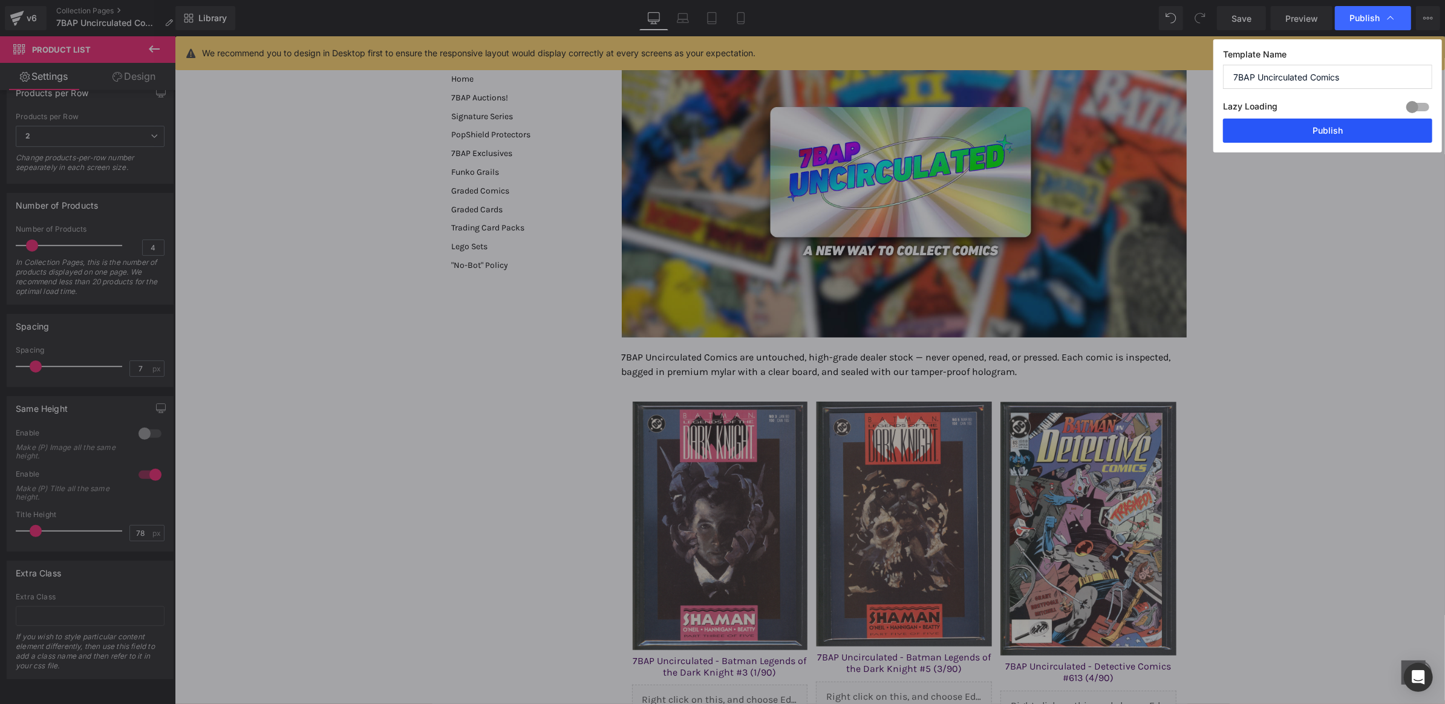
click at [1263, 130] on button "Publish" at bounding box center [1327, 131] width 209 height 24
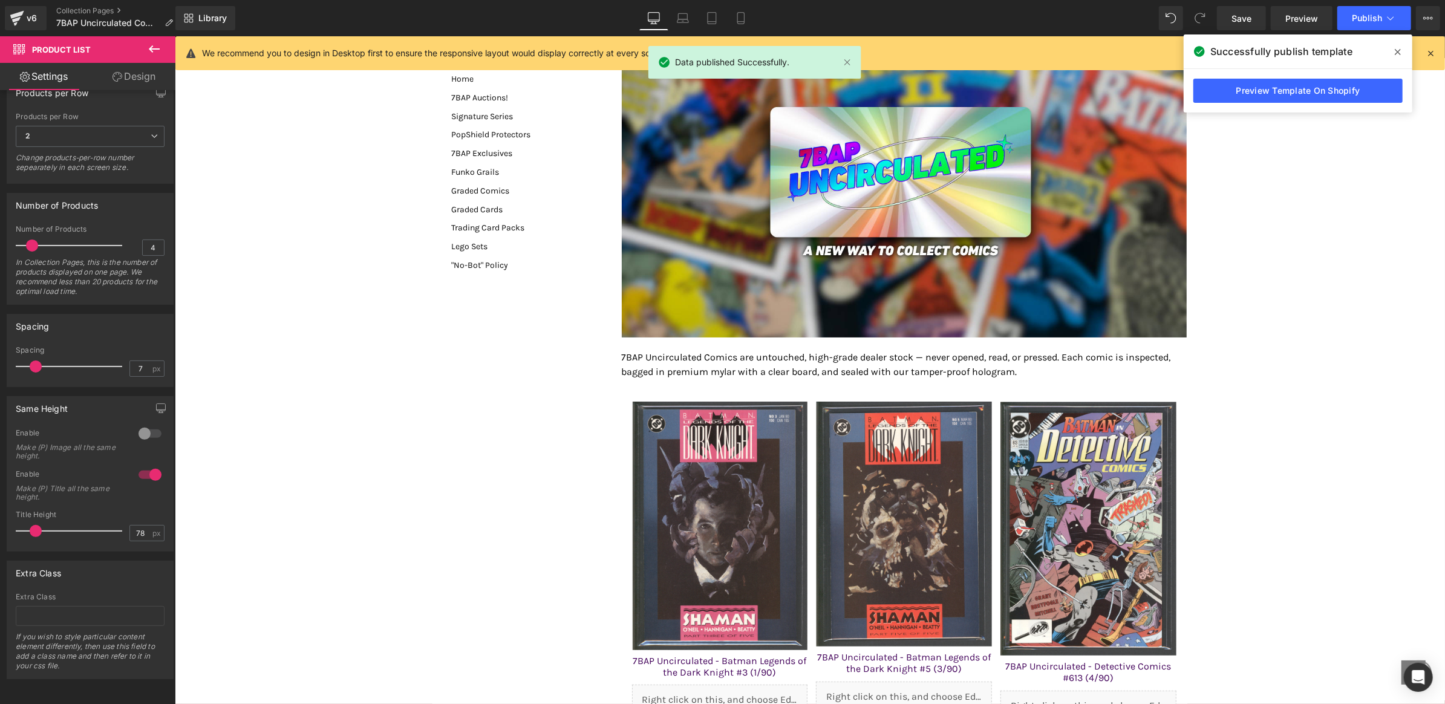
click at [1401, 40] on div "Successfully publish template" at bounding box center [1298, 51] width 229 height 34
click at [1400, 47] on span at bounding box center [1397, 51] width 19 height 19
